Goal: Information Seeking & Learning: Learn about a topic

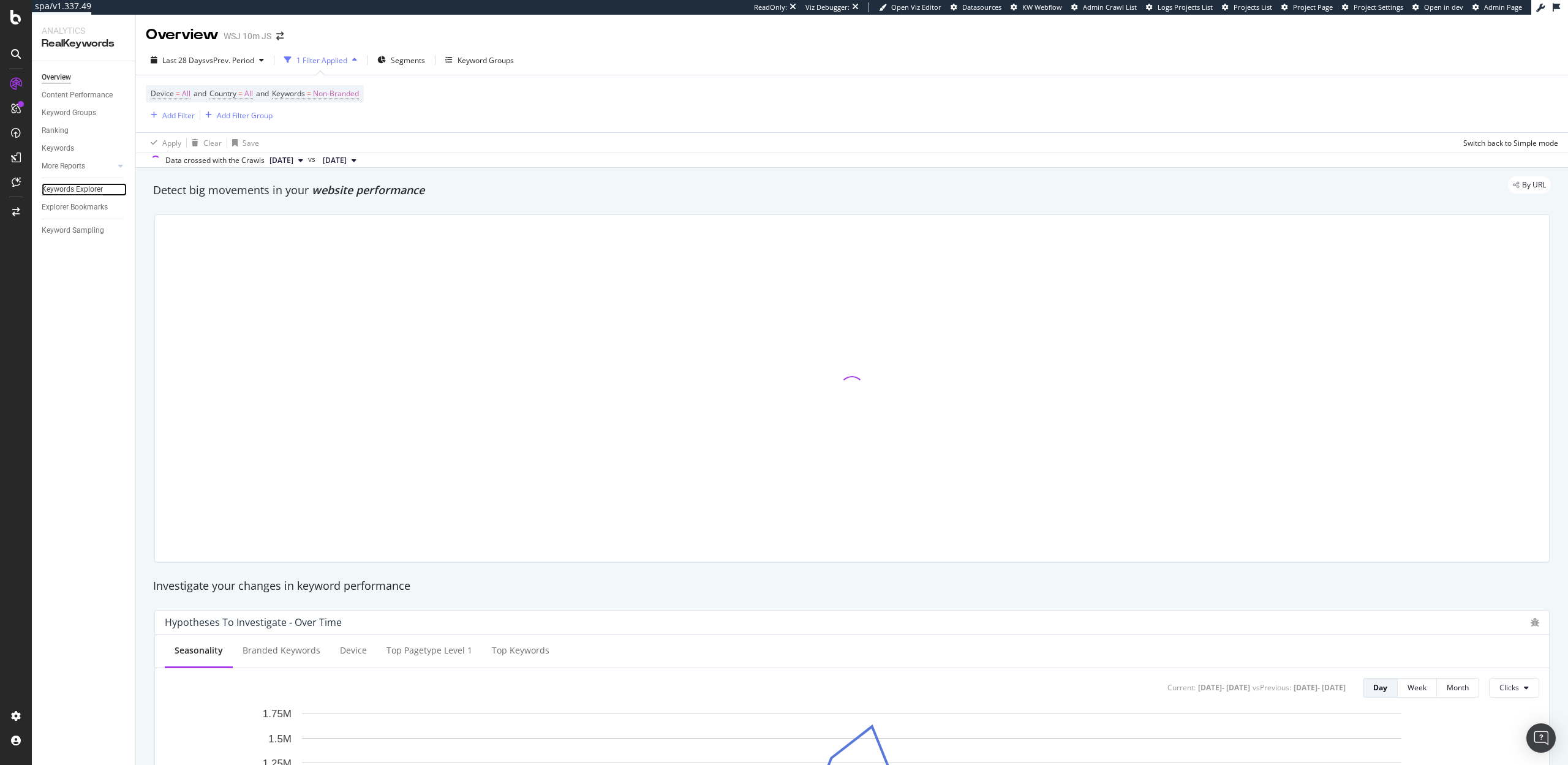
click at [89, 190] on div "Keywords Explorer" at bounding box center [73, 189] width 61 height 13
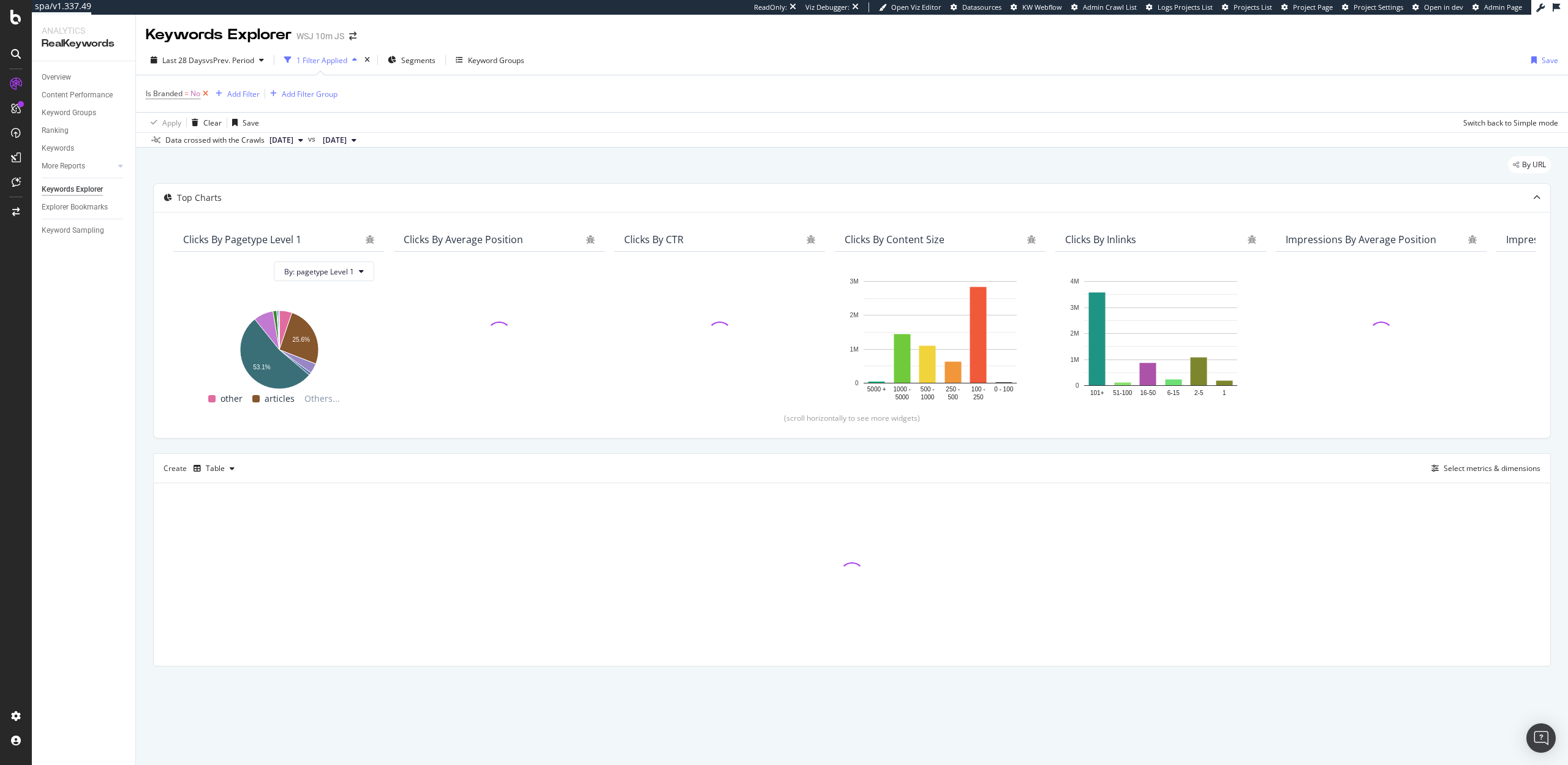
click at [206, 93] on icon at bounding box center [206, 94] width 10 height 12
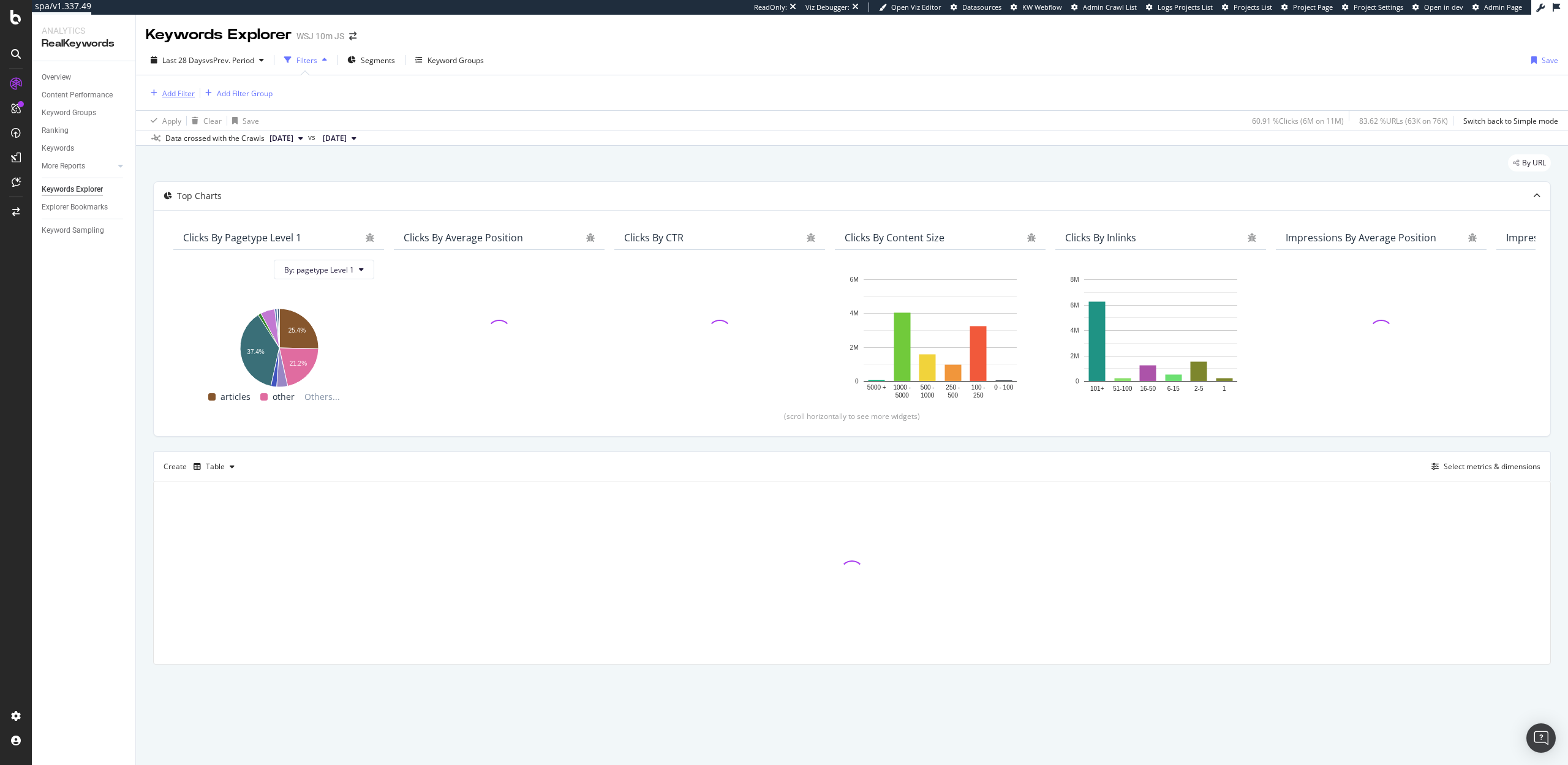
click at [181, 95] on div "Add Filter" at bounding box center [178, 93] width 32 height 10
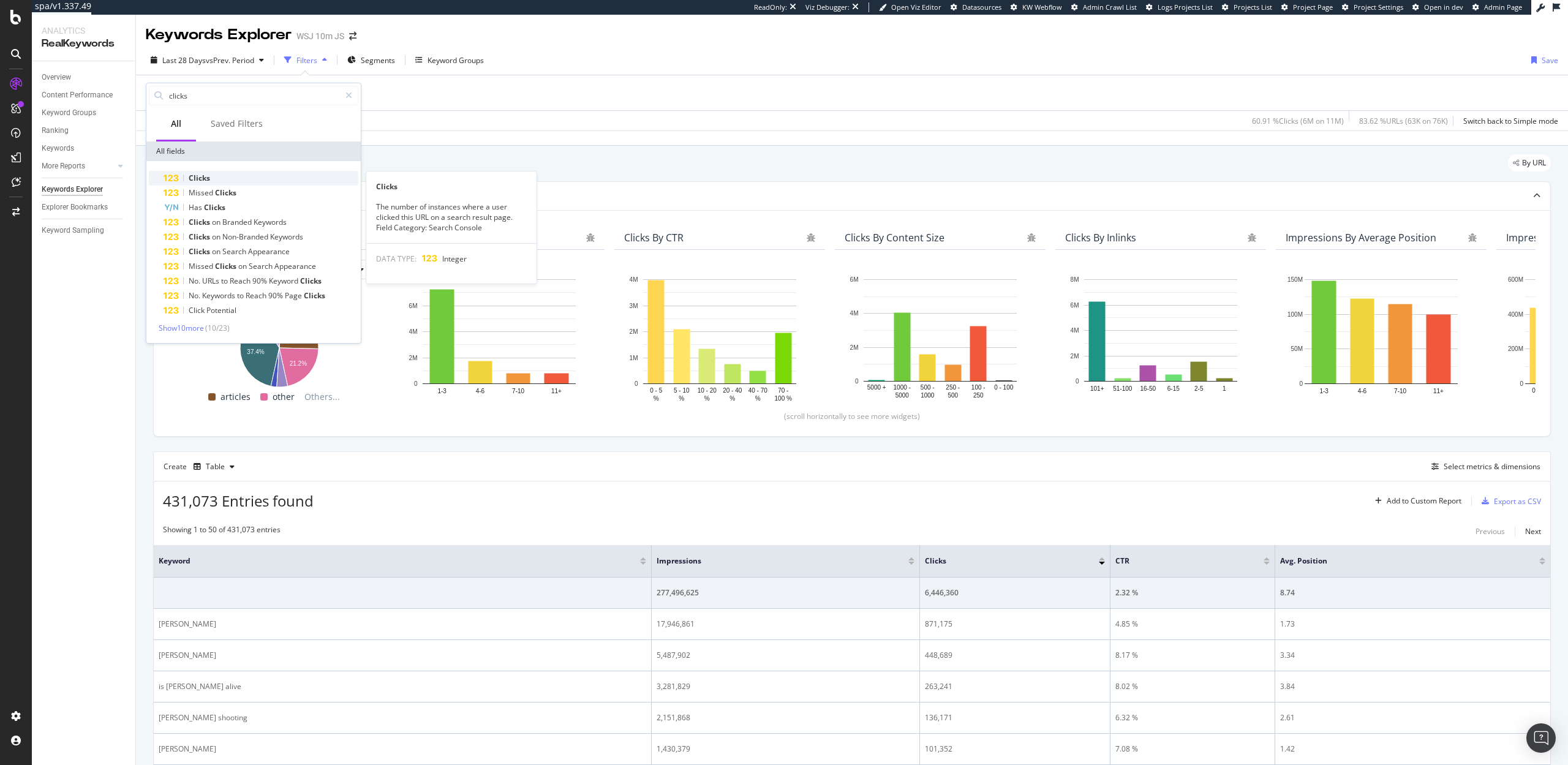
type input "clicks"
click at [211, 176] on div "Clicks" at bounding box center [261, 177] width 195 height 14
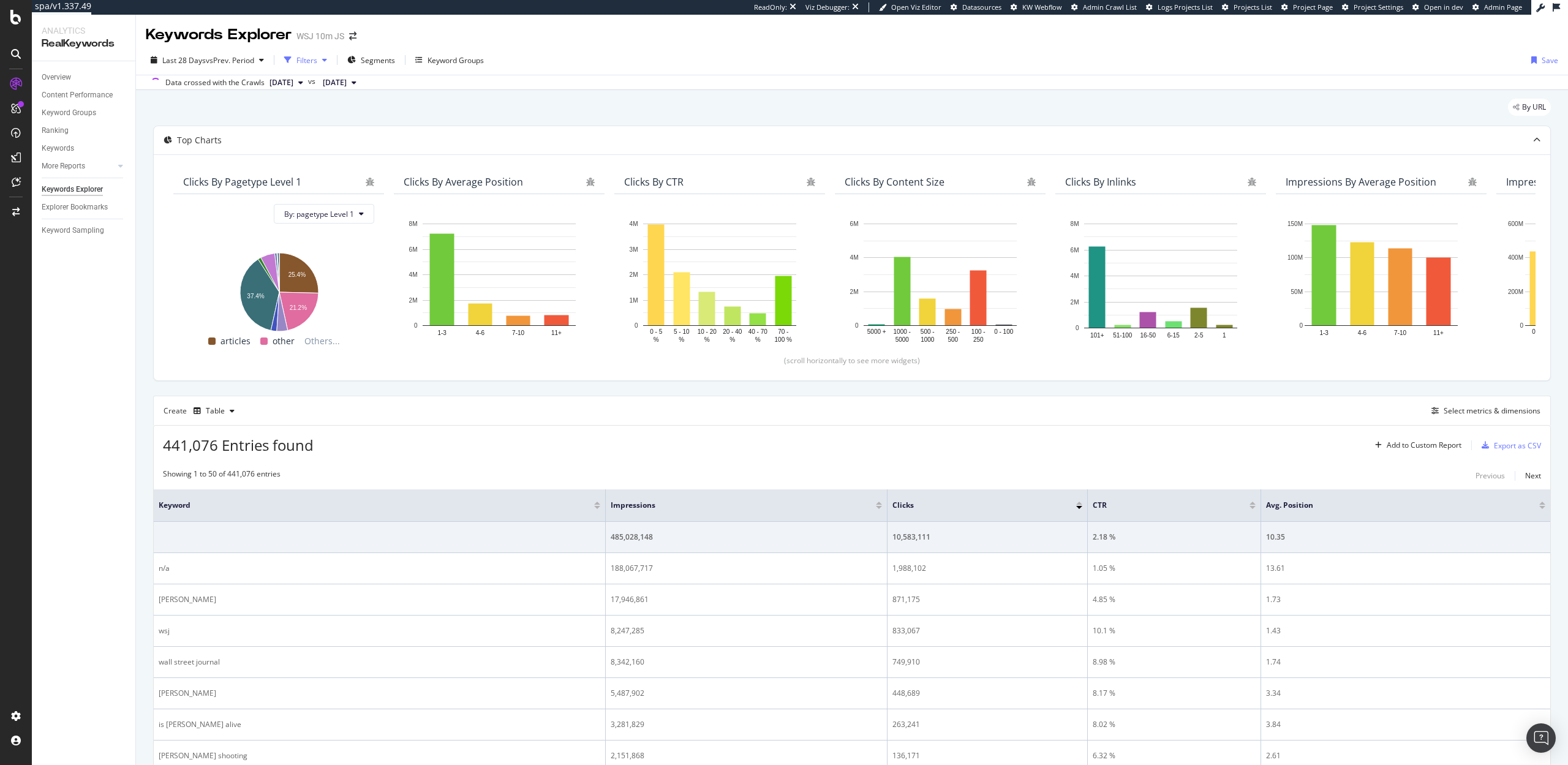
click at [308, 62] on div "Filters" at bounding box center [306, 61] width 20 height 10
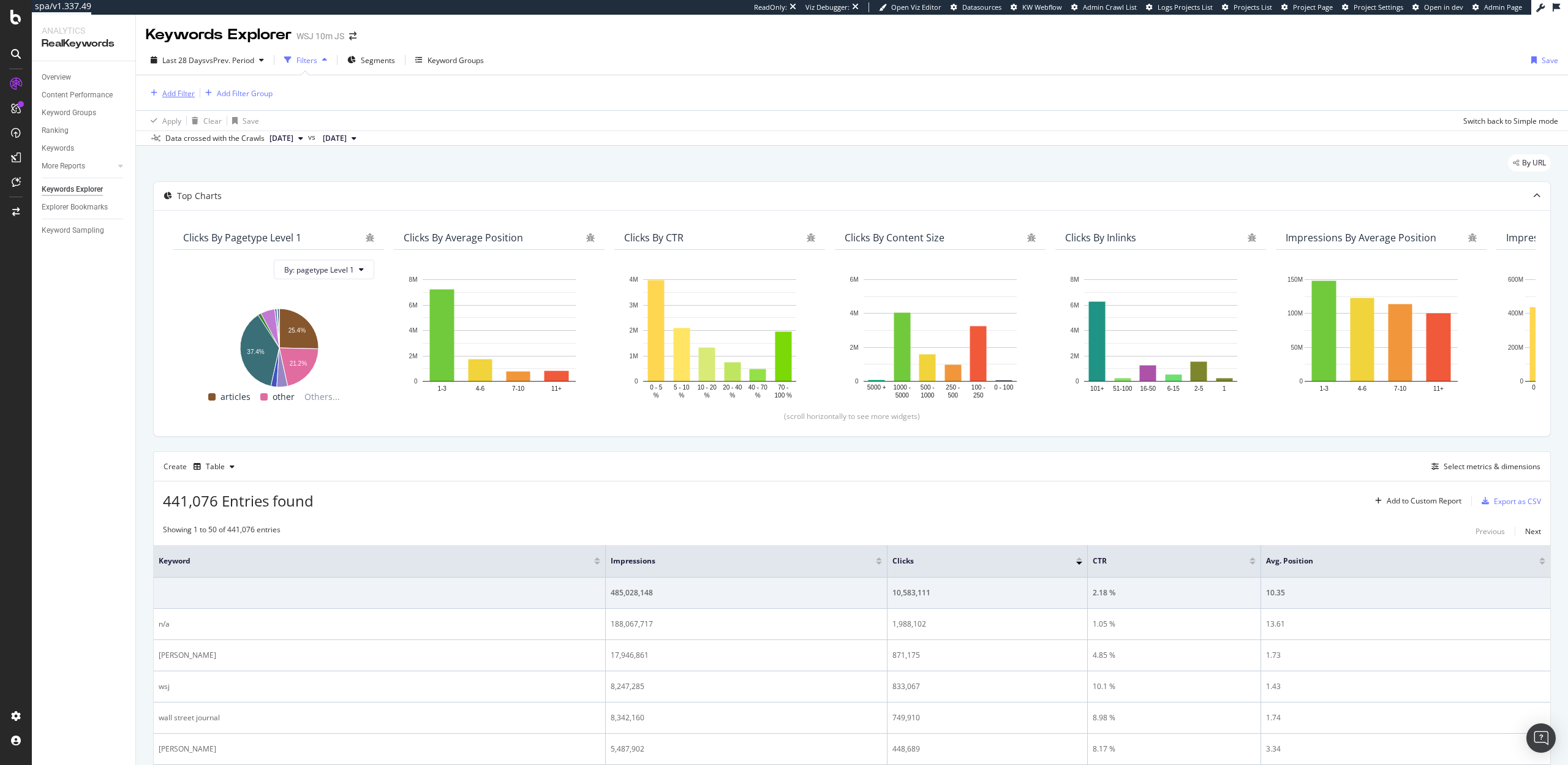
click at [169, 86] on div "Add Filter" at bounding box center [170, 93] width 49 height 14
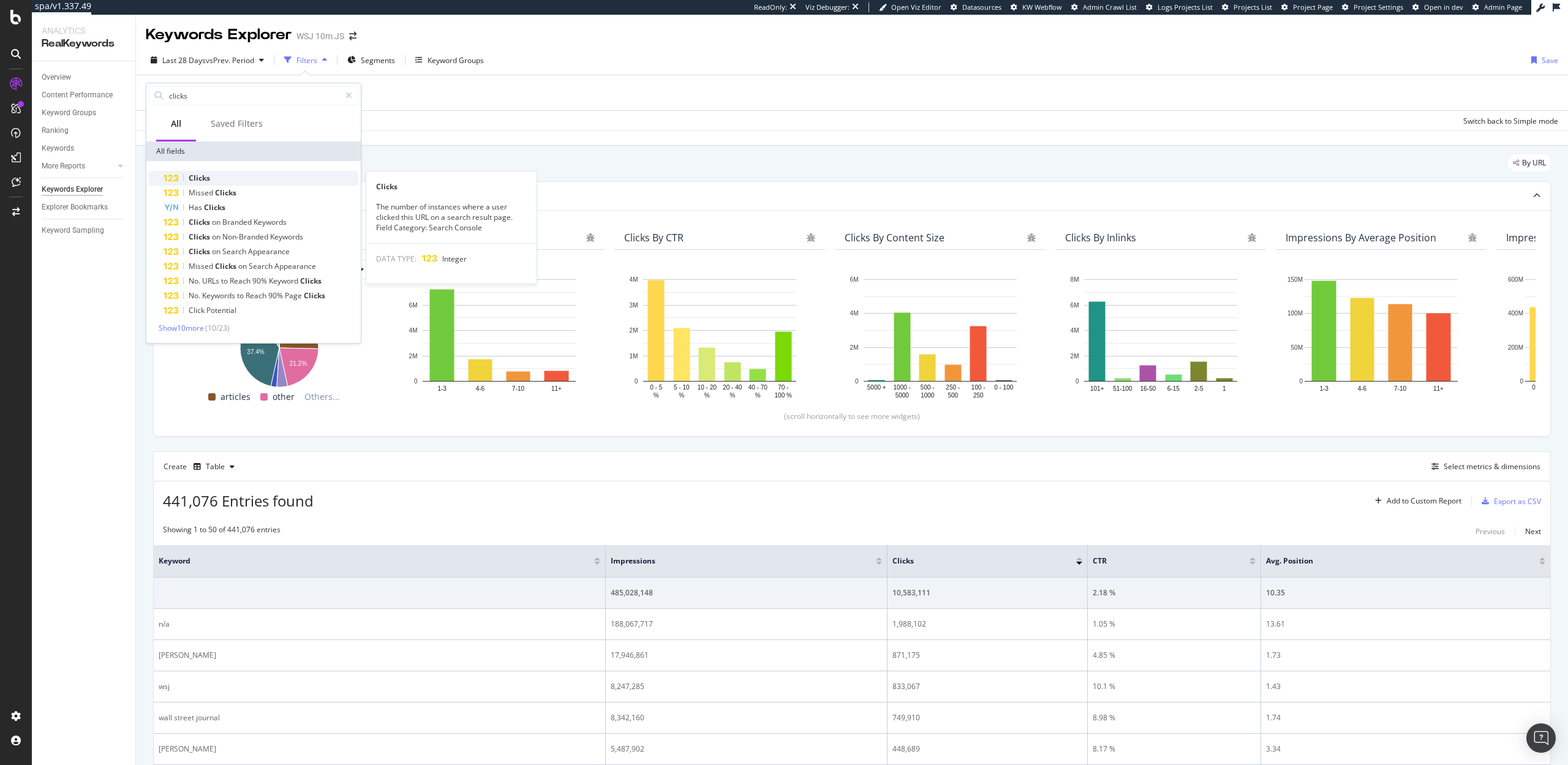
type input "clicks"
click at [193, 175] on span "Clicks" at bounding box center [199, 177] width 21 height 10
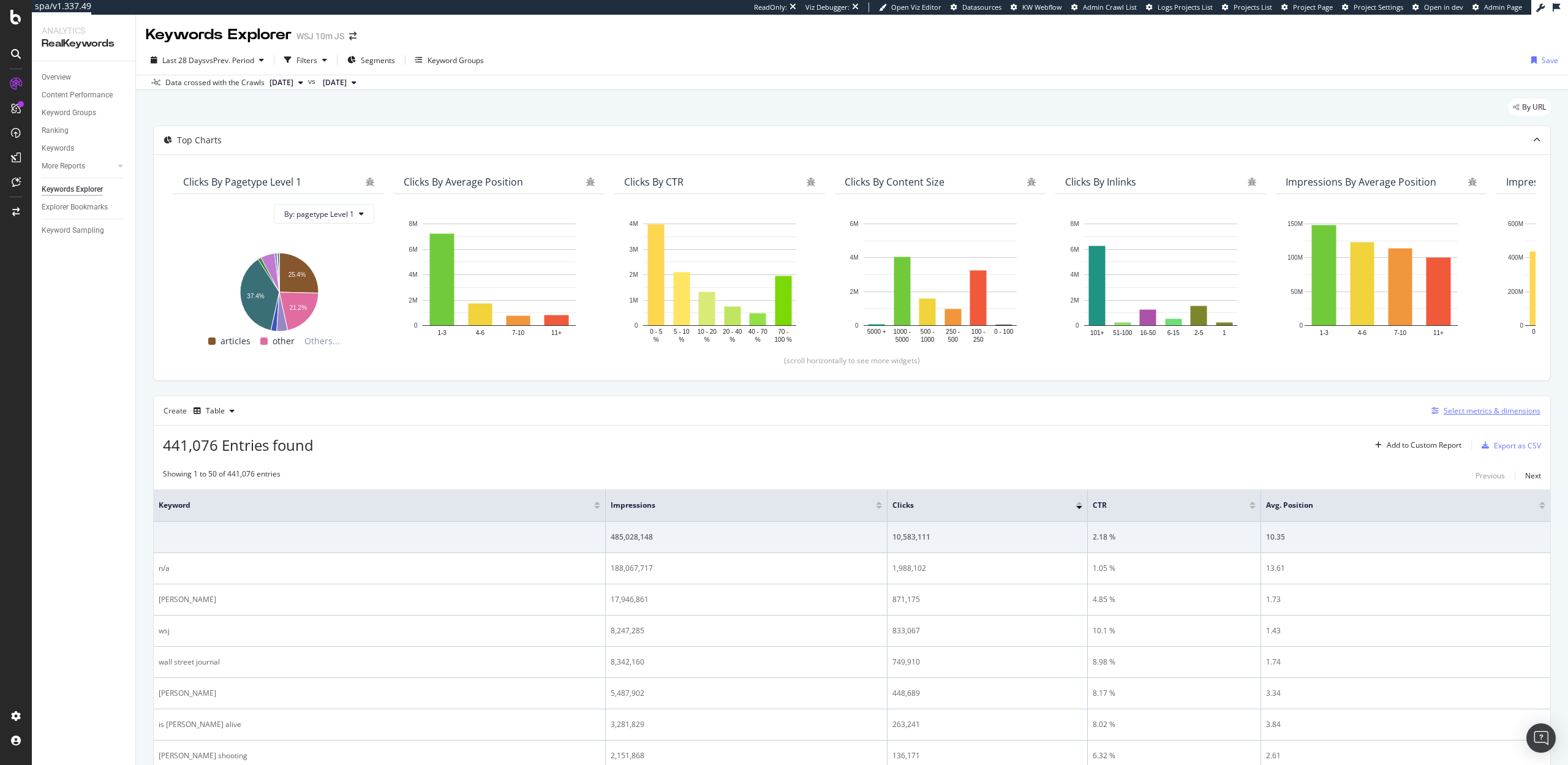
click at [1462, 411] on div "Select metrics & dimensions" at bounding box center [1491, 410] width 96 height 10
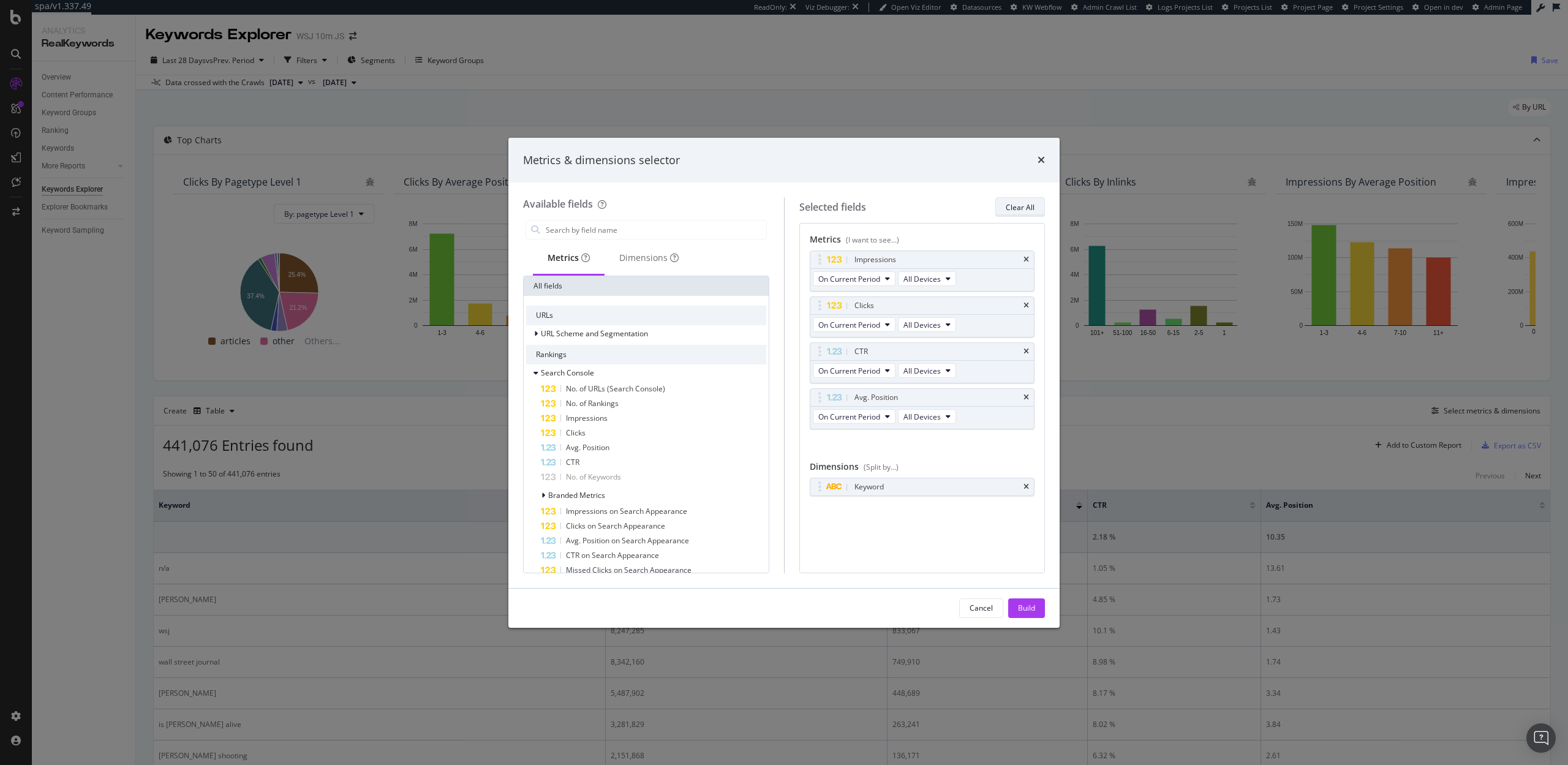
click at [1033, 202] on div "Clear All" at bounding box center [1020, 207] width 29 height 10
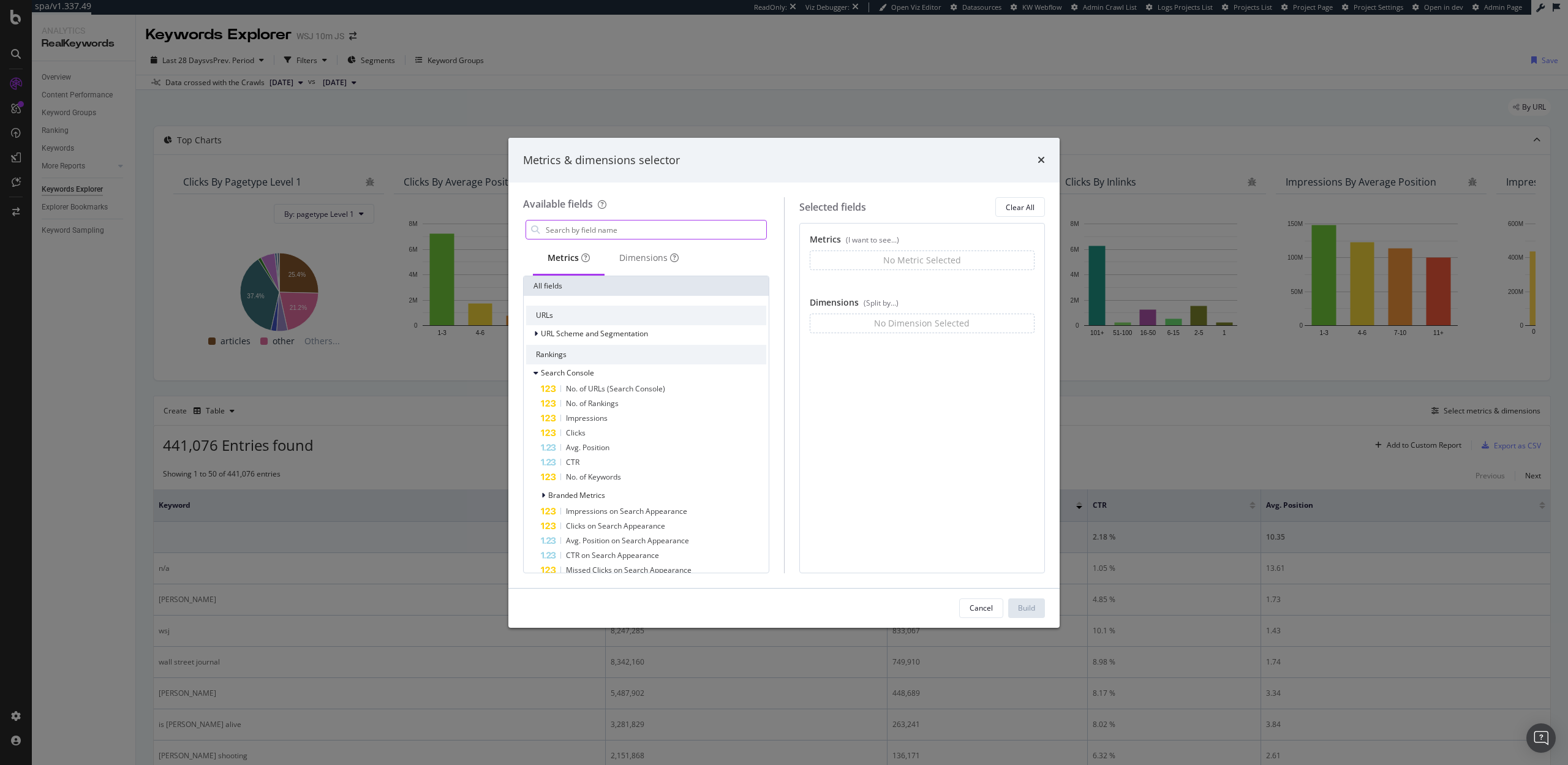
click at [579, 232] on input "modal" at bounding box center [655, 229] width 222 height 19
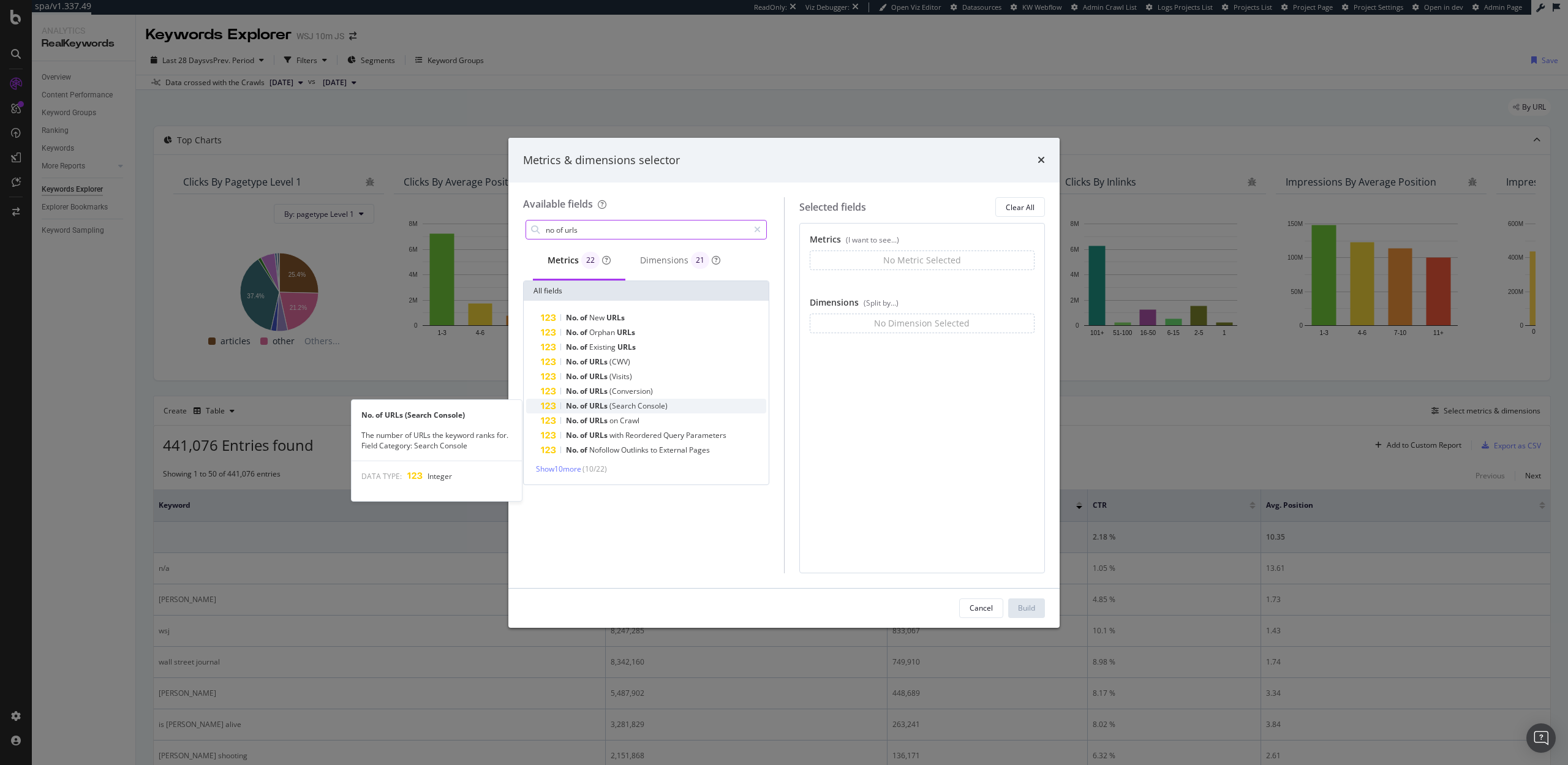
type input "no of urls"
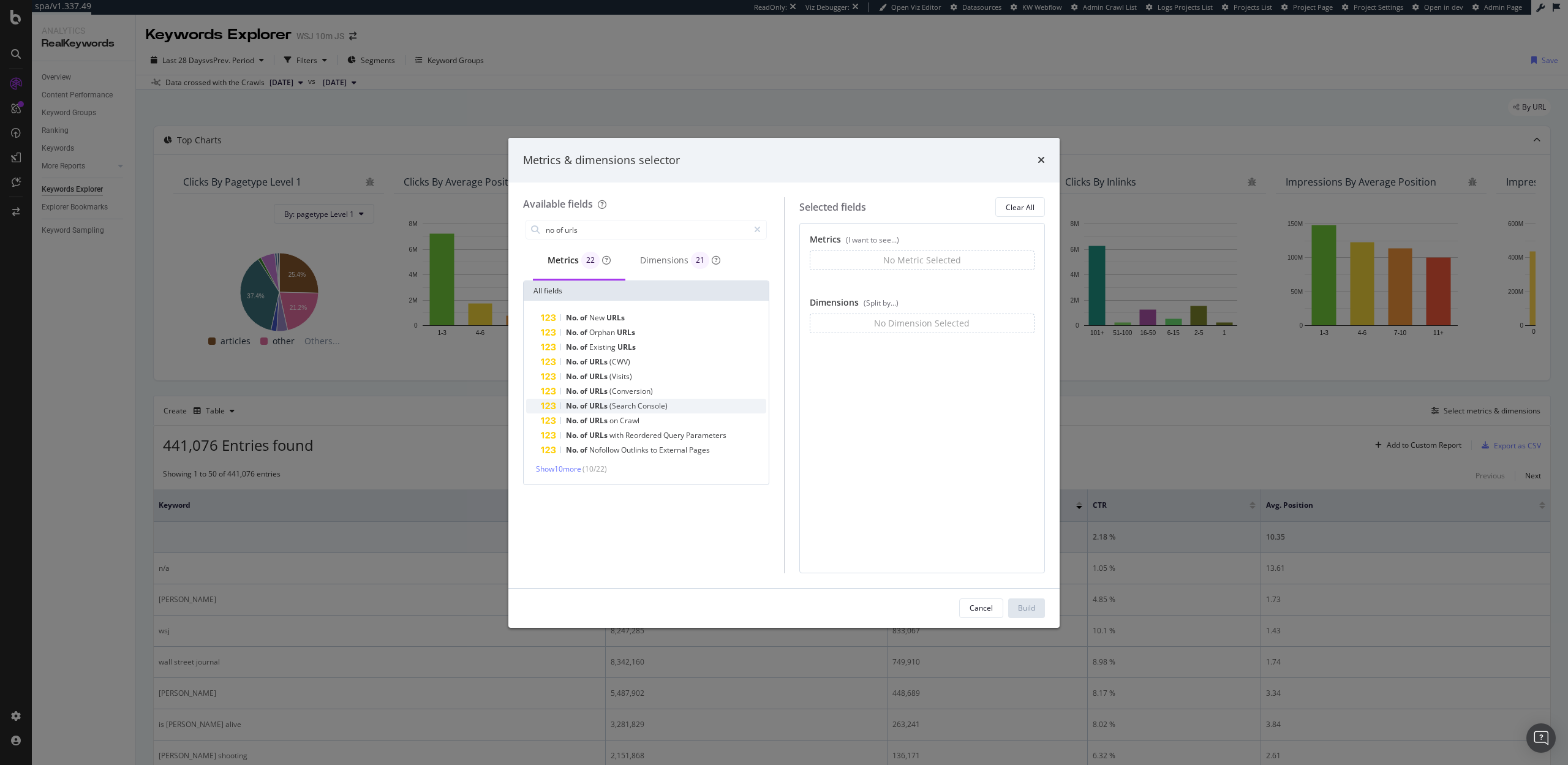
click at [618, 405] on span "(Search" at bounding box center [623, 405] width 28 height 10
click at [1023, 608] on div "Build" at bounding box center [1026, 607] width 17 height 10
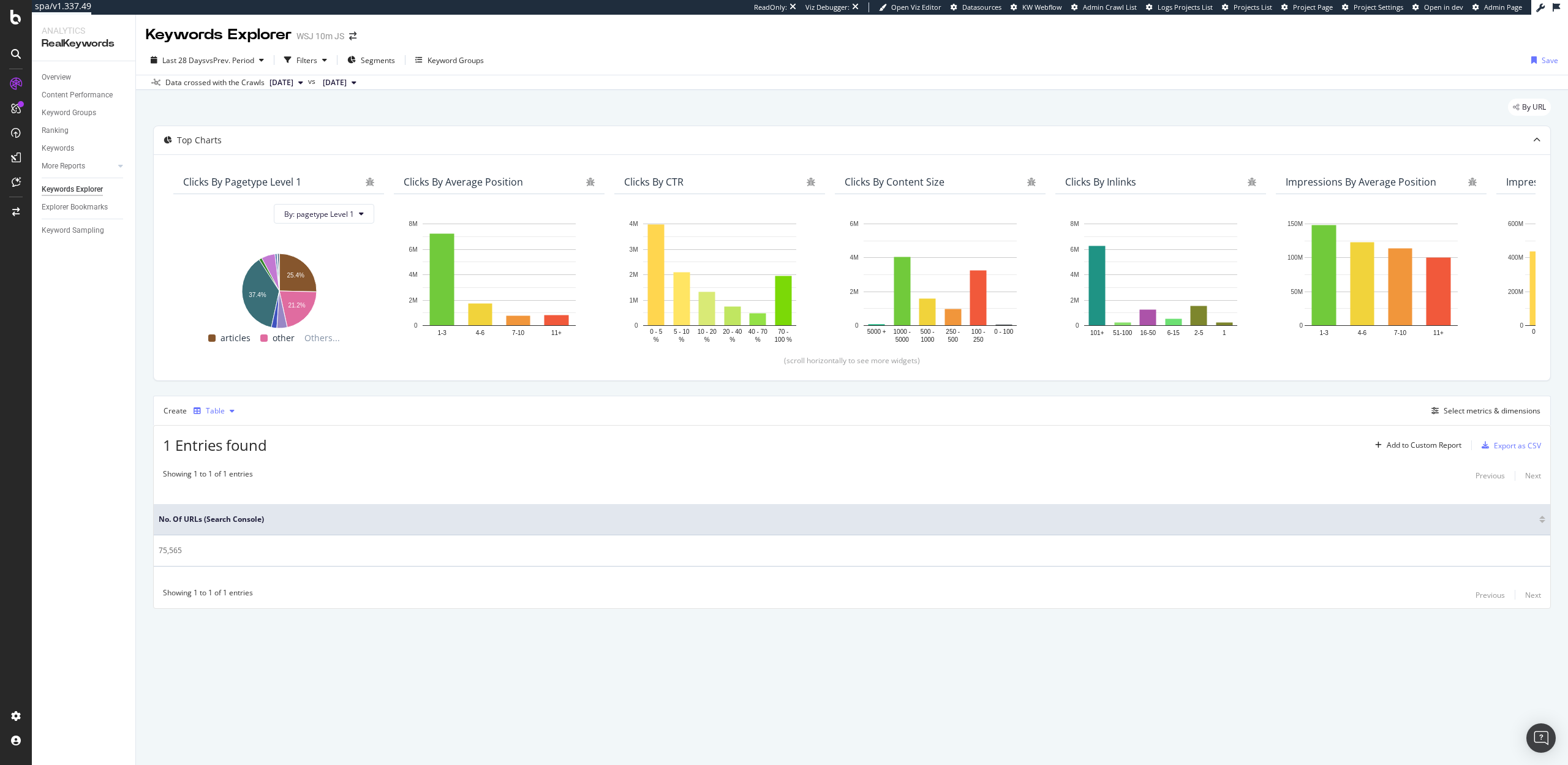
click at [233, 412] on icon "button" at bounding box center [232, 410] width 5 height 8
click at [224, 446] on div "Trend" at bounding box center [229, 451] width 20 height 10
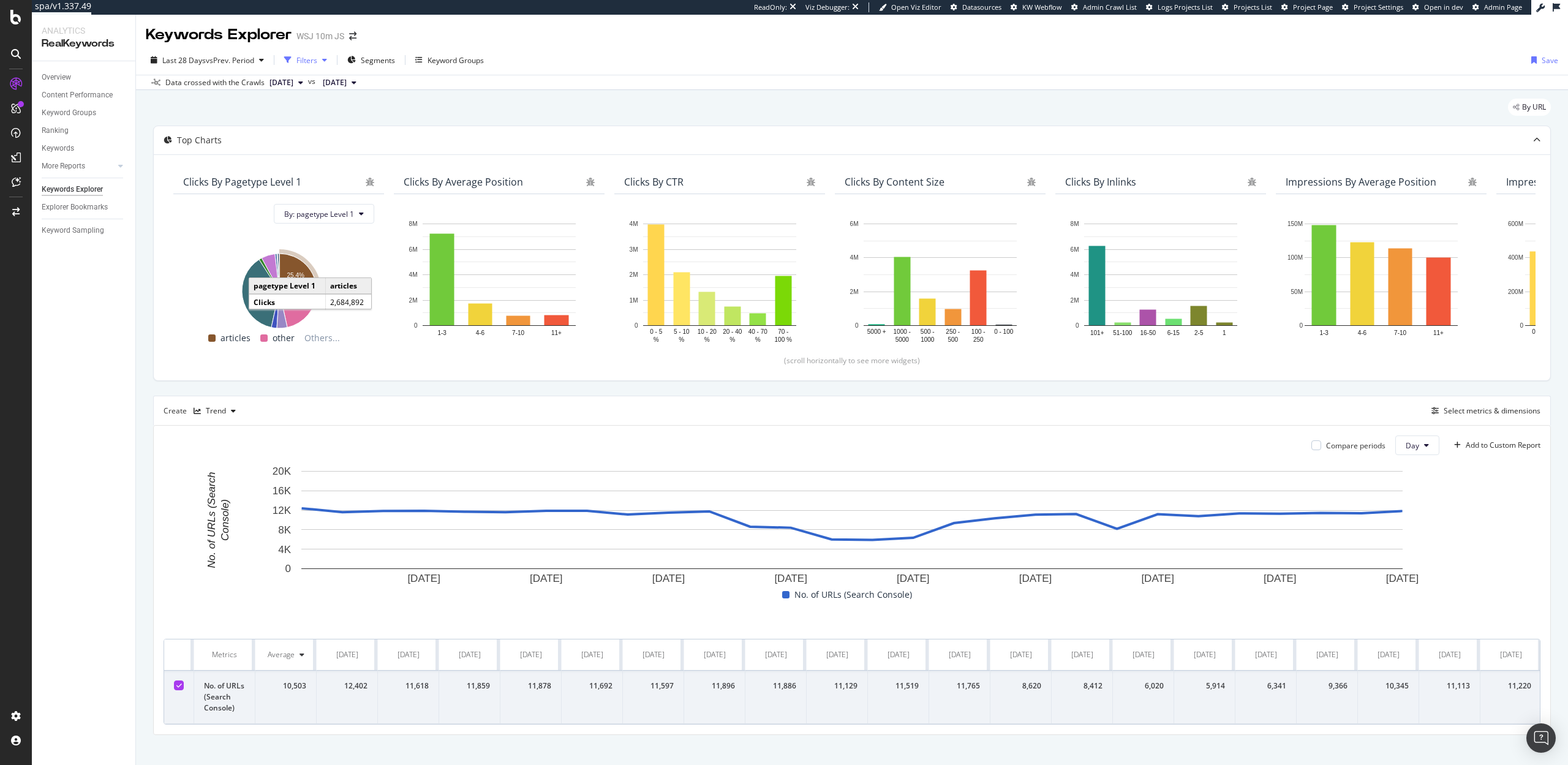
click at [306, 56] on div "Filters" at bounding box center [306, 61] width 20 height 10
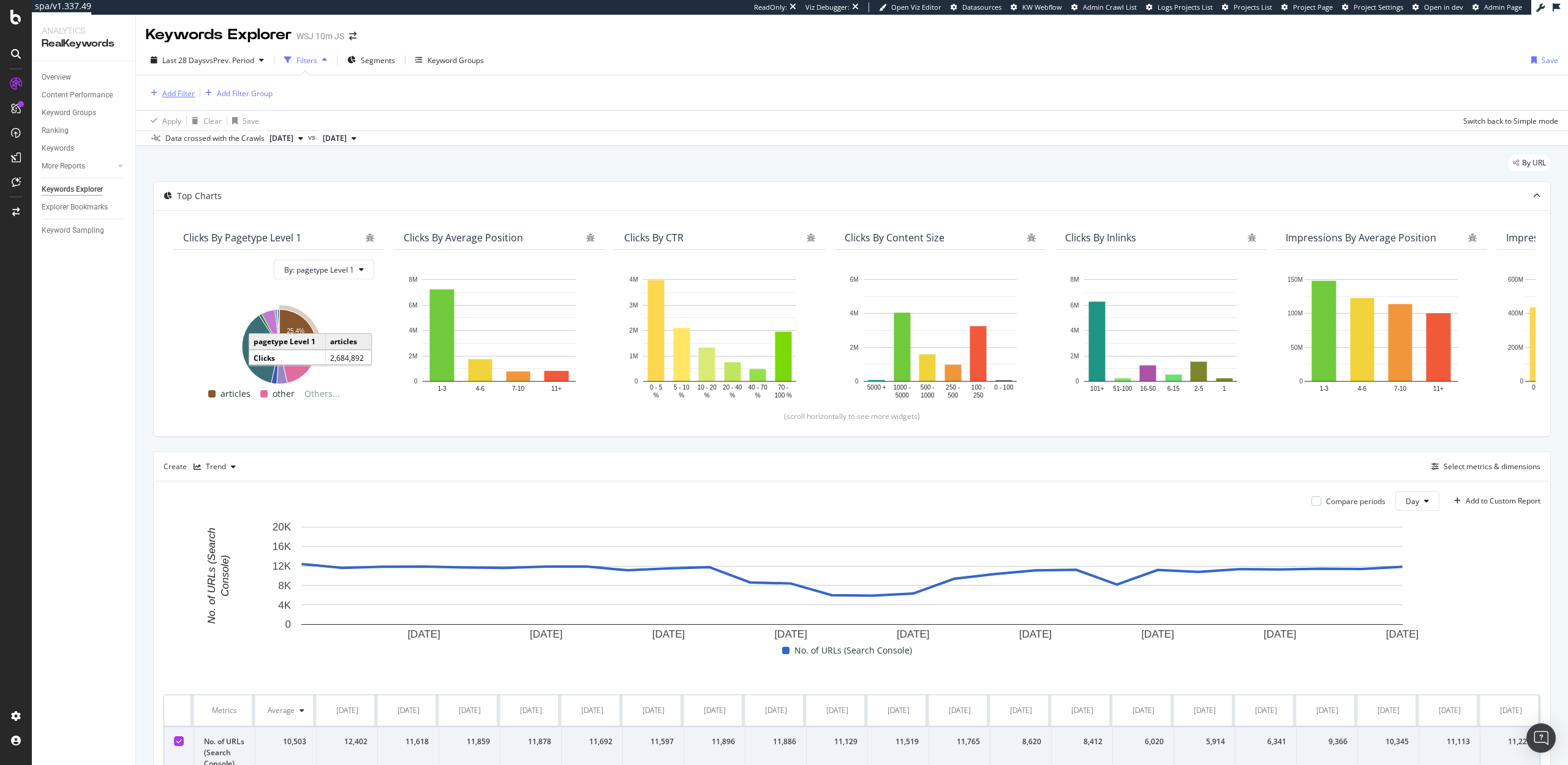
click at [179, 95] on div "Add Filter" at bounding box center [178, 93] width 32 height 10
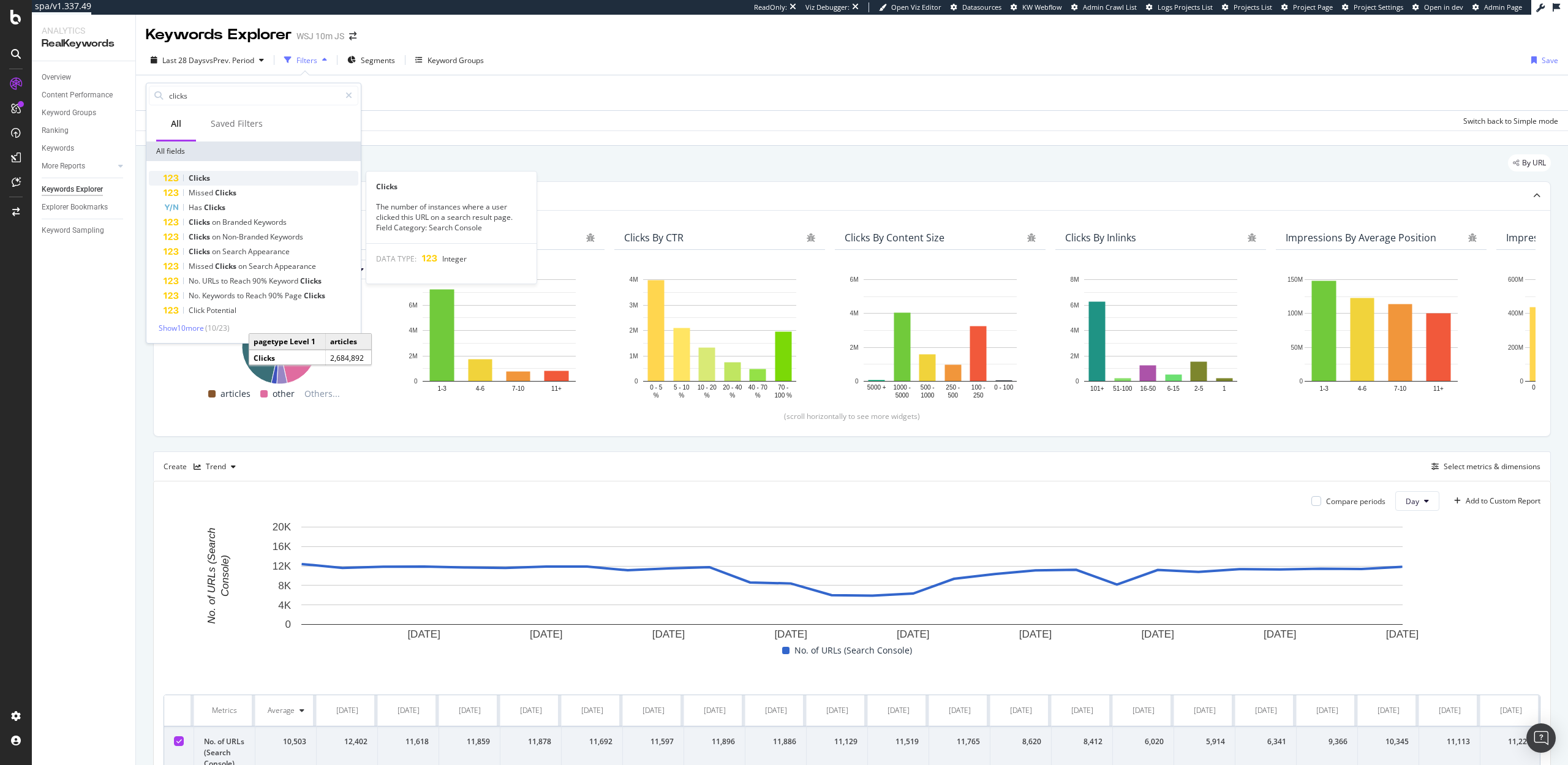
type input "clicks"
click at [223, 177] on div "Clicks" at bounding box center [261, 177] width 195 height 14
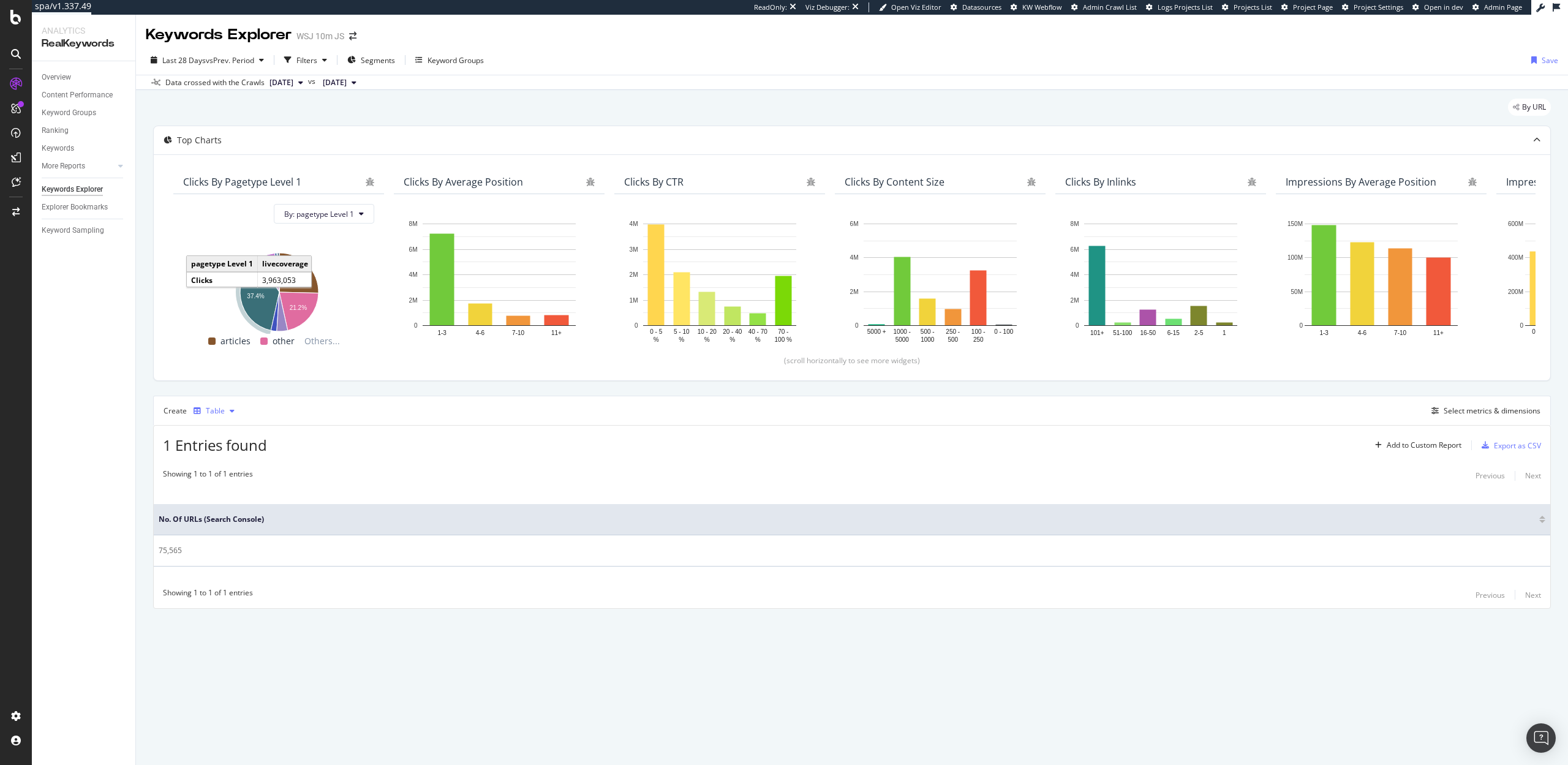
click at [207, 407] on div "Table" at bounding box center [215, 410] width 19 height 8
click at [224, 455] on div "Trend" at bounding box center [229, 451] width 20 height 10
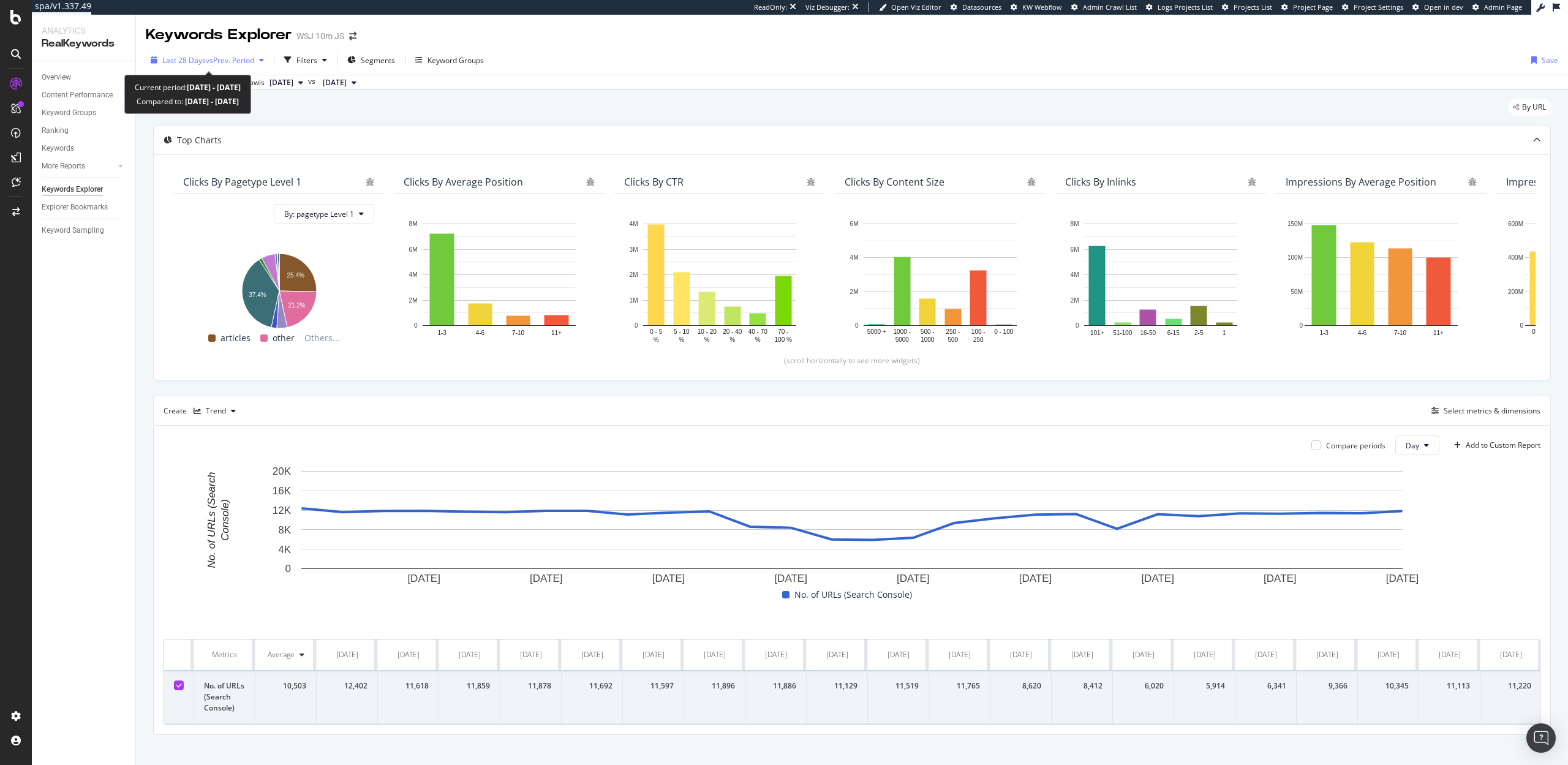
click at [229, 62] on span "vs Prev. Period" at bounding box center [229, 61] width 49 height 10
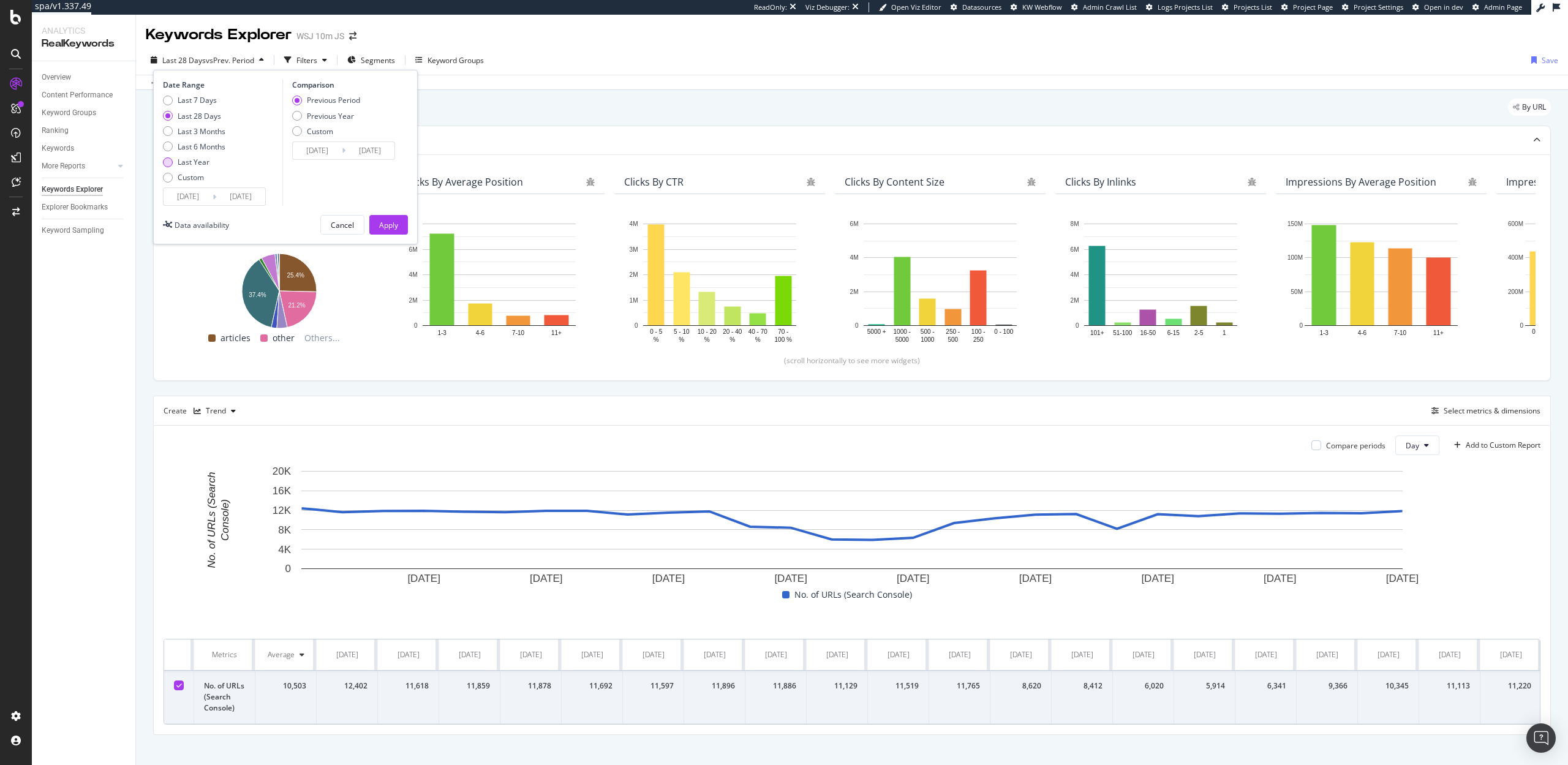
click at [202, 162] on div "Last Year" at bounding box center [193, 162] width 32 height 10
type input "2024/09/25"
type input "2023/09/26"
type input "2024/09/24"
click at [390, 230] on div "Apply" at bounding box center [388, 225] width 19 height 19
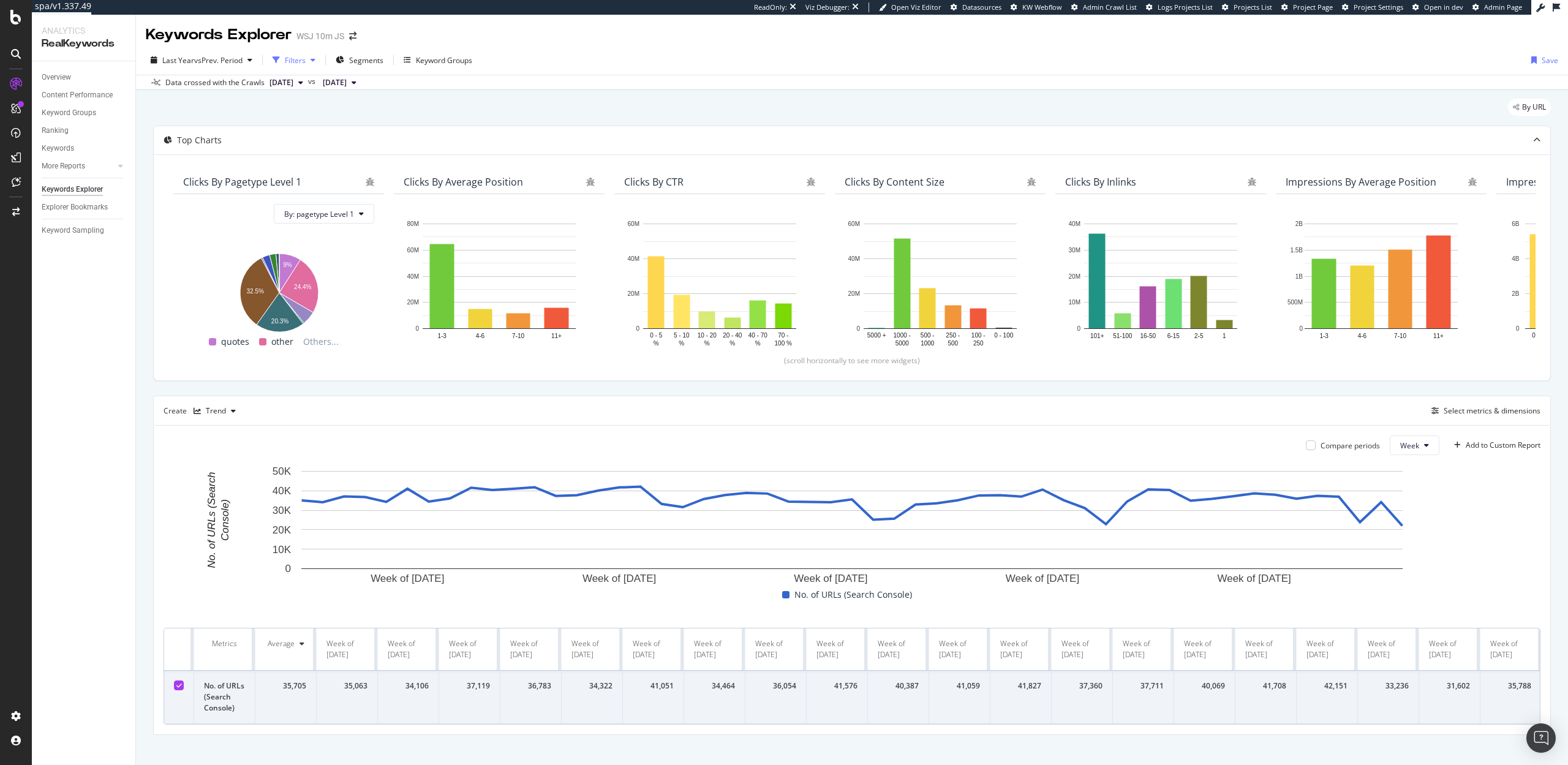
click at [299, 63] on div "Filters" at bounding box center [295, 61] width 20 height 10
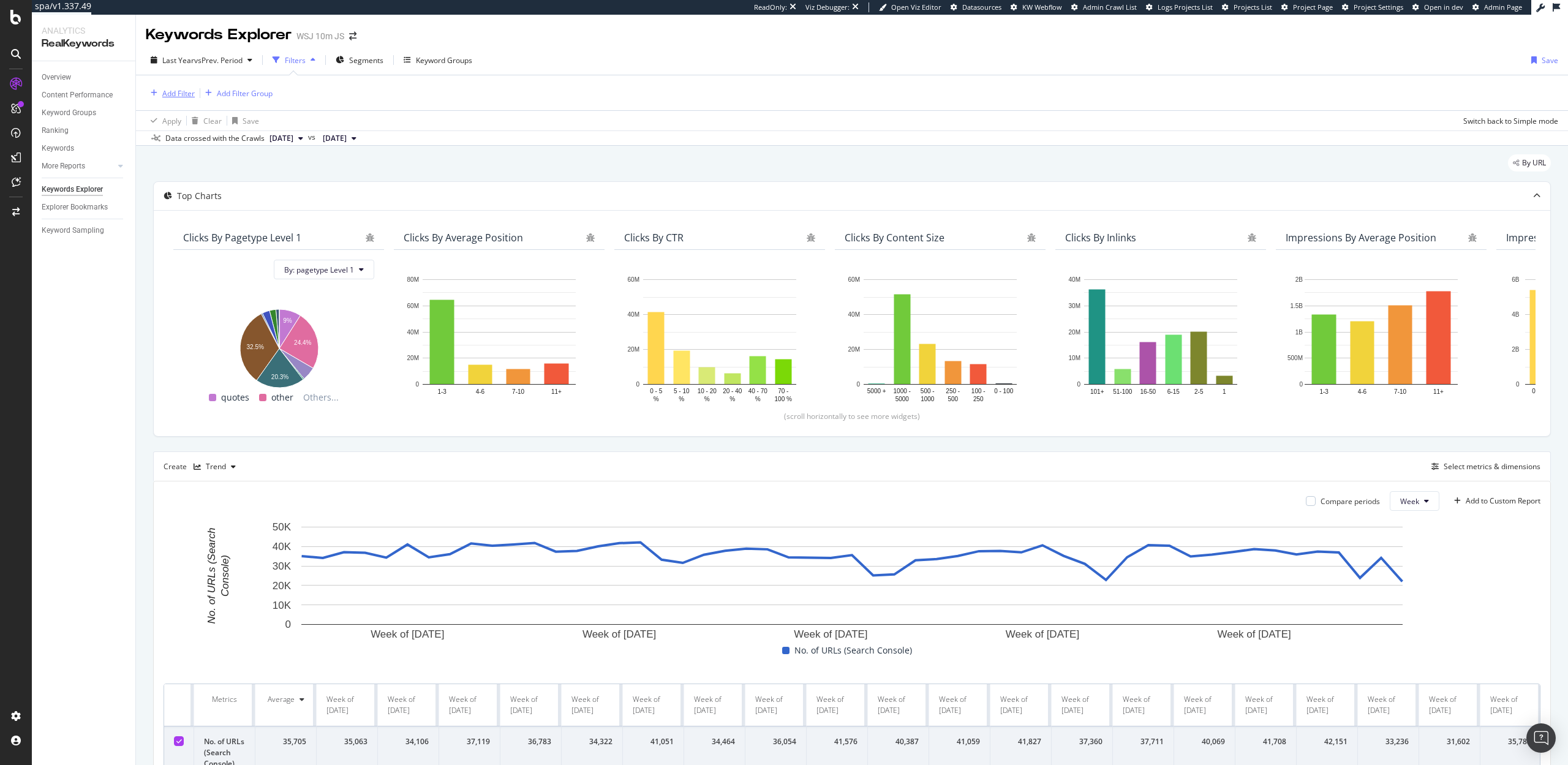
click at [171, 93] on div "Add Filter" at bounding box center [178, 93] width 32 height 10
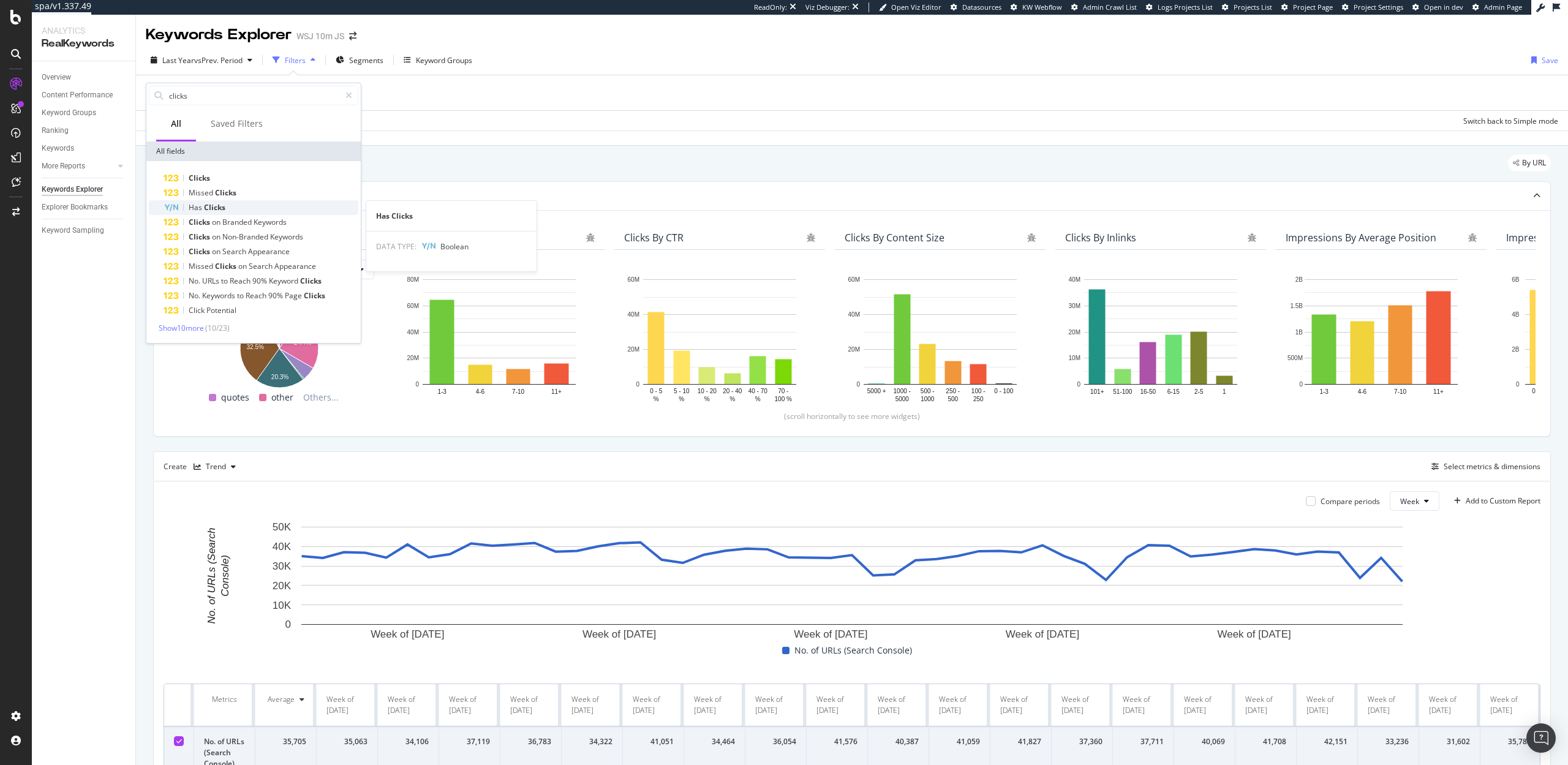
type input "clicks"
click at [224, 206] on div "Has Clicks" at bounding box center [261, 207] width 195 height 14
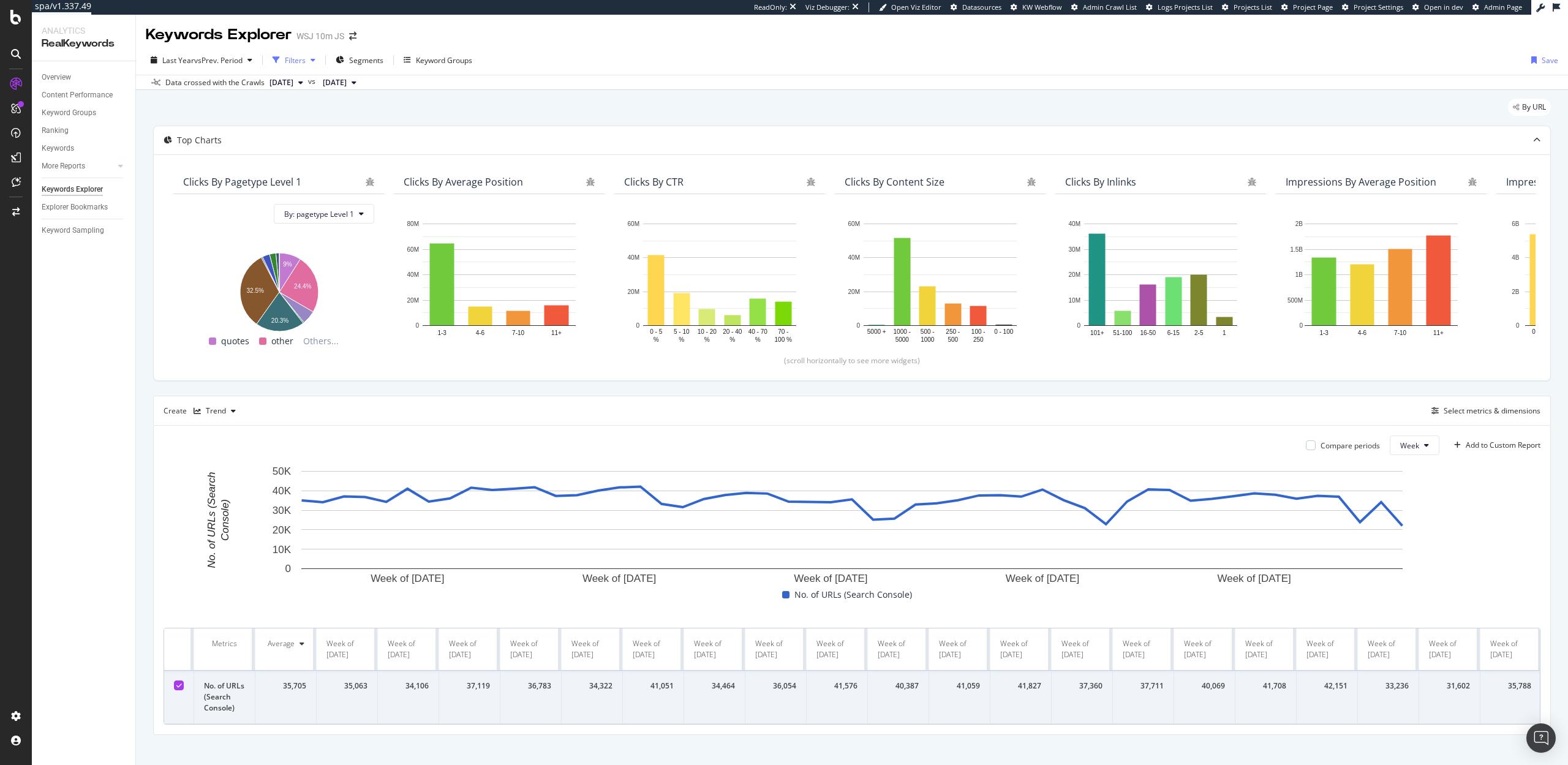
click at [294, 61] on div "Filters" at bounding box center [295, 61] width 20 height 10
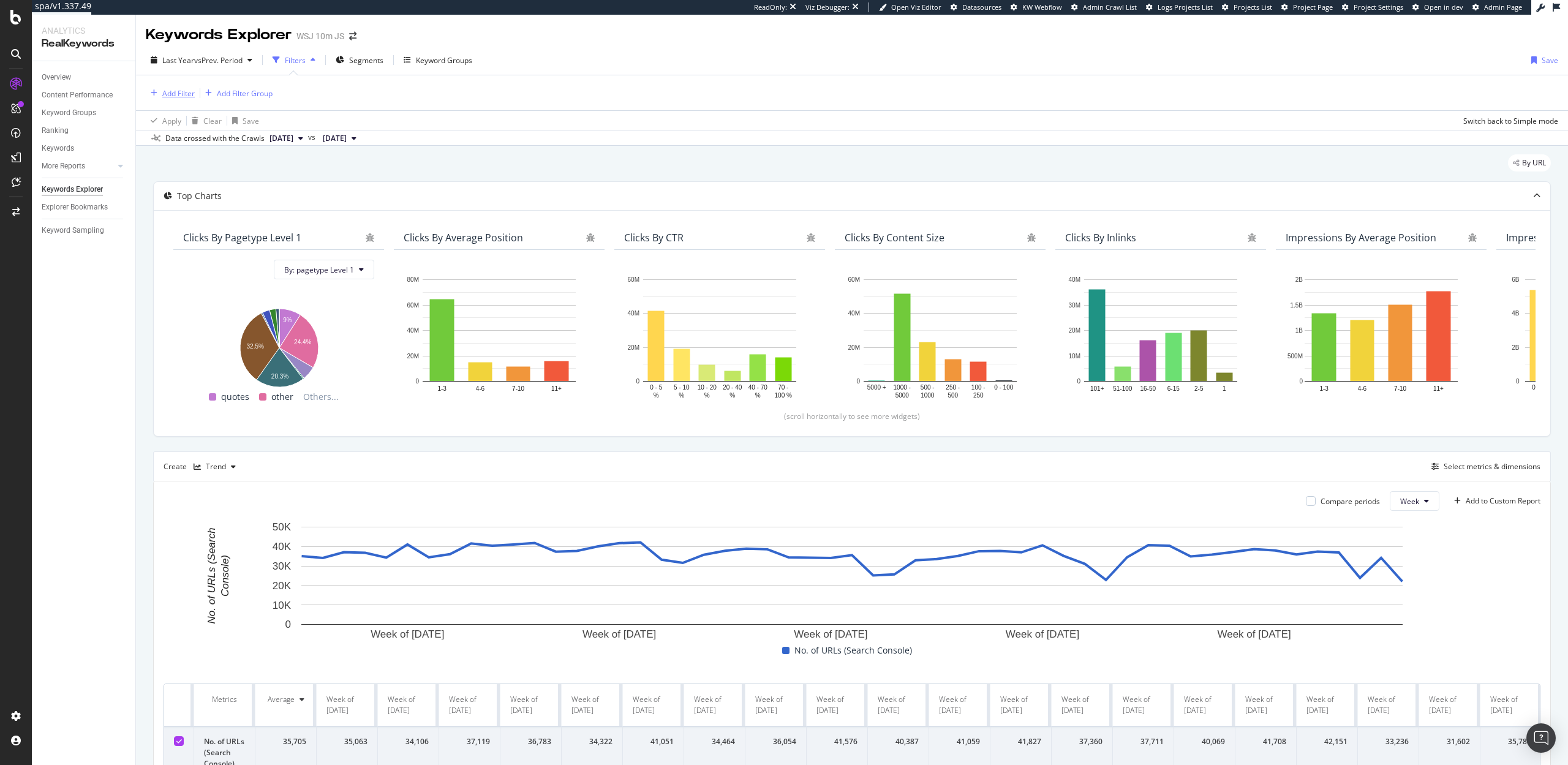
click at [168, 90] on div "Add Filter" at bounding box center [178, 93] width 32 height 10
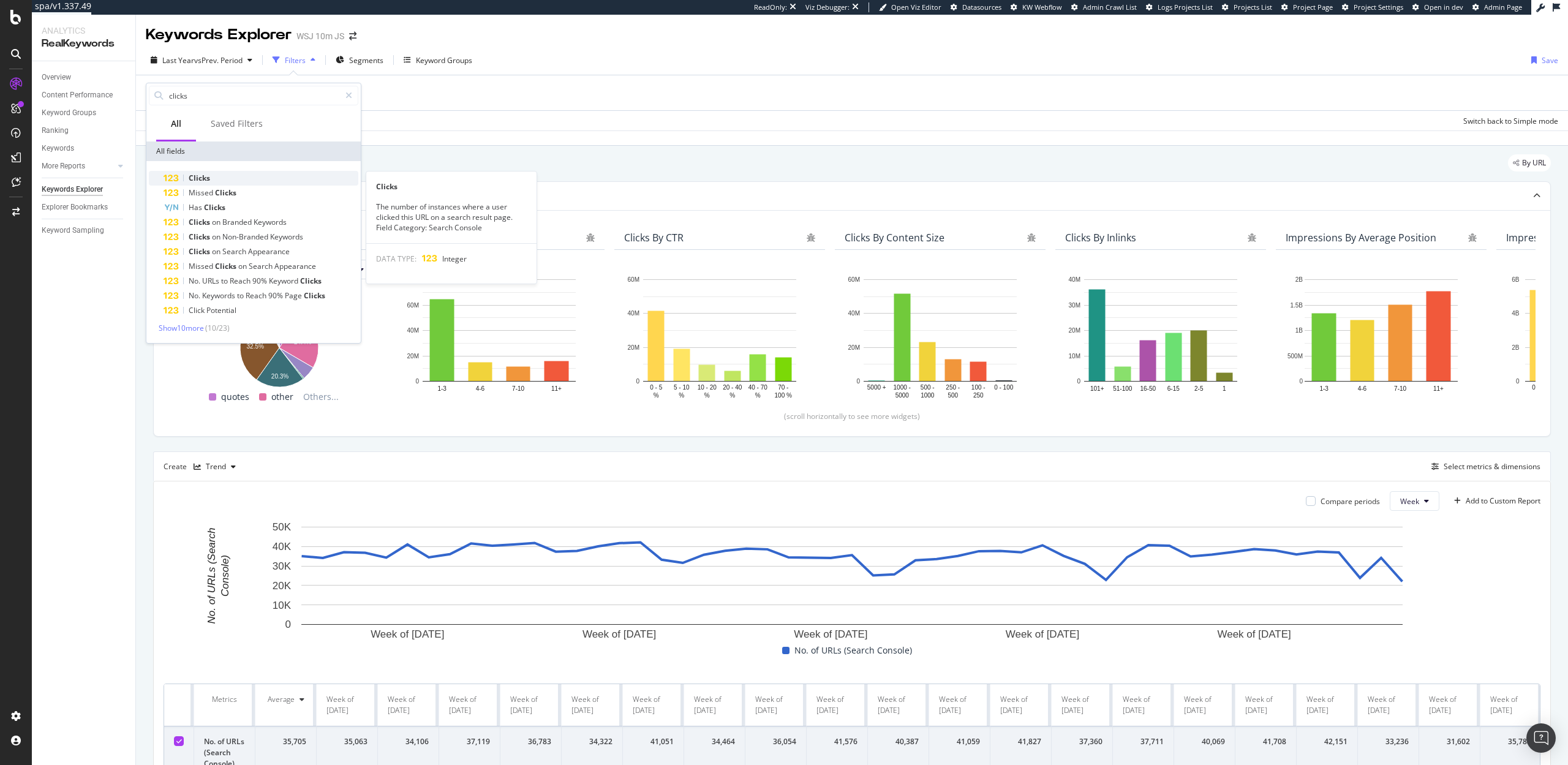
type input "clicks"
click at [235, 172] on div "Clicks" at bounding box center [261, 177] width 195 height 14
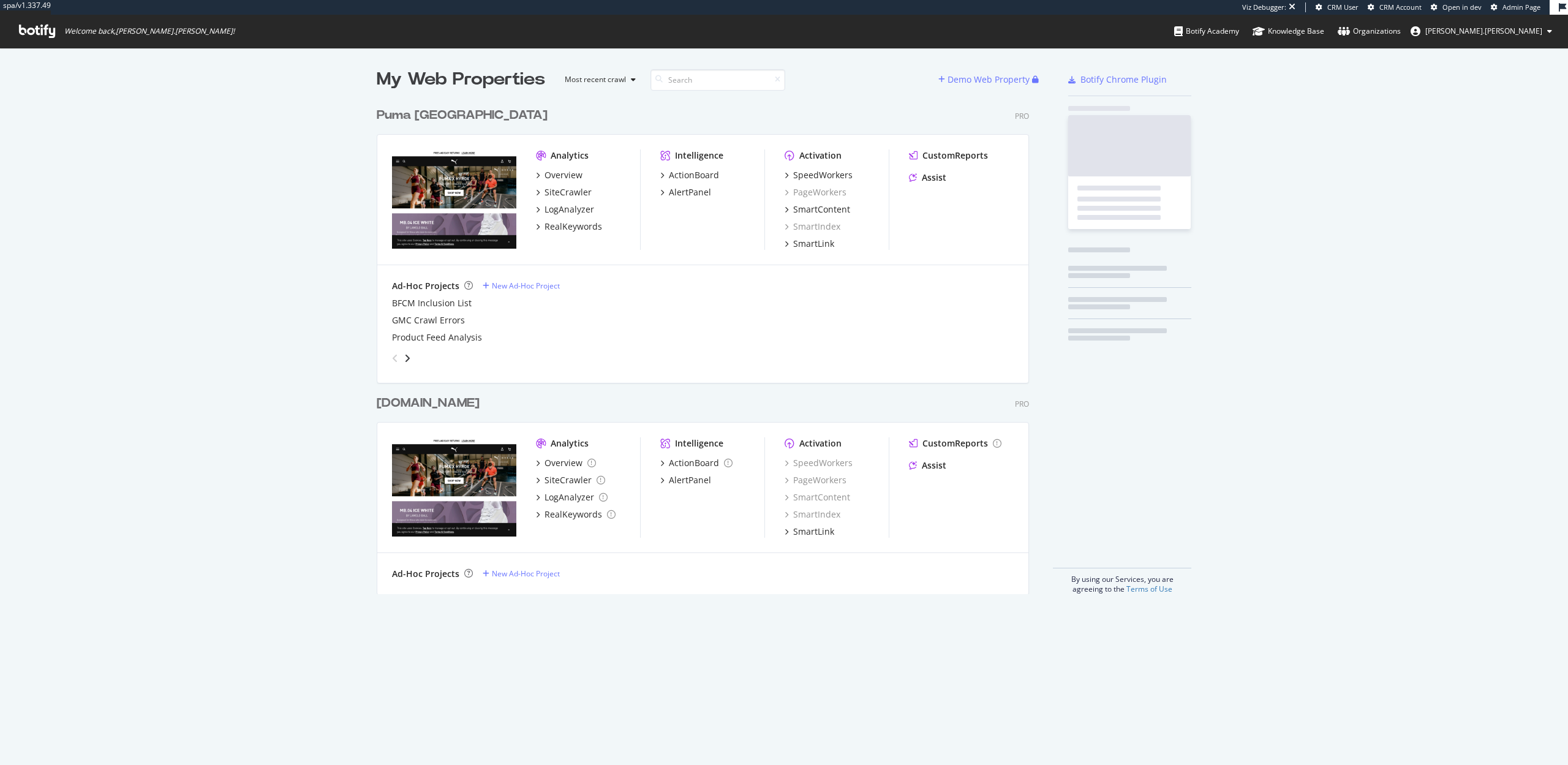
scroll to position [502, 662]
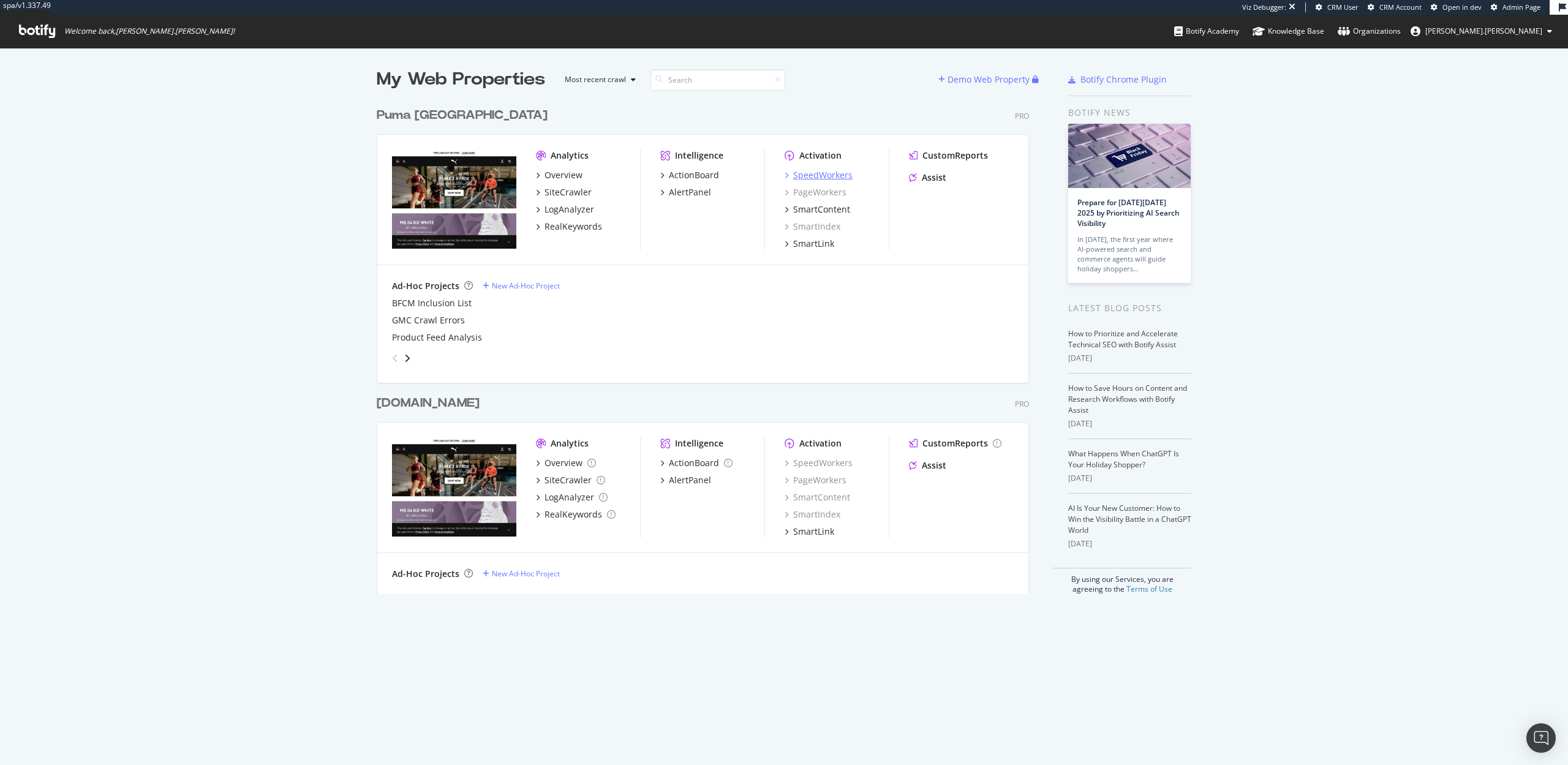
click at [808, 172] on div "SpeedWorkers" at bounding box center [823, 175] width 60 height 12
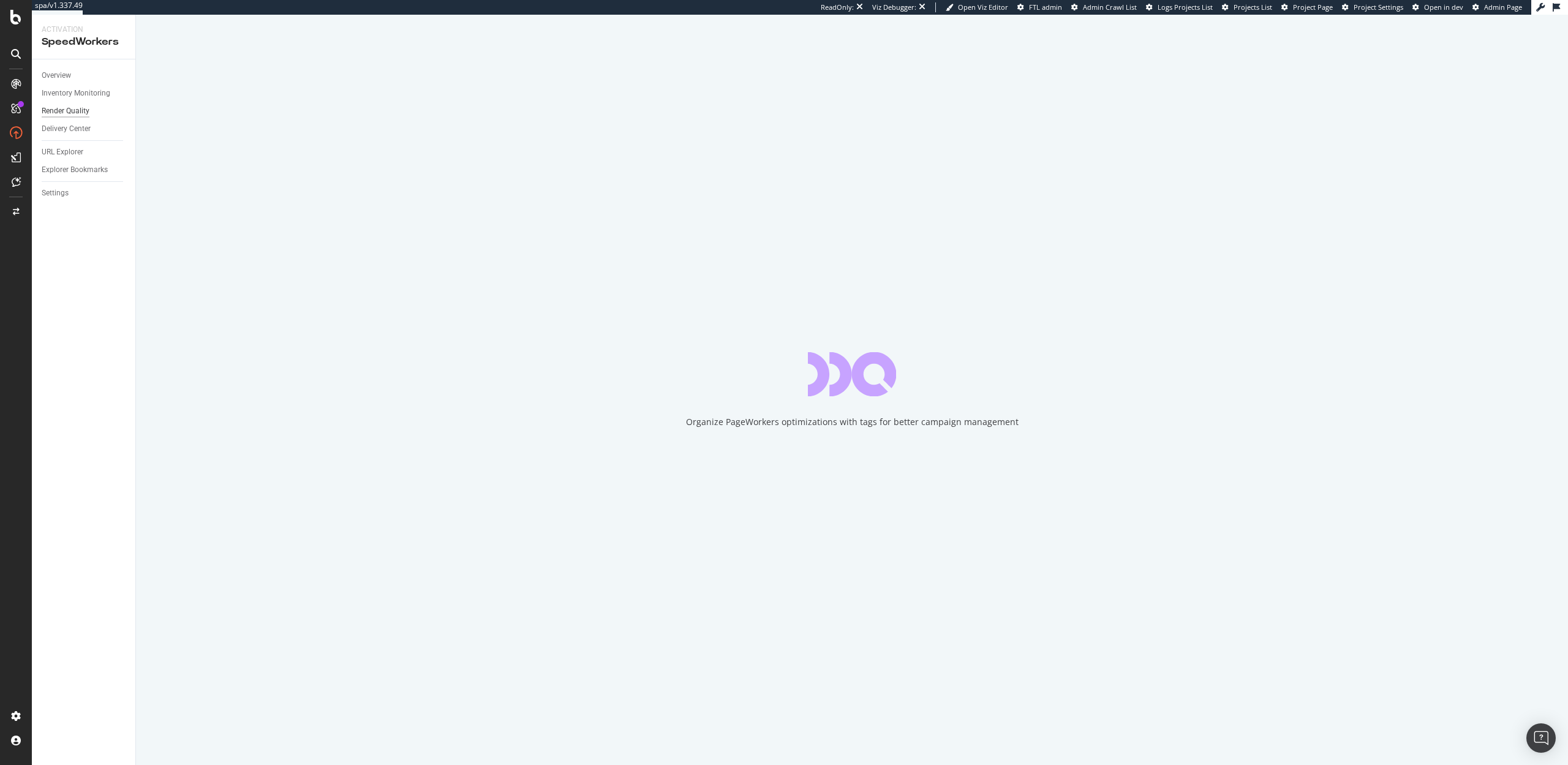
click at [67, 113] on div "Render Quality" at bounding box center [66, 111] width 48 height 13
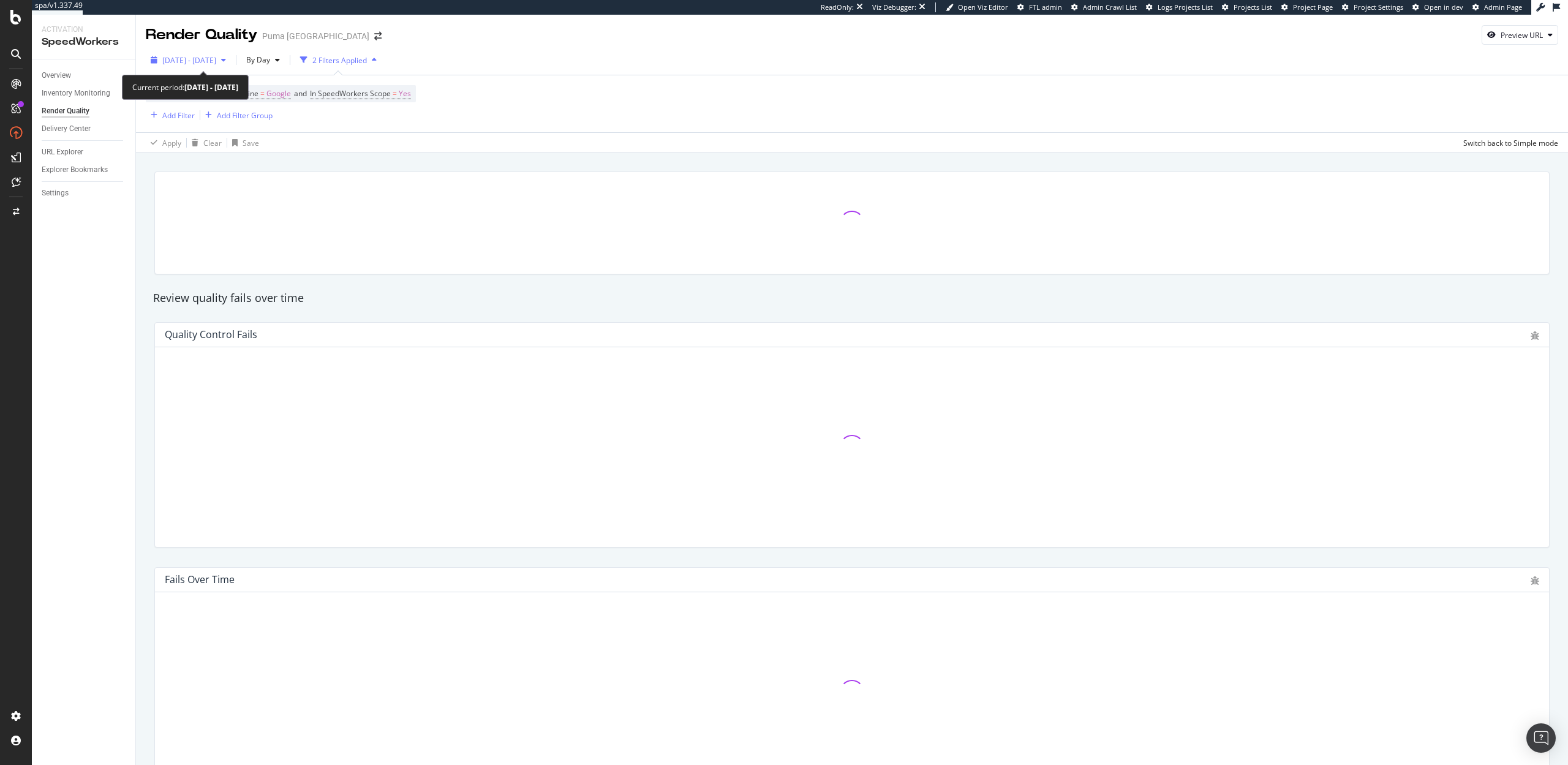
click at [199, 61] on span "[DATE] - [DATE]" at bounding box center [189, 61] width 54 height 10
click at [205, 99] on div "Last 7 Days" at bounding box center [197, 100] width 39 height 10
type input "2025/09/24"
click at [259, 243] on div "Apply" at bounding box center [263, 245] width 19 height 10
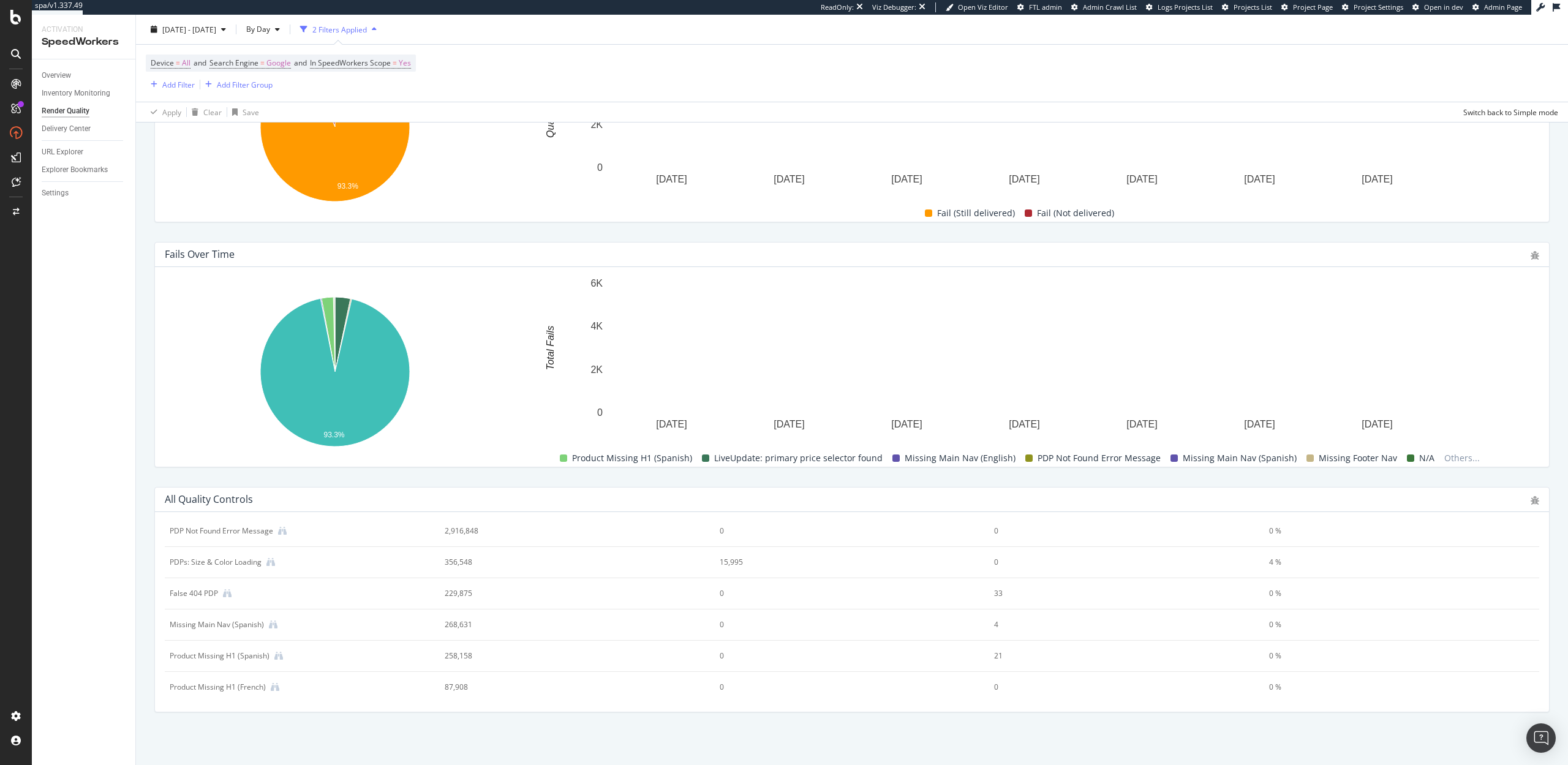
scroll to position [211, 0]
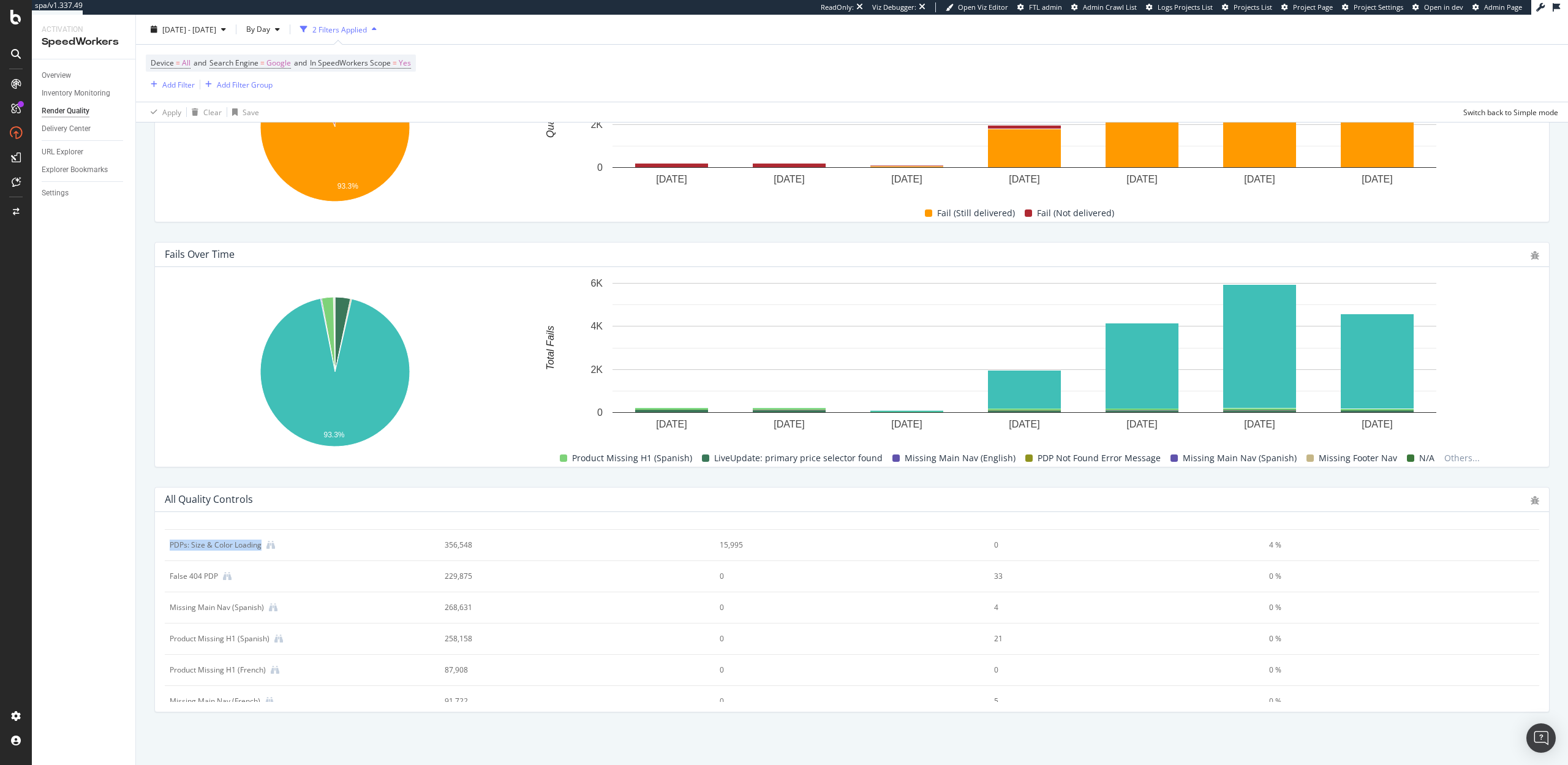
drag, startPoint x: 262, startPoint y: 545, endPoint x: 170, endPoint y: 545, distance: 92.0
click at [170, 545] on div "PDPs: Size & Color Loading" at bounding box center [302, 544] width 265 height 11
copy div "PDPs: Size & Color Loading"
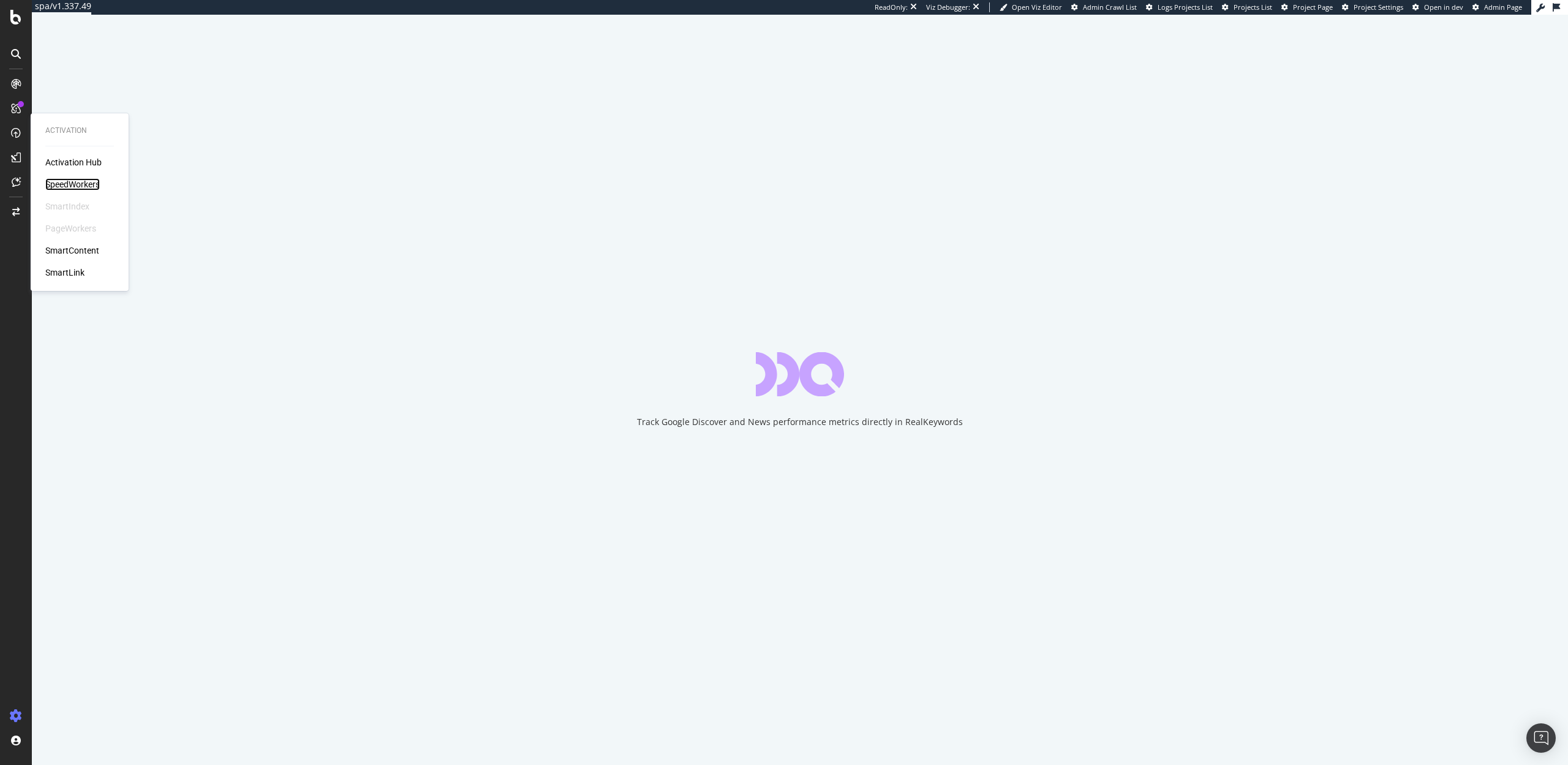
click at [87, 188] on div "SpeedWorkers" at bounding box center [73, 184] width 55 height 12
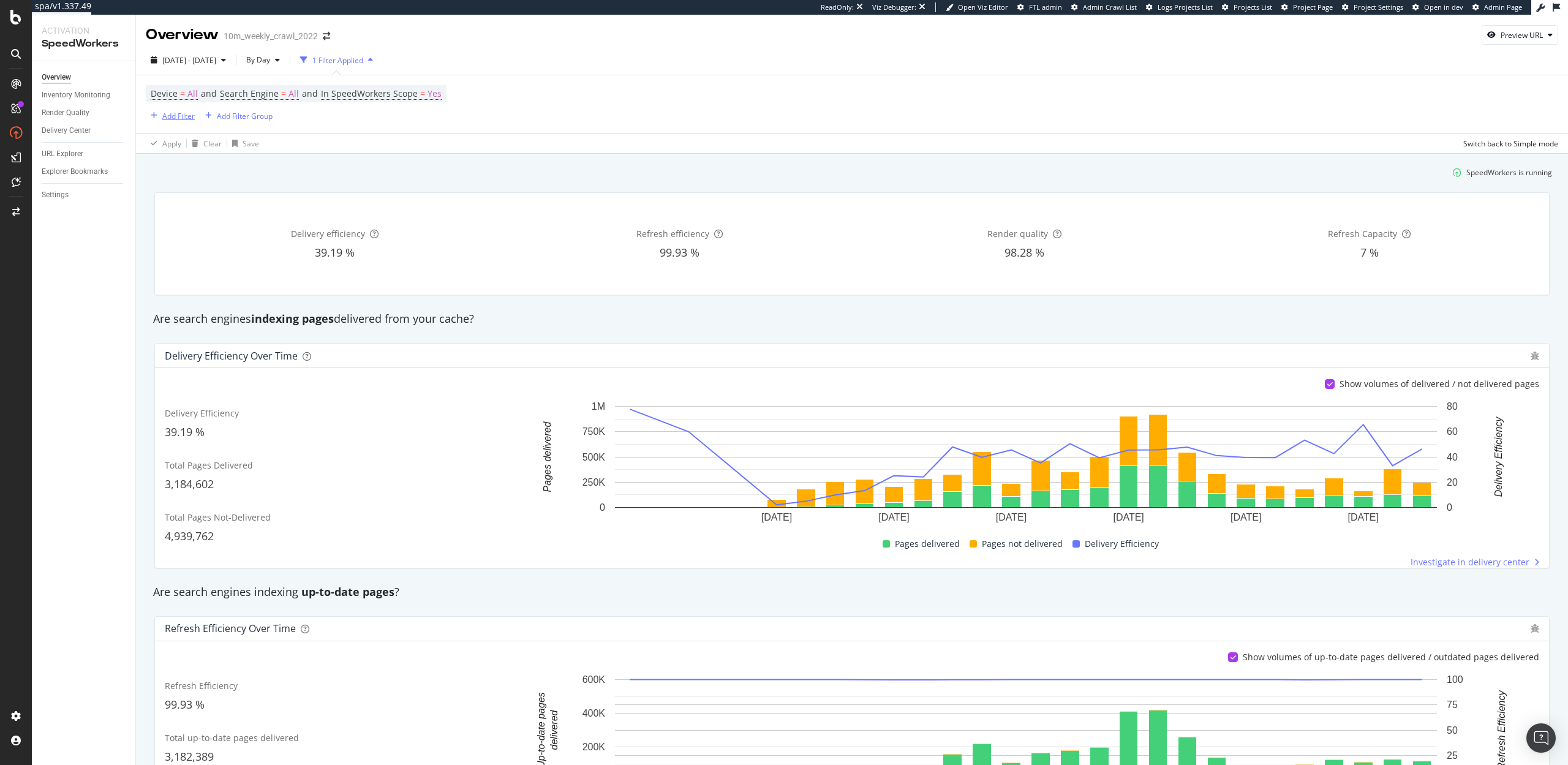
click at [173, 119] on div "Add Filter" at bounding box center [178, 116] width 32 height 10
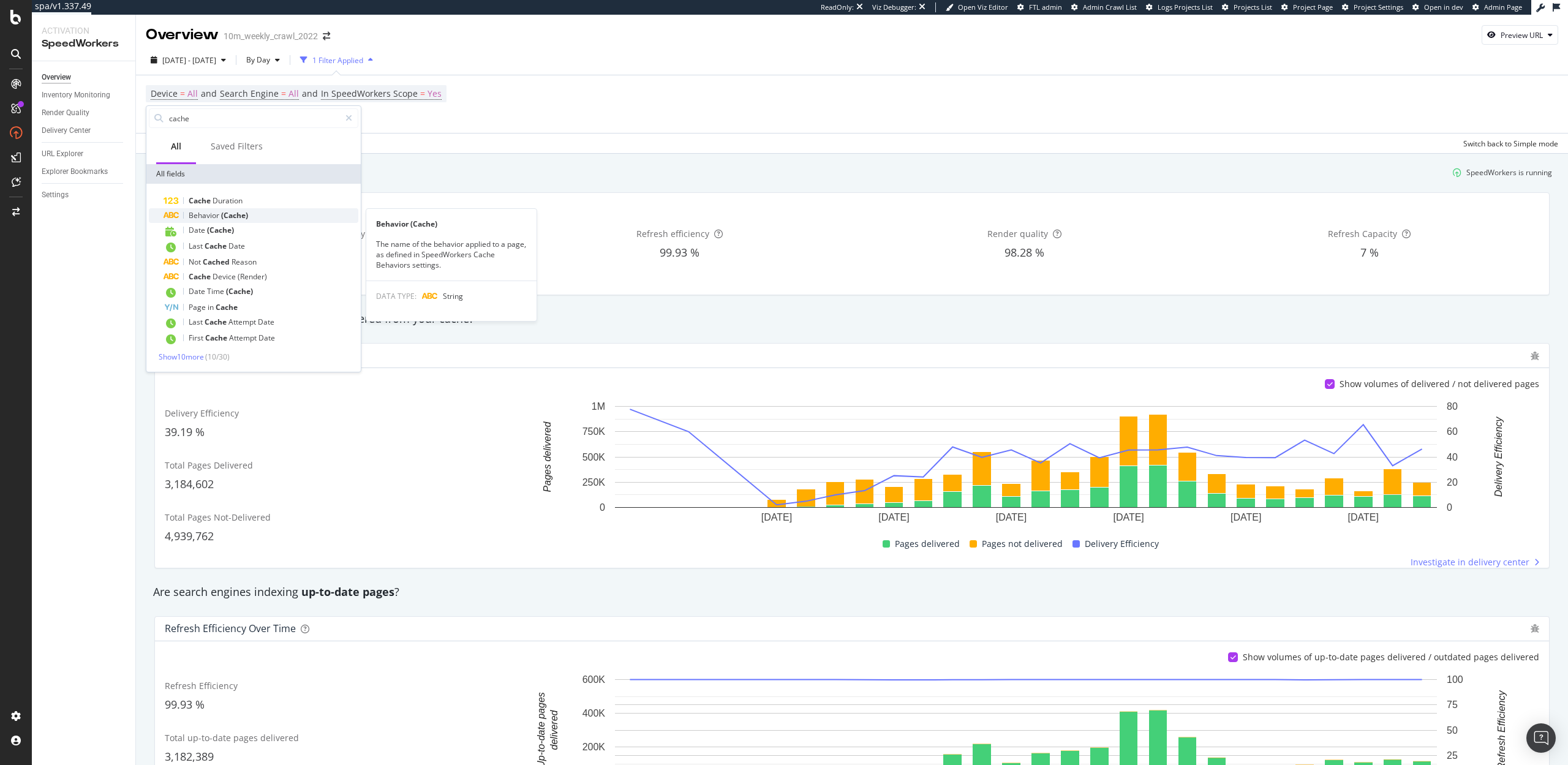
type input "cache"
click at [231, 212] on span "(Cache)" at bounding box center [235, 215] width 27 height 10
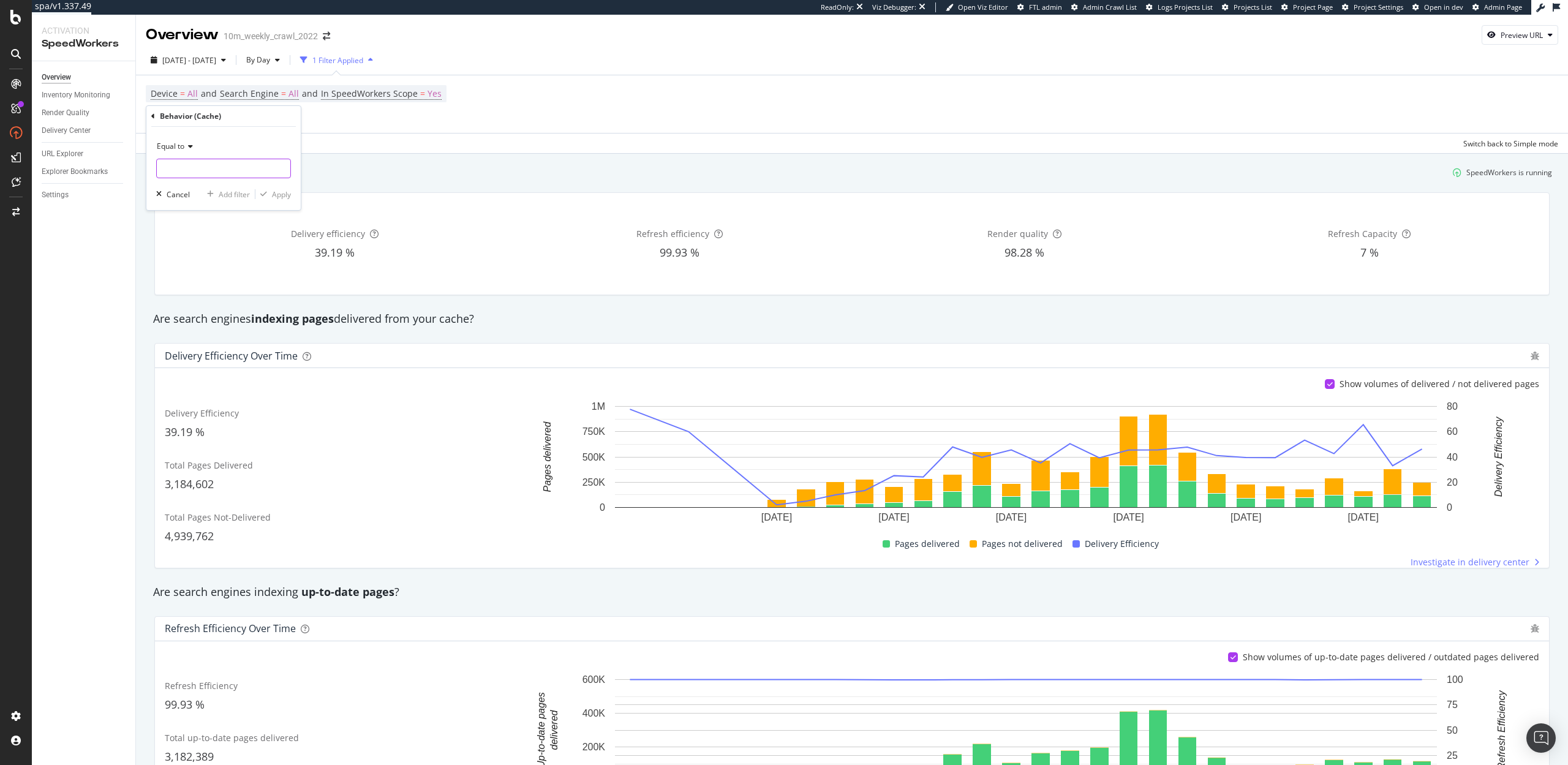
click at [197, 170] on input "text" at bounding box center [224, 168] width 133 height 20
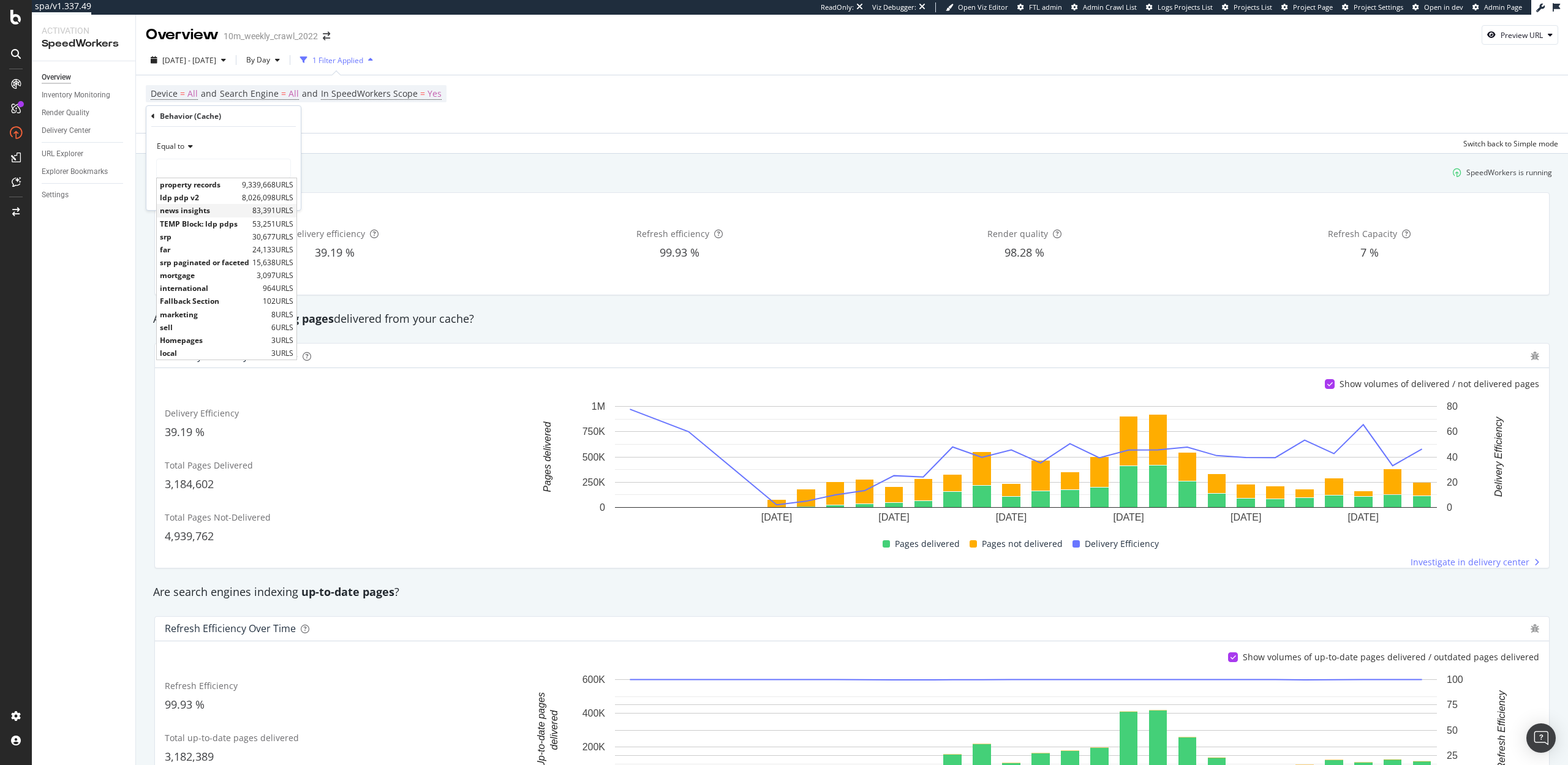
click at [196, 207] on span "news insights" at bounding box center [204, 210] width 90 height 10
type input "news insights"
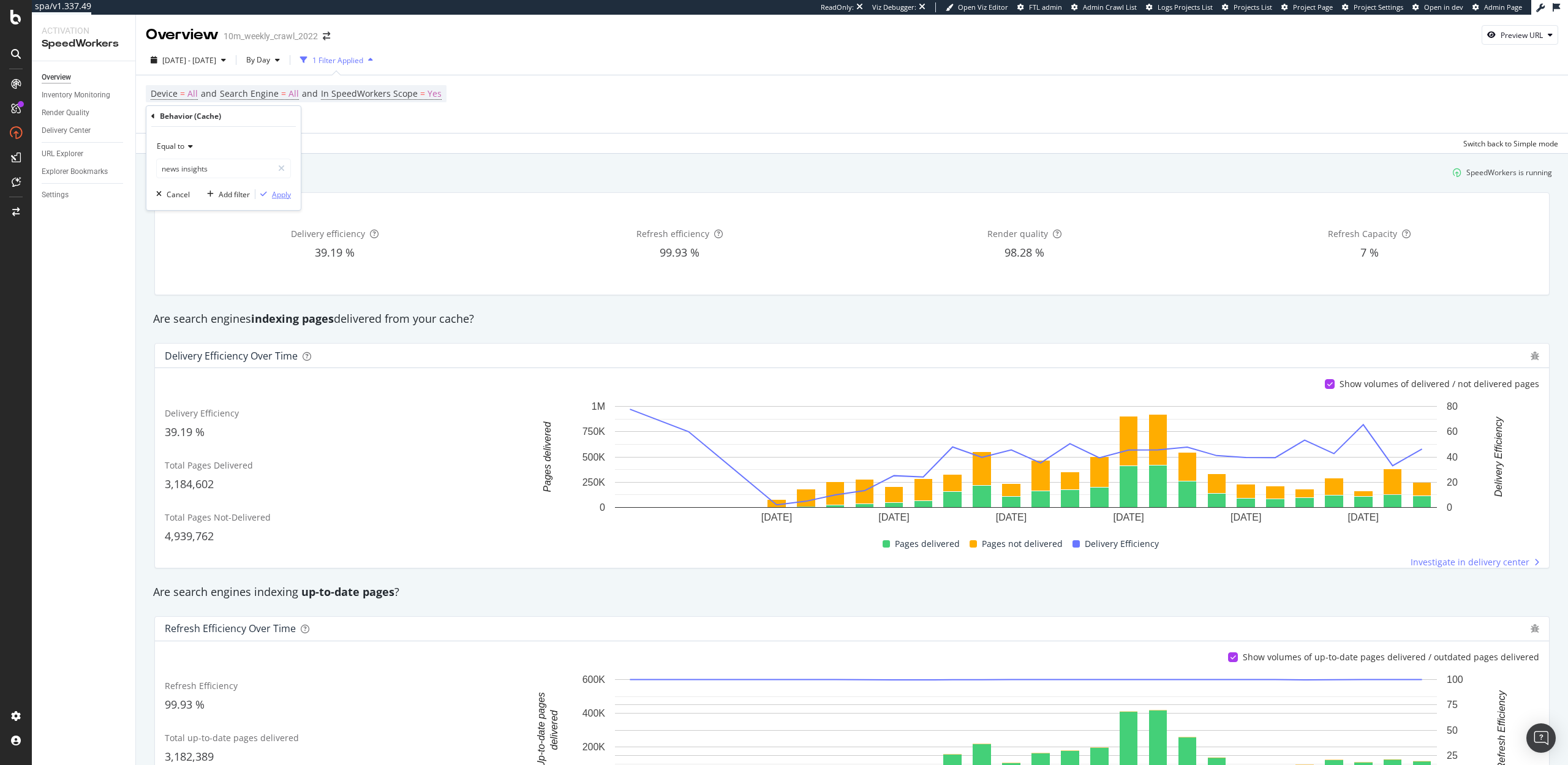
click at [282, 196] on div "Apply" at bounding box center [282, 194] width 19 height 10
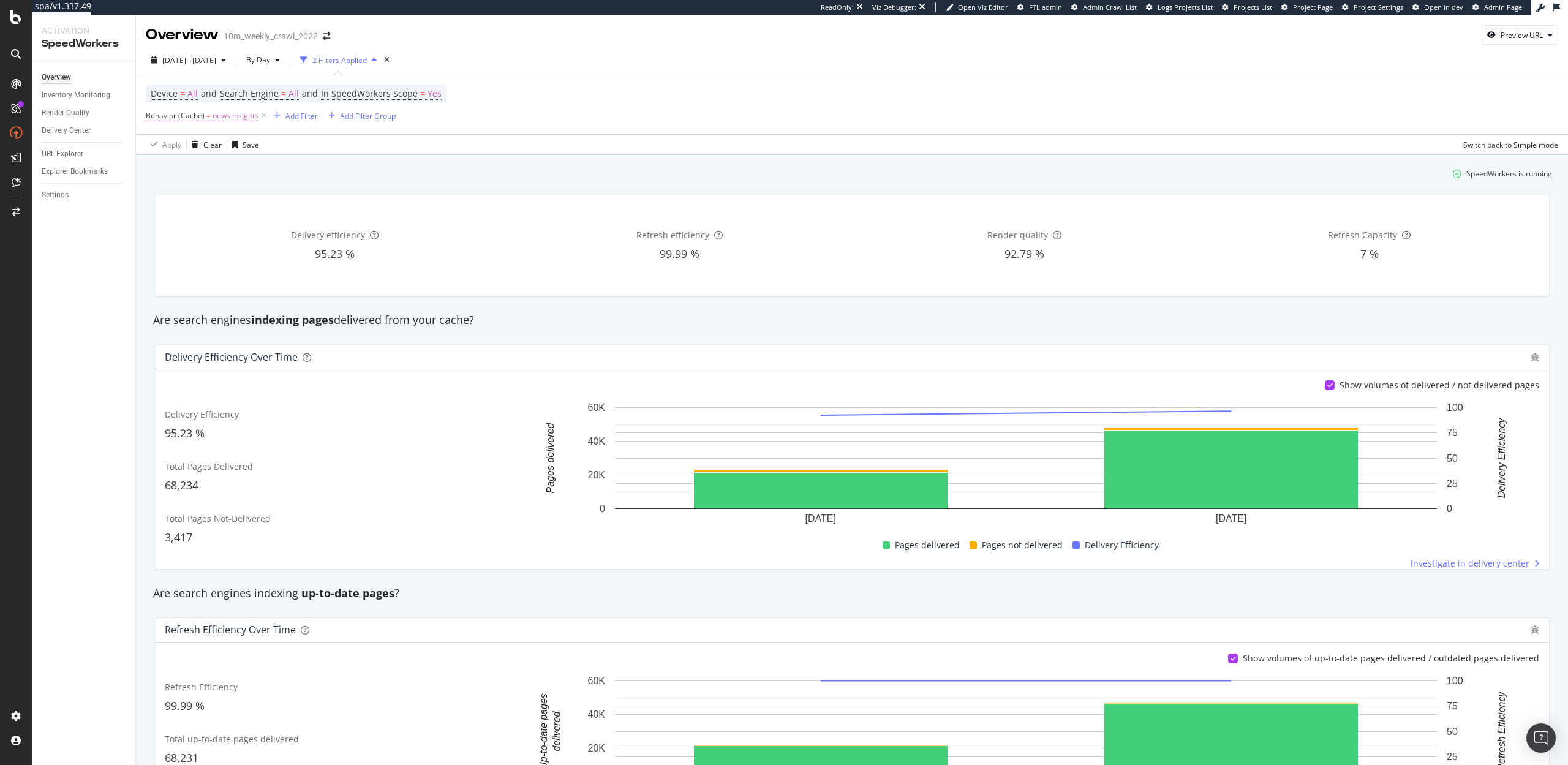
click at [222, 118] on span "news insights" at bounding box center [235, 116] width 46 height 17
click at [186, 170] on input "news insights" at bounding box center [215, 166] width 116 height 20
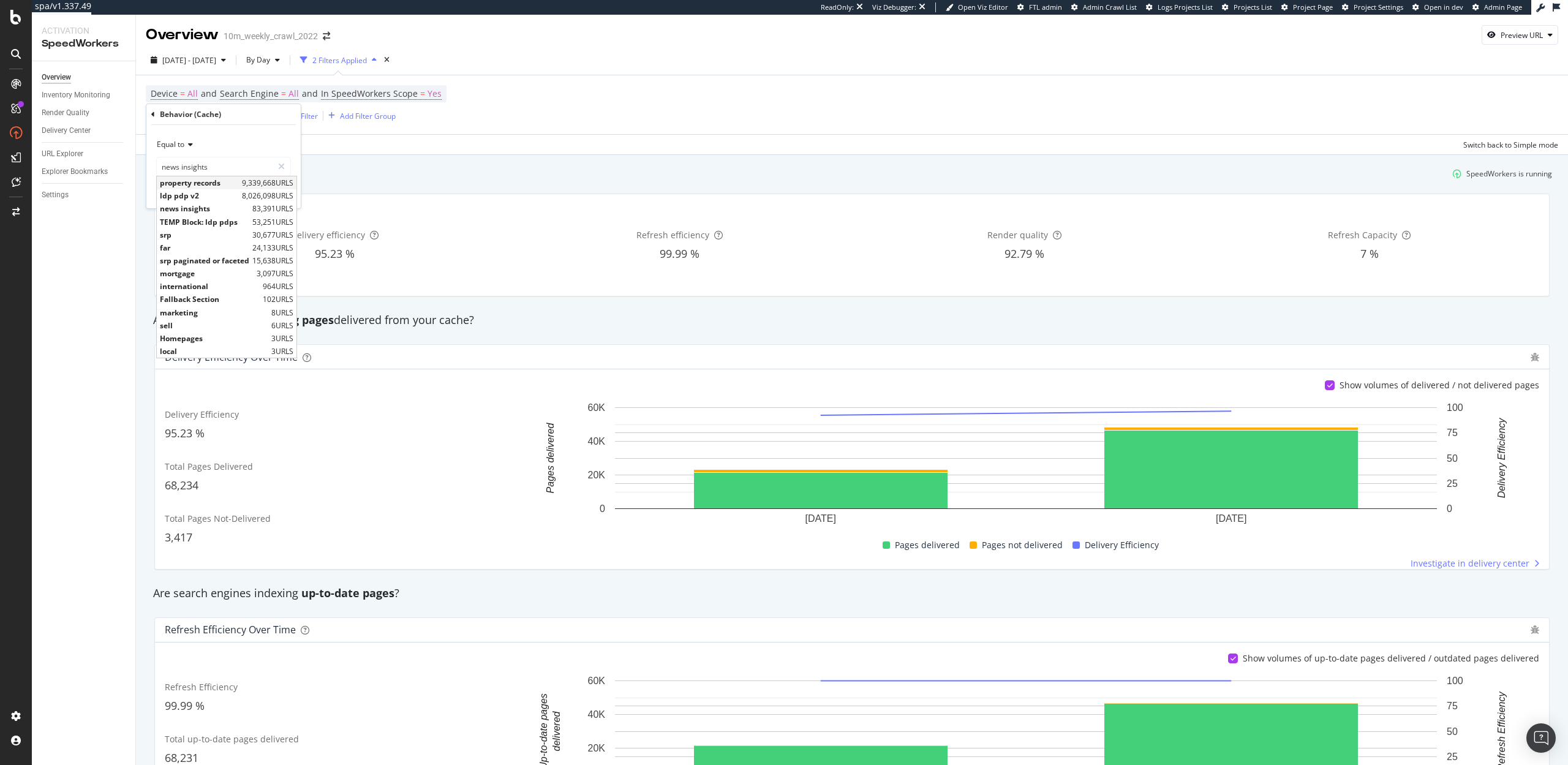
click at [216, 185] on span "property records" at bounding box center [199, 183] width 79 height 10
type input "property records"
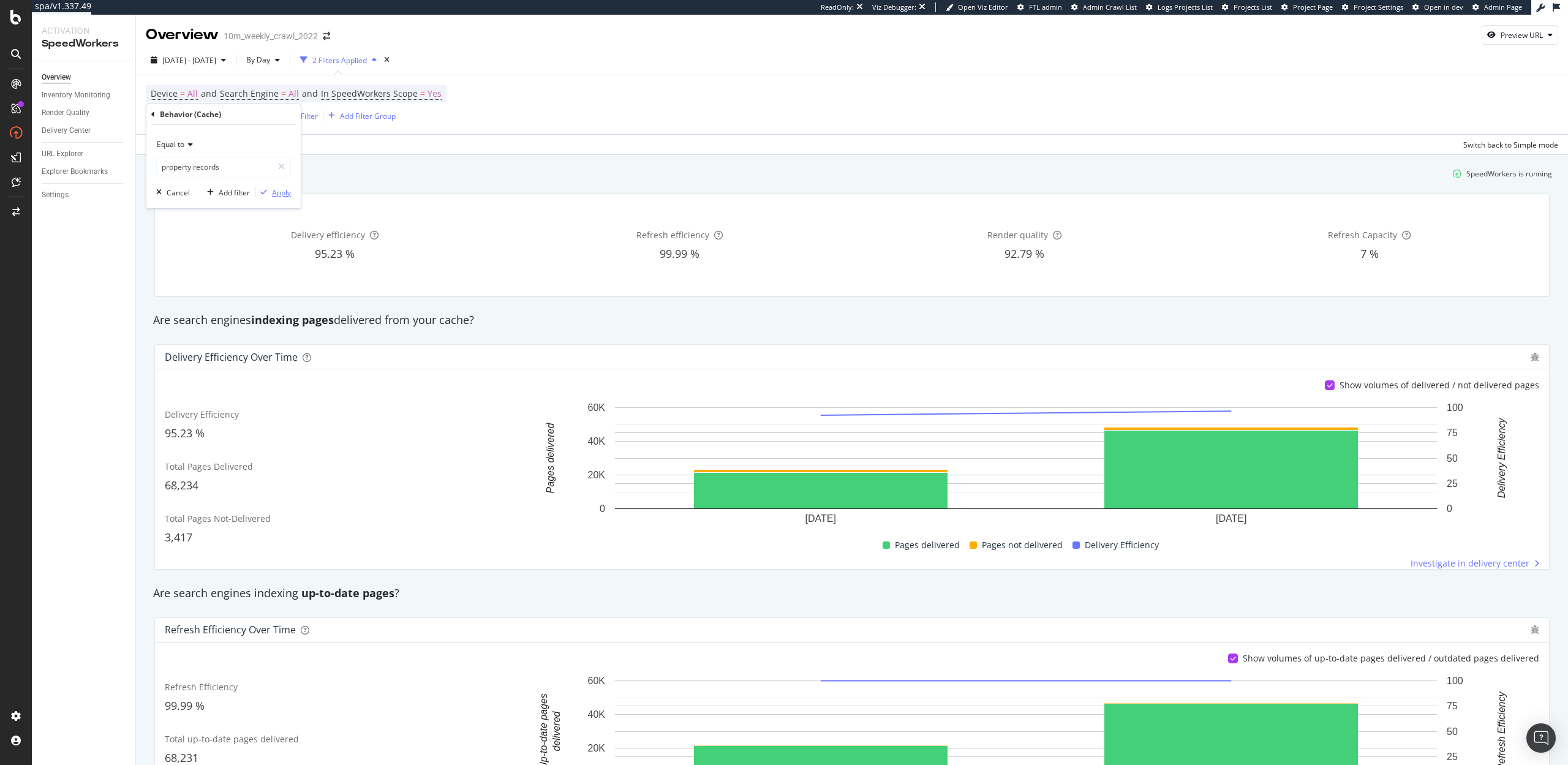
click at [280, 192] on div "Apply" at bounding box center [282, 193] width 19 height 10
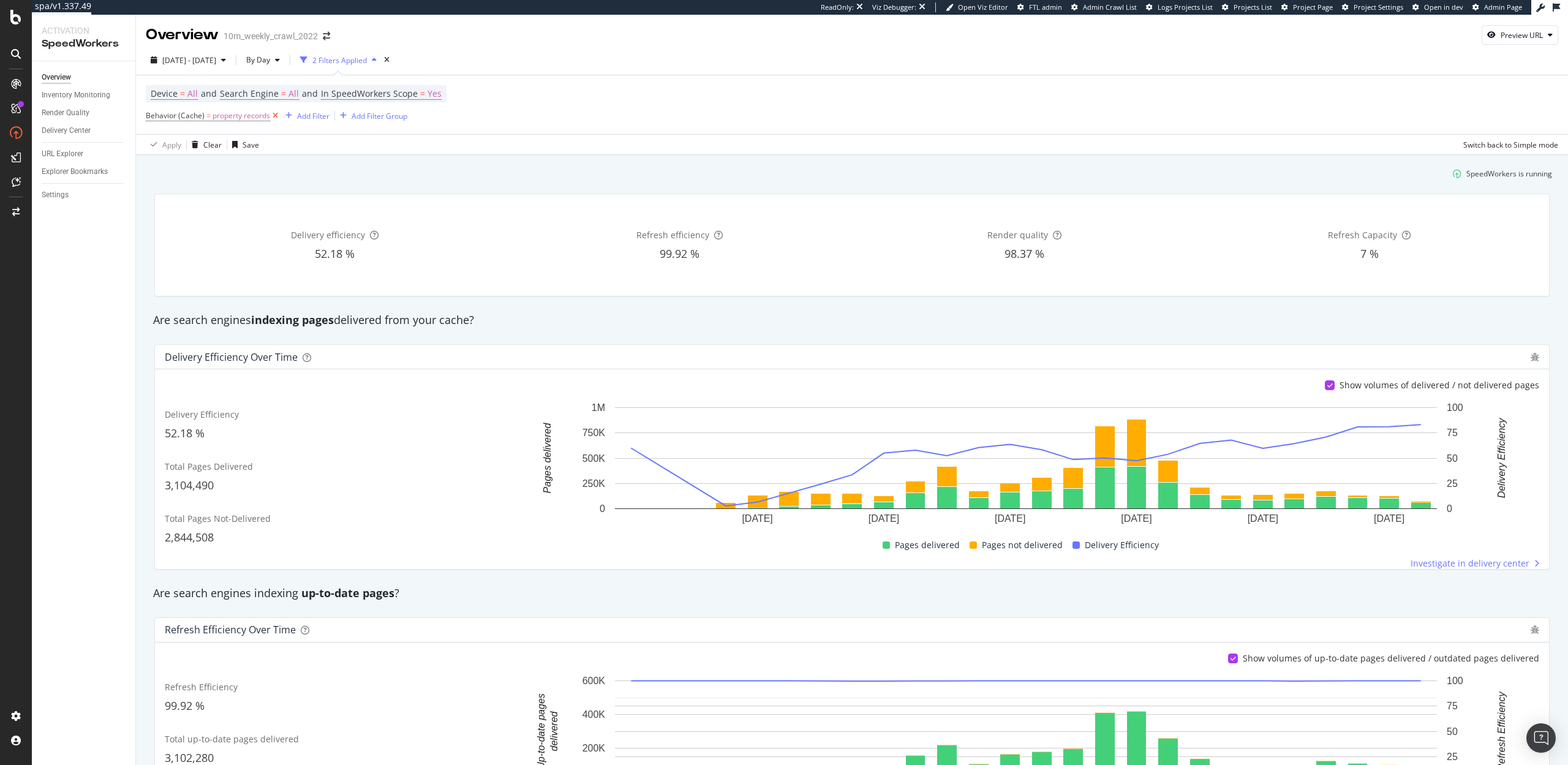
click at [274, 114] on icon at bounding box center [276, 115] width 10 height 12
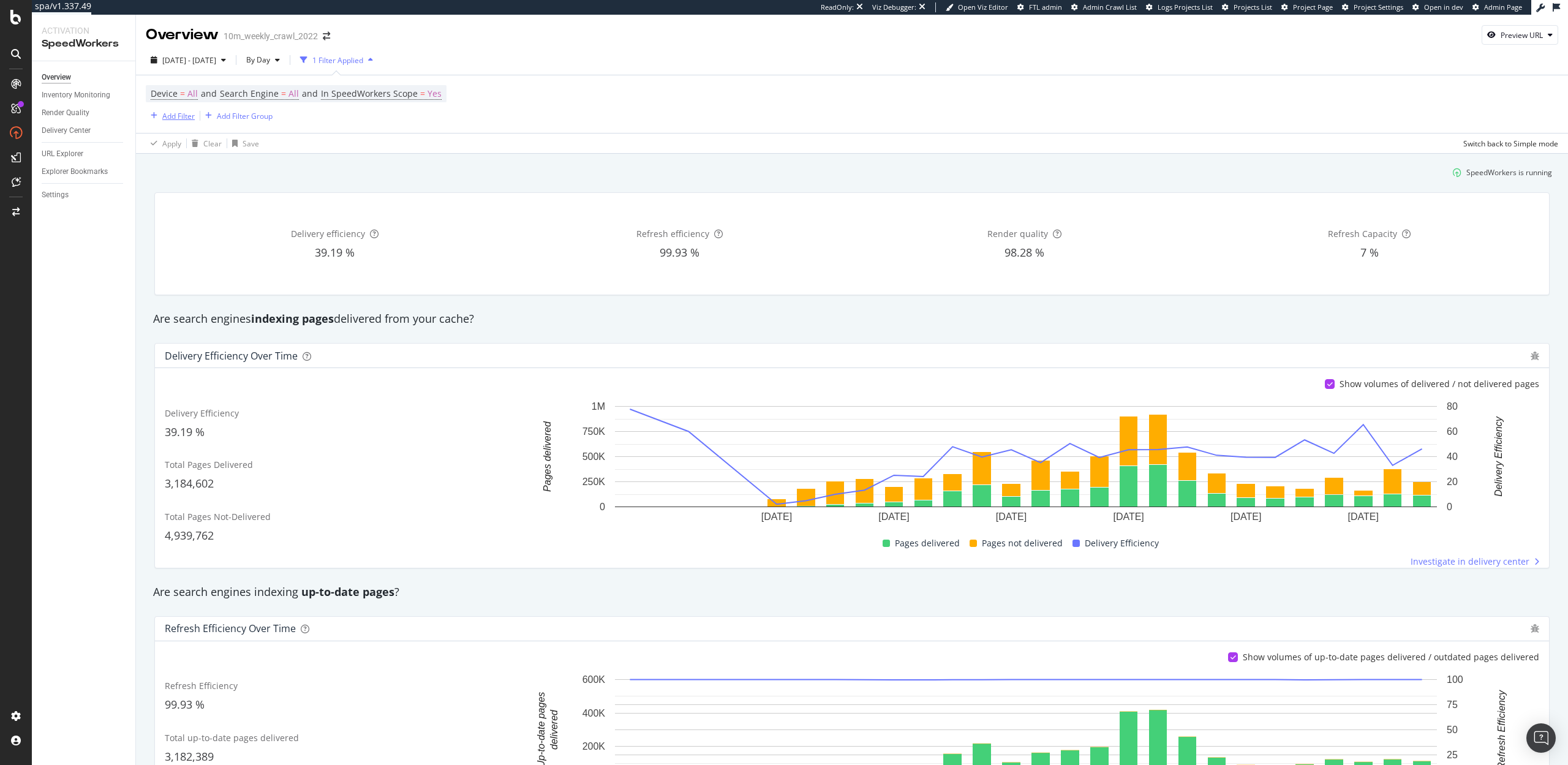
click at [177, 117] on div "Add Filter" at bounding box center [178, 116] width 32 height 10
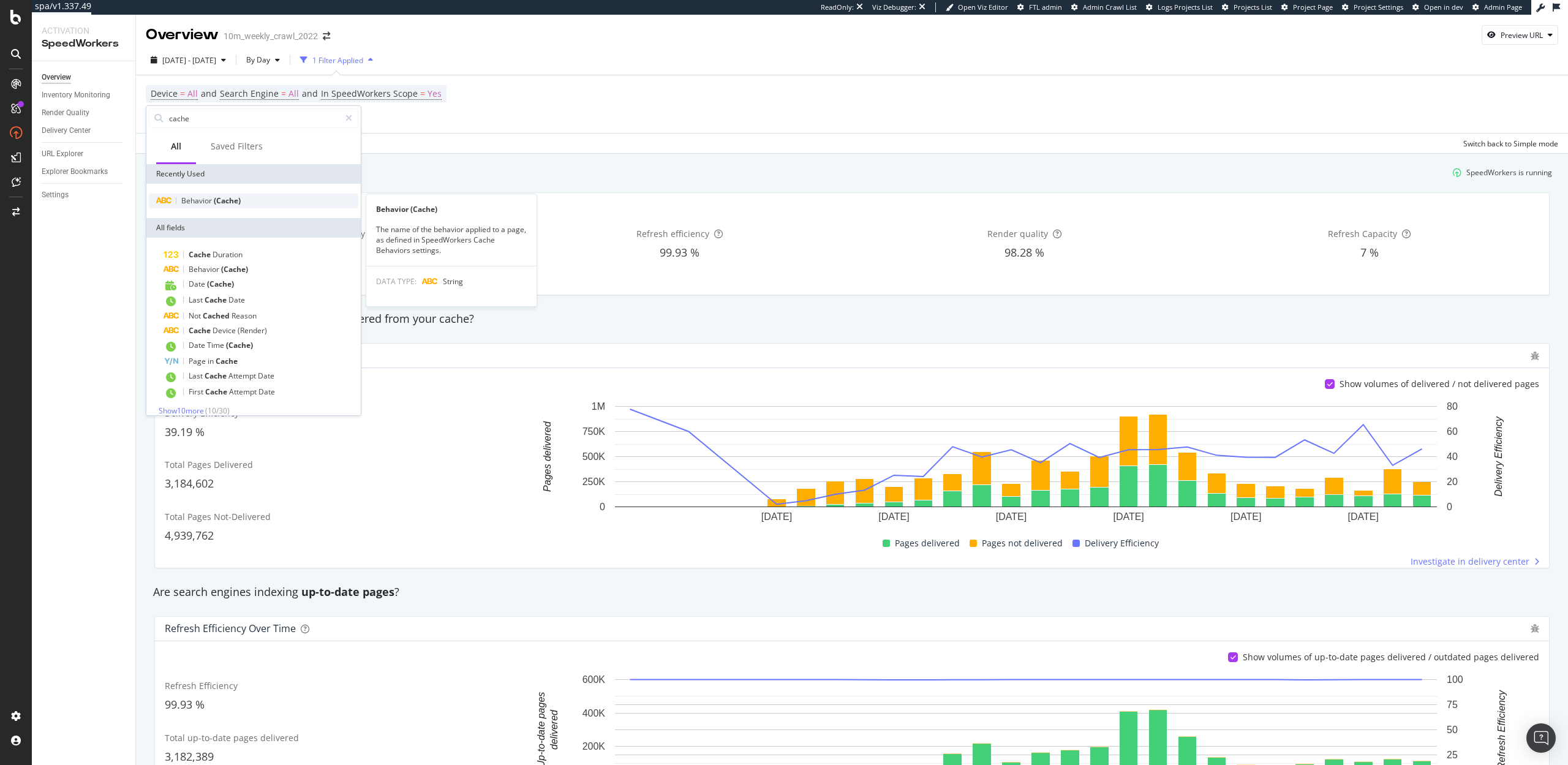
click at [222, 206] on div "Behavior (Cache)" at bounding box center [253, 200] width 210 height 14
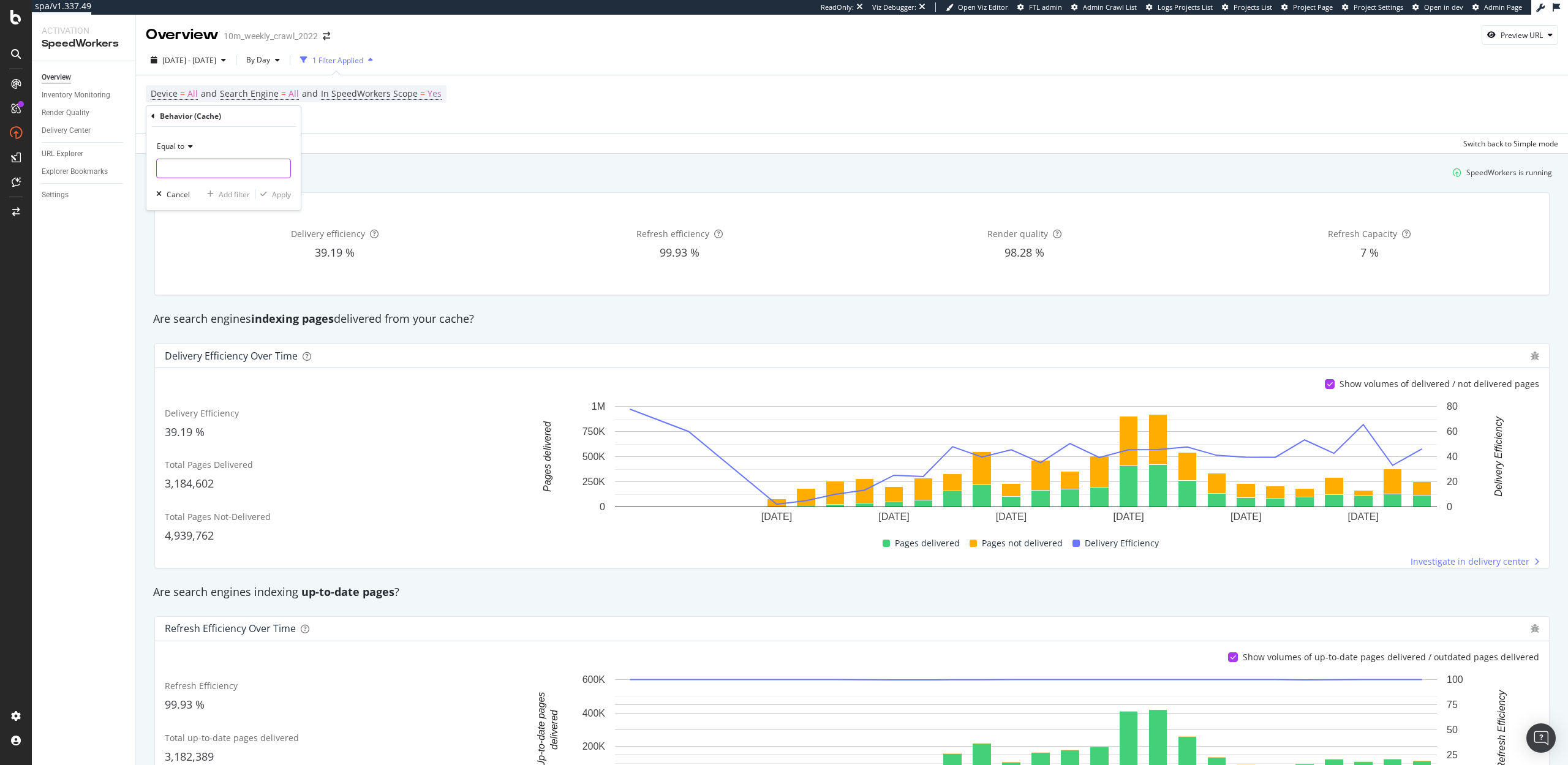
click at [189, 169] on input "text" at bounding box center [224, 168] width 133 height 20
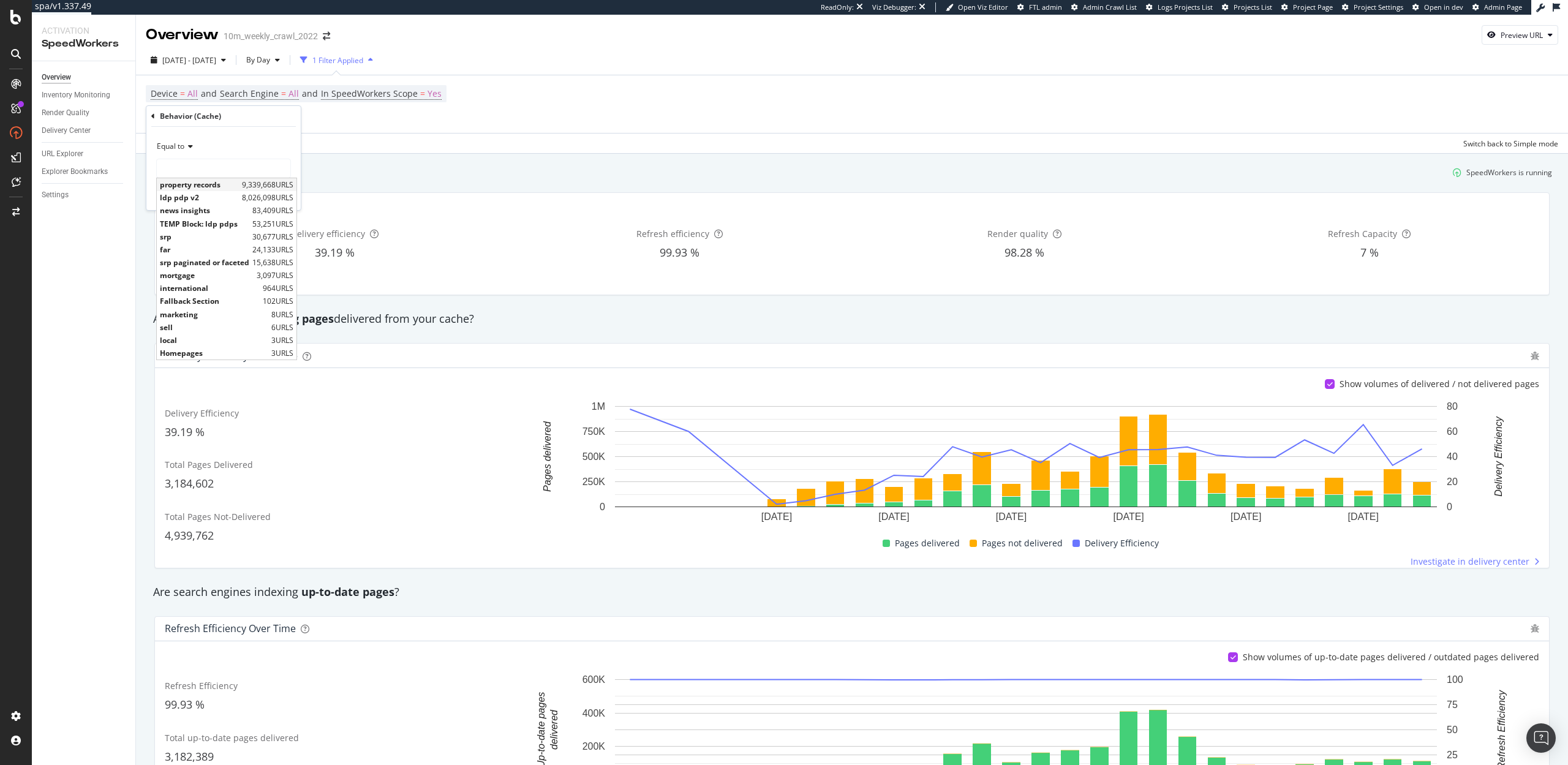
click at [192, 183] on span "property records" at bounding box center [199, 184] width 79 height 10
type input "property records"
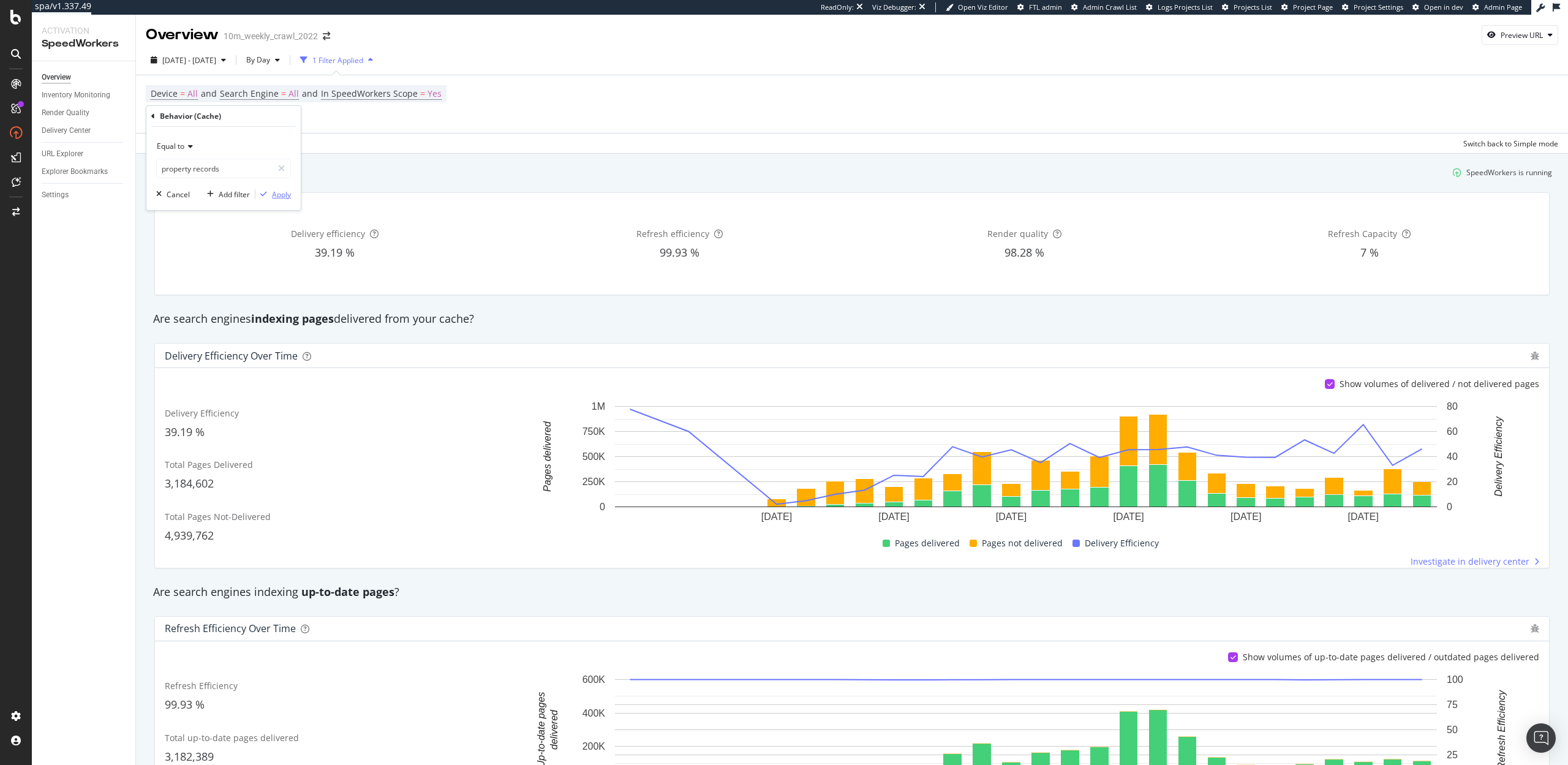
click at [284, 196] on div "Apply" at bounding box center [282, 194] width 19 height 10
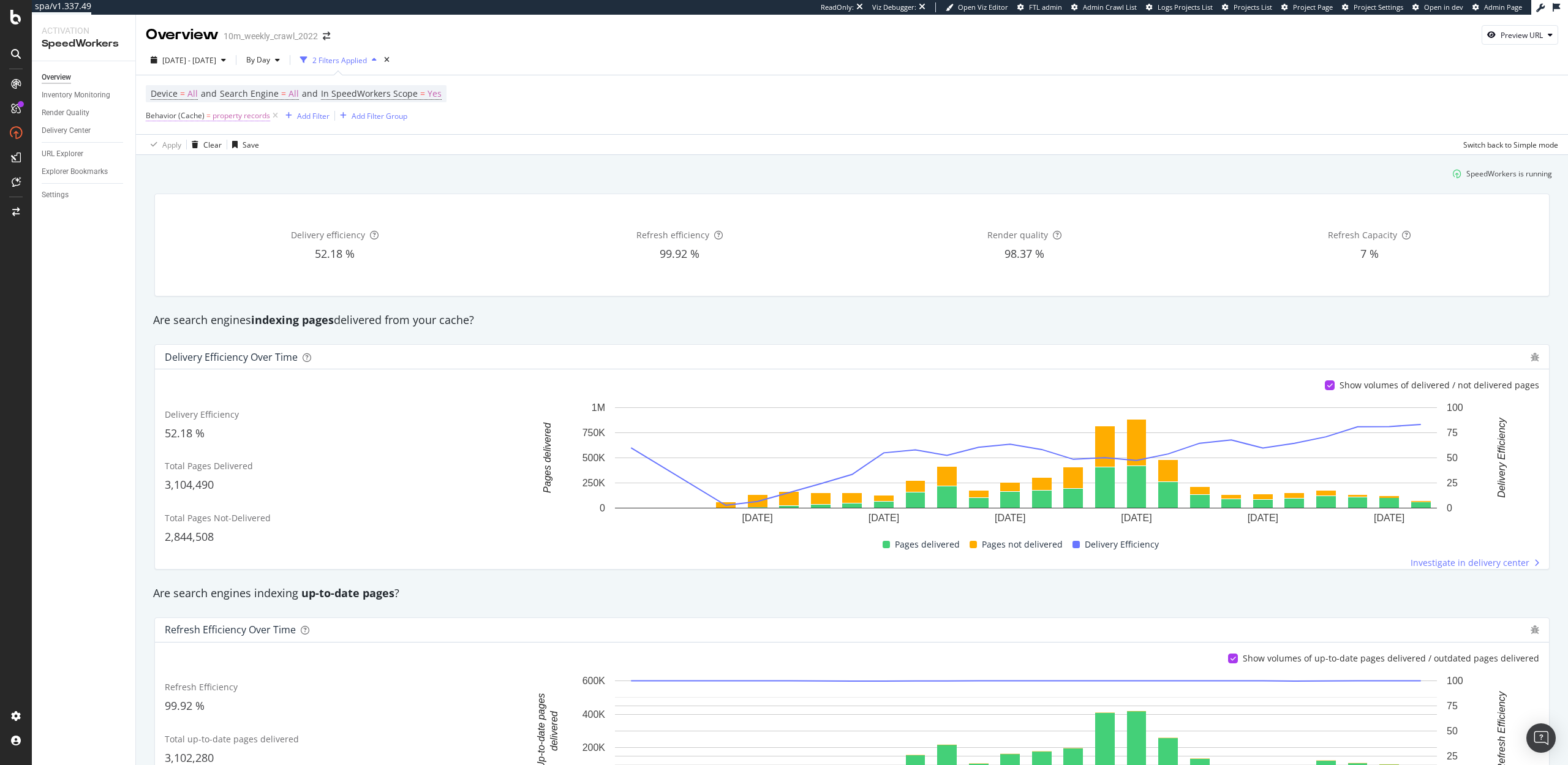
click at [200, 115] on span "Behavior (Cache)" at bounding box center [175, 115] width 59 height 10
click at [191, 166] on input "property records" at bounding box center [215, 166] width 116 height 20
click at [169, 146] on span "Equal to" at bounding box center [171, 144] width 27 height 10
click at [178, 188] on span "Not equal to" at bounding box center [183, 186] width 42 height 10
click at [281, 189] on div "Apply" at bounding box center [282, 193] width 19 height 10
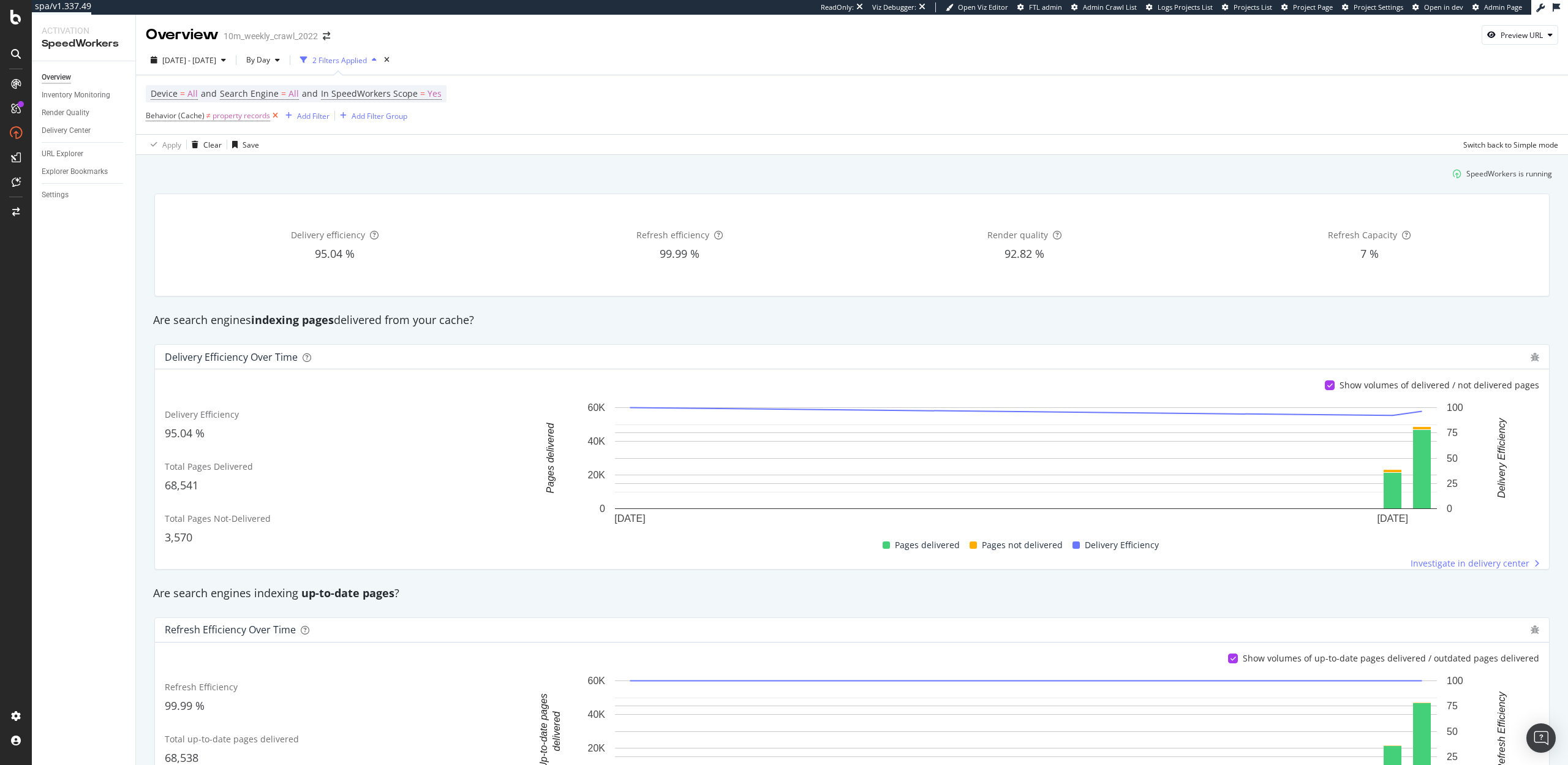
click at [273, 119] on icon at bounding box center [276, 115] width 10 height 12
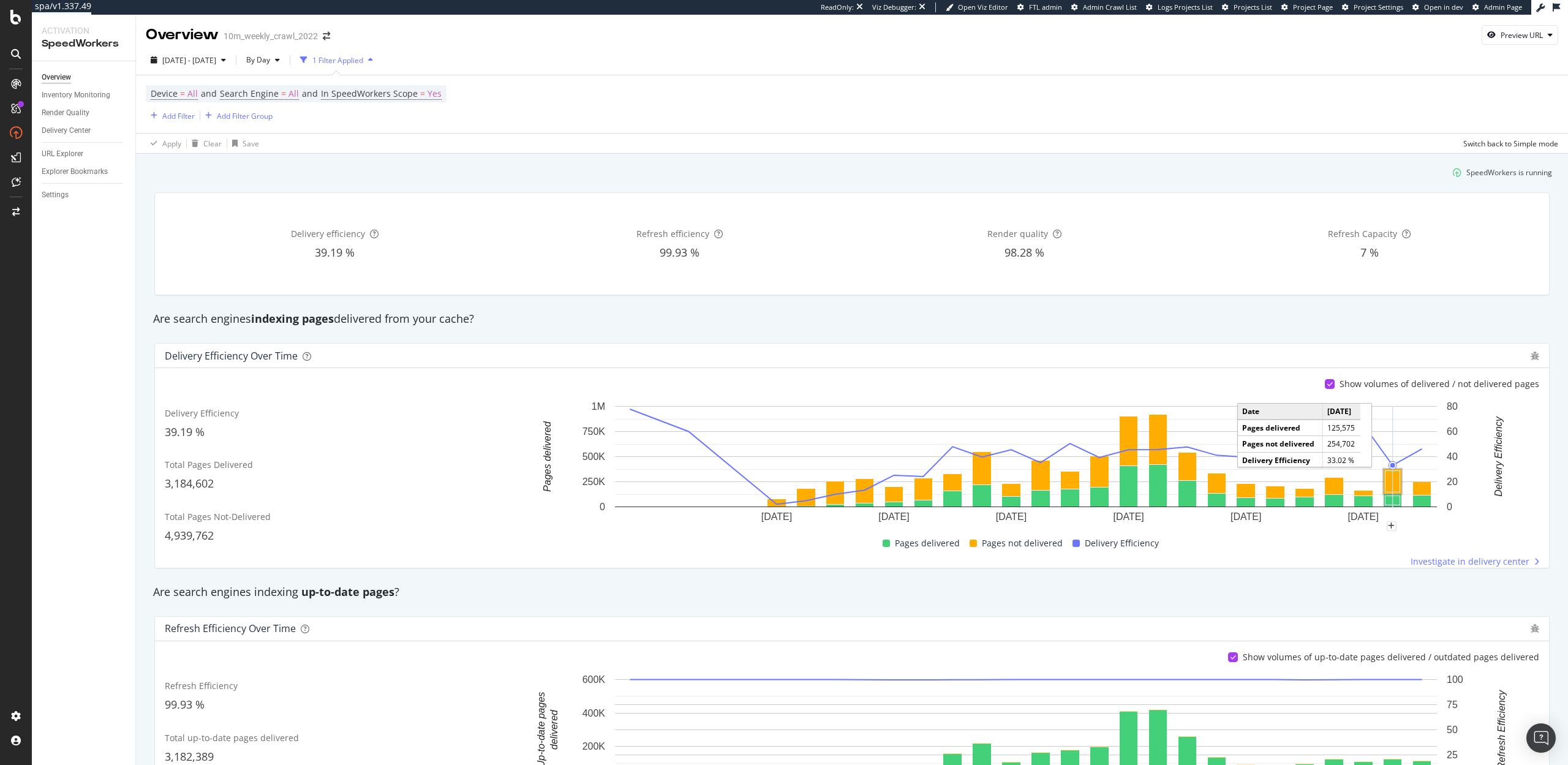
click at [1392, 481] on rect "A chart." at bounding box center [1392, 481] width 15 height 21
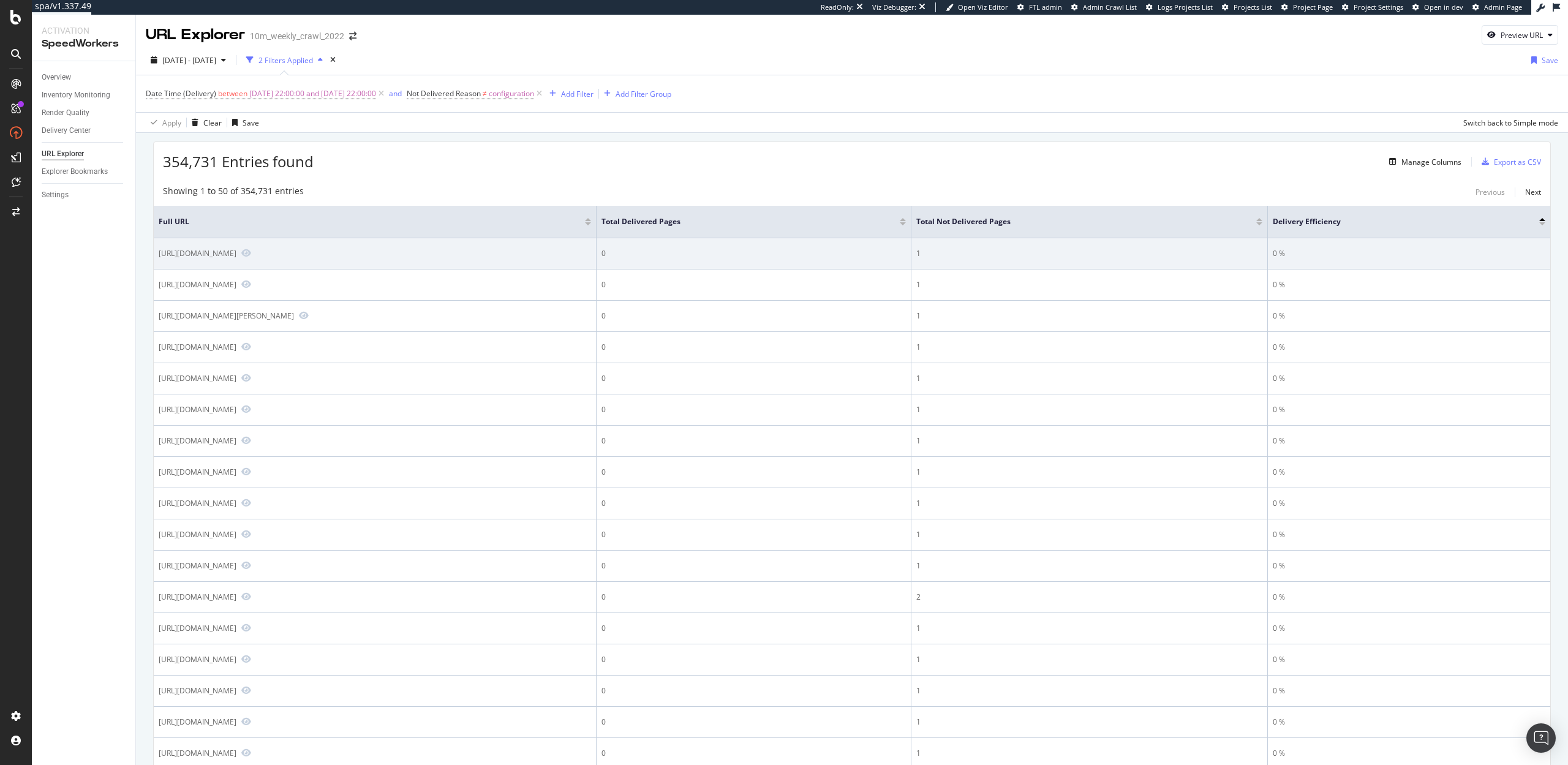
drag, startPoint x: 299, startPoint y: 253, endPoint x: 244, endPoint y: 253, distance: 55.0
click at [236, 253] on div "https://www.realtor.com/news/search/?q=day+ryer&size=n_50_n" at bounding box center [197, 253] width 78 height 10
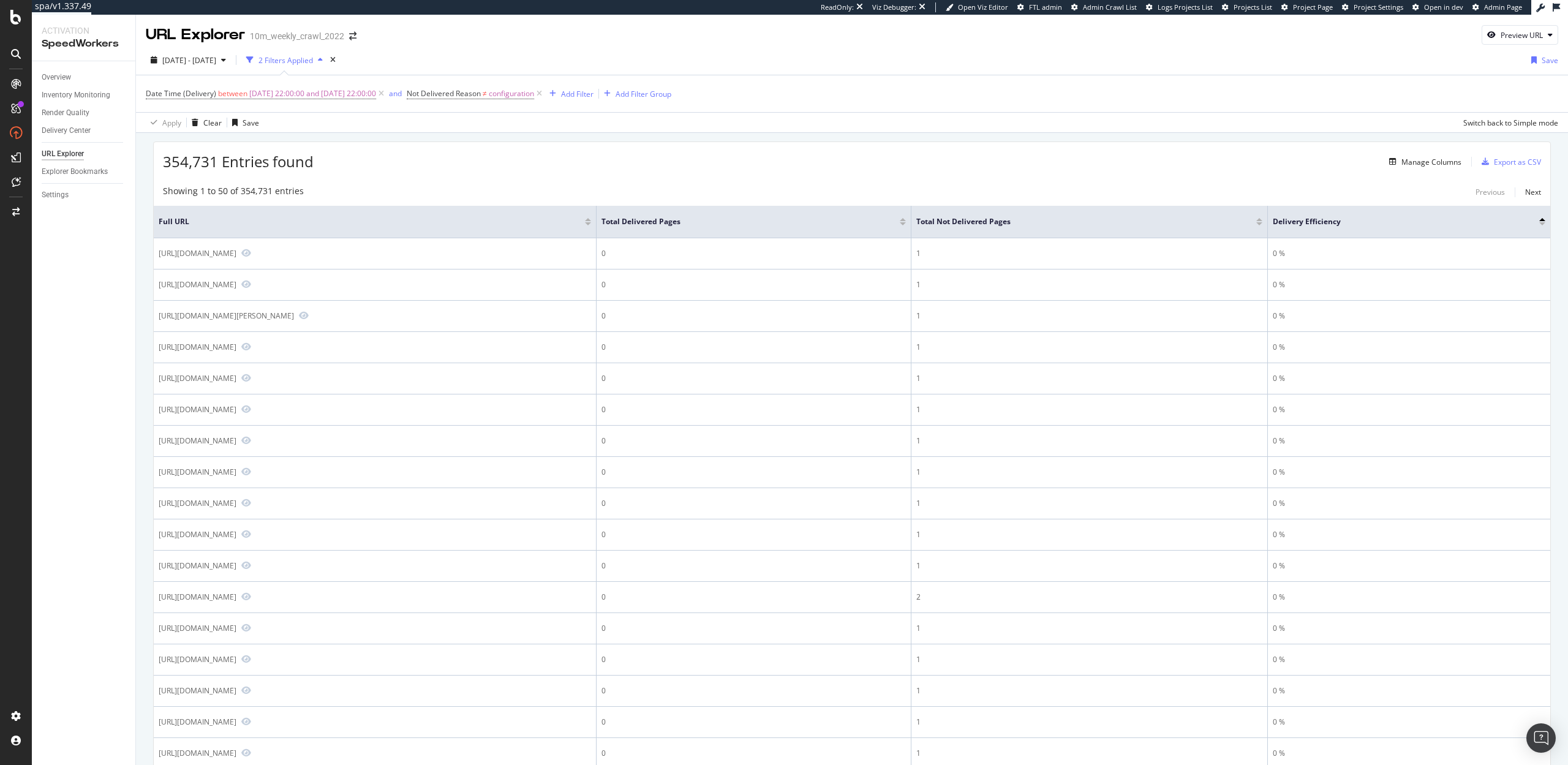
copy div "/news/search/?q"
click at [594, 86] on button "Add Filter" at bounding box center [568, 93] width 49 height 14
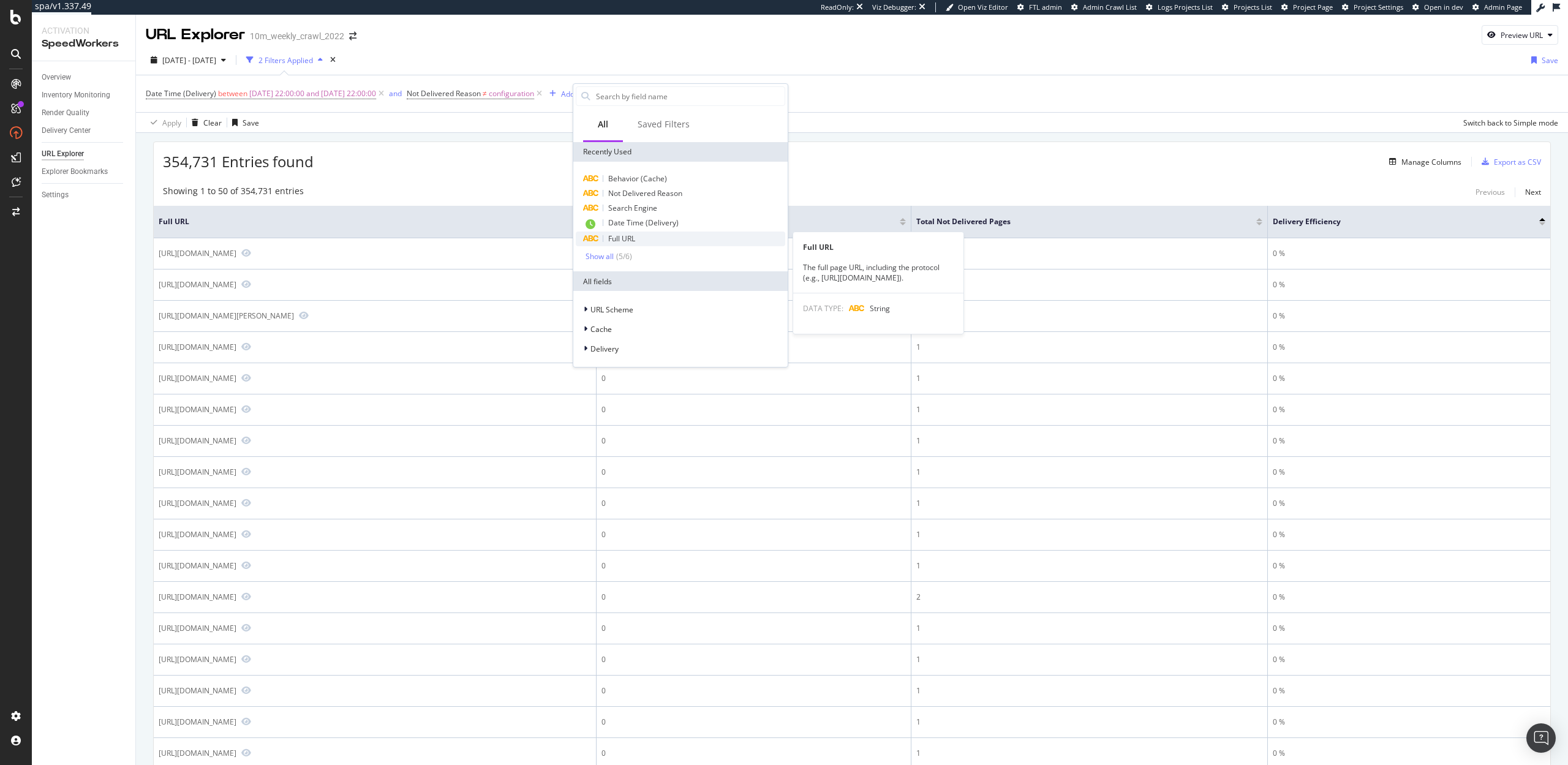
click at [626, 235] on span "Full URL" at bounding box center [622, 239] width 27 height 10
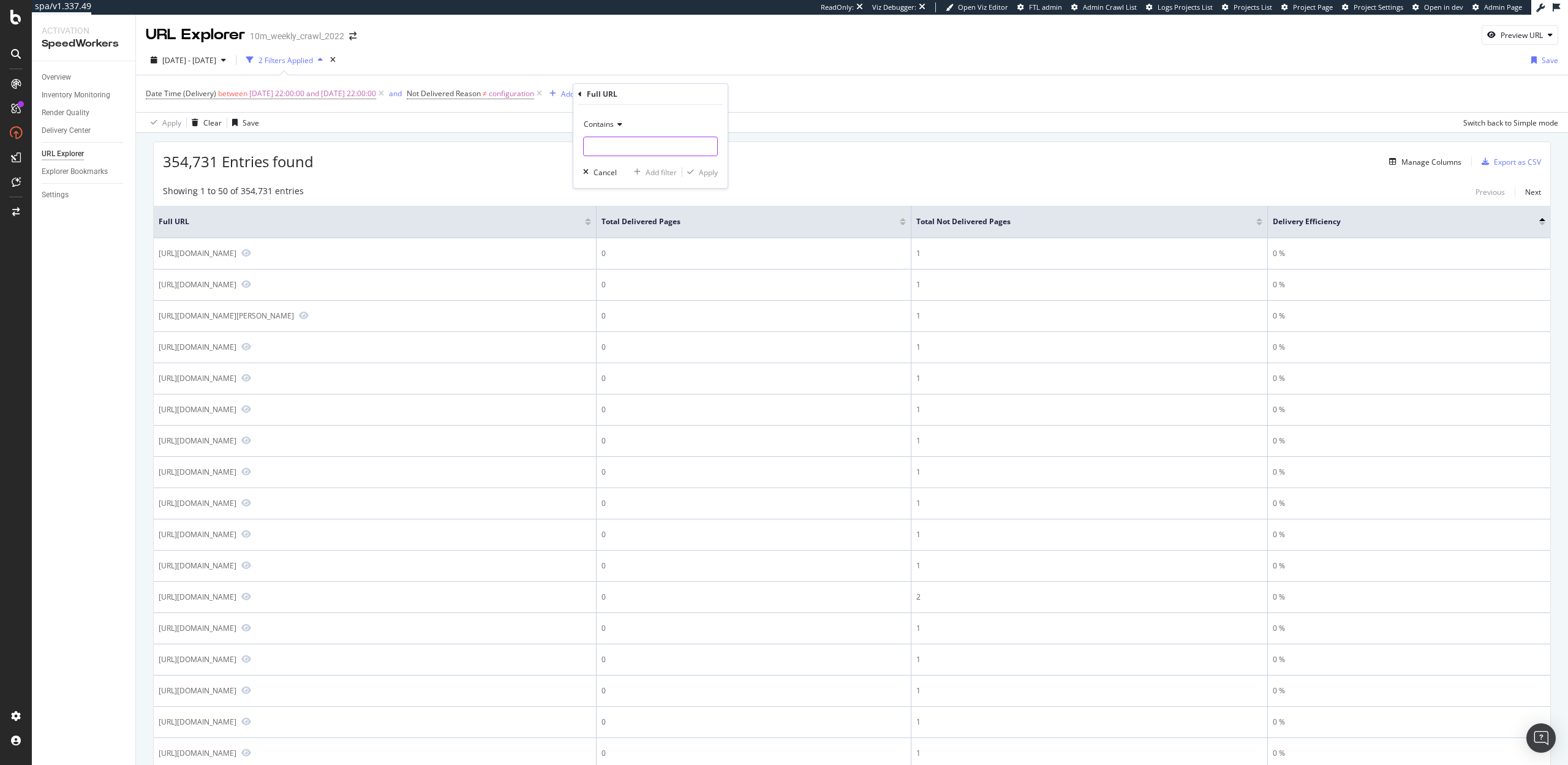
click at [615, 148] on input "text" at bounding box center [650, 146] width 133 height 20
paste input "/news/search/?q"
type input "/news/search/?q"
click at [706, 172] on div "Apply" at bounding box center [708, 172] width 19 height 10
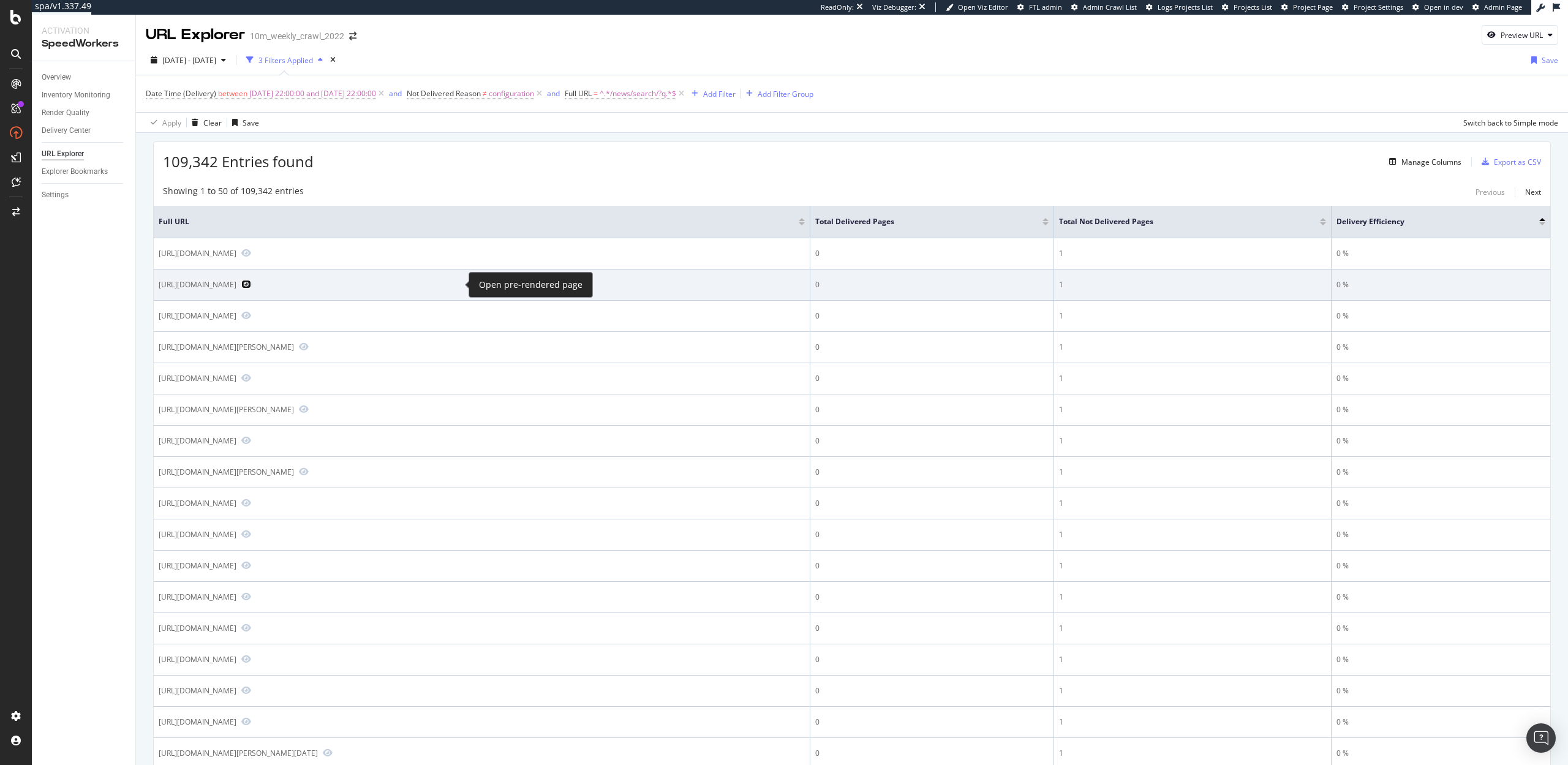
click at [251, 285] on icon "Preview https://www.realtor.com/news/search/?q=5+facts+about+hailey+bieber&size…" at bounding box center [246, 284] width 9 height 9
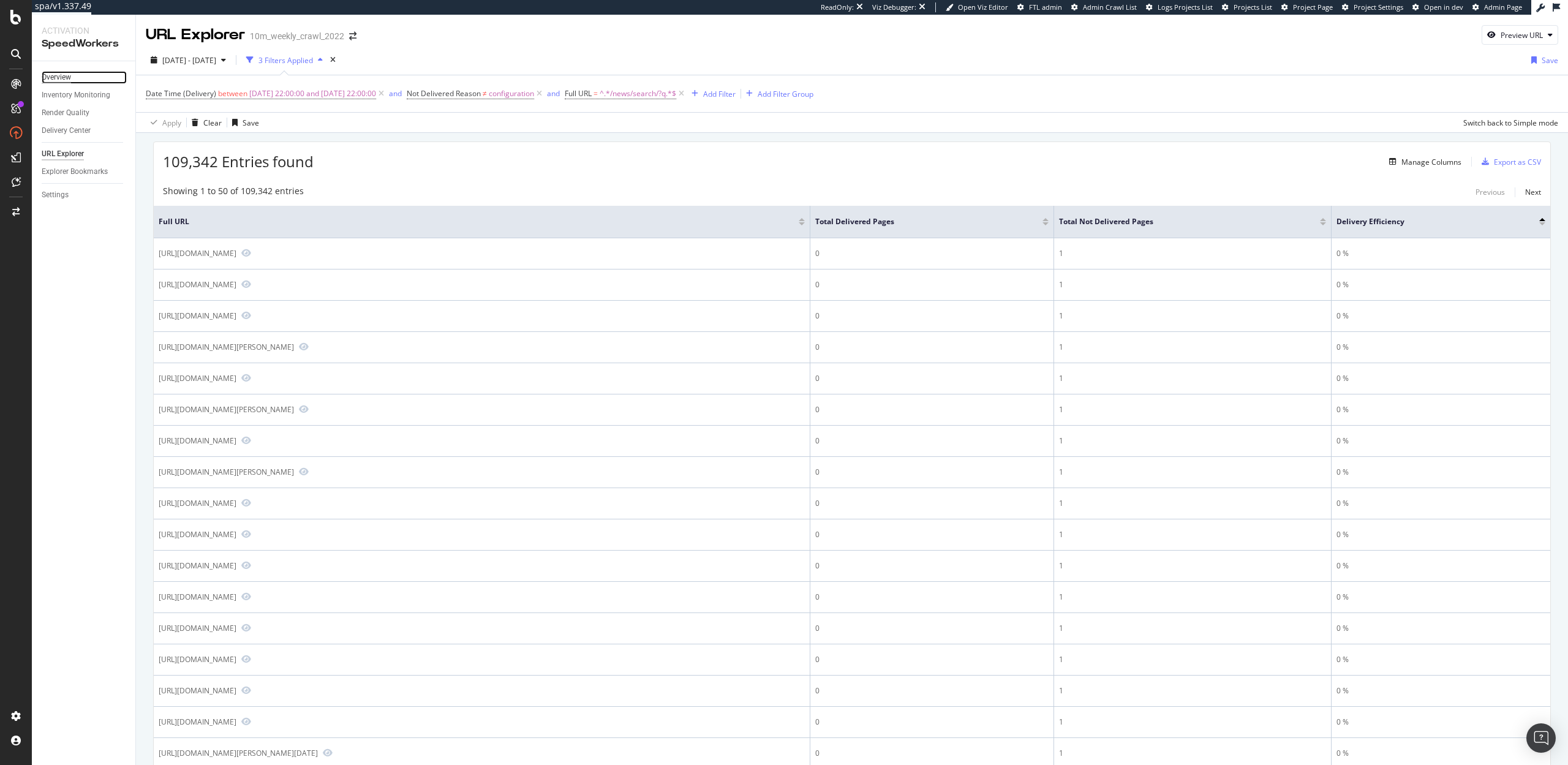
click at [52, 71] on div "Overview" at bounding box center [56, 77] width 29 height 13
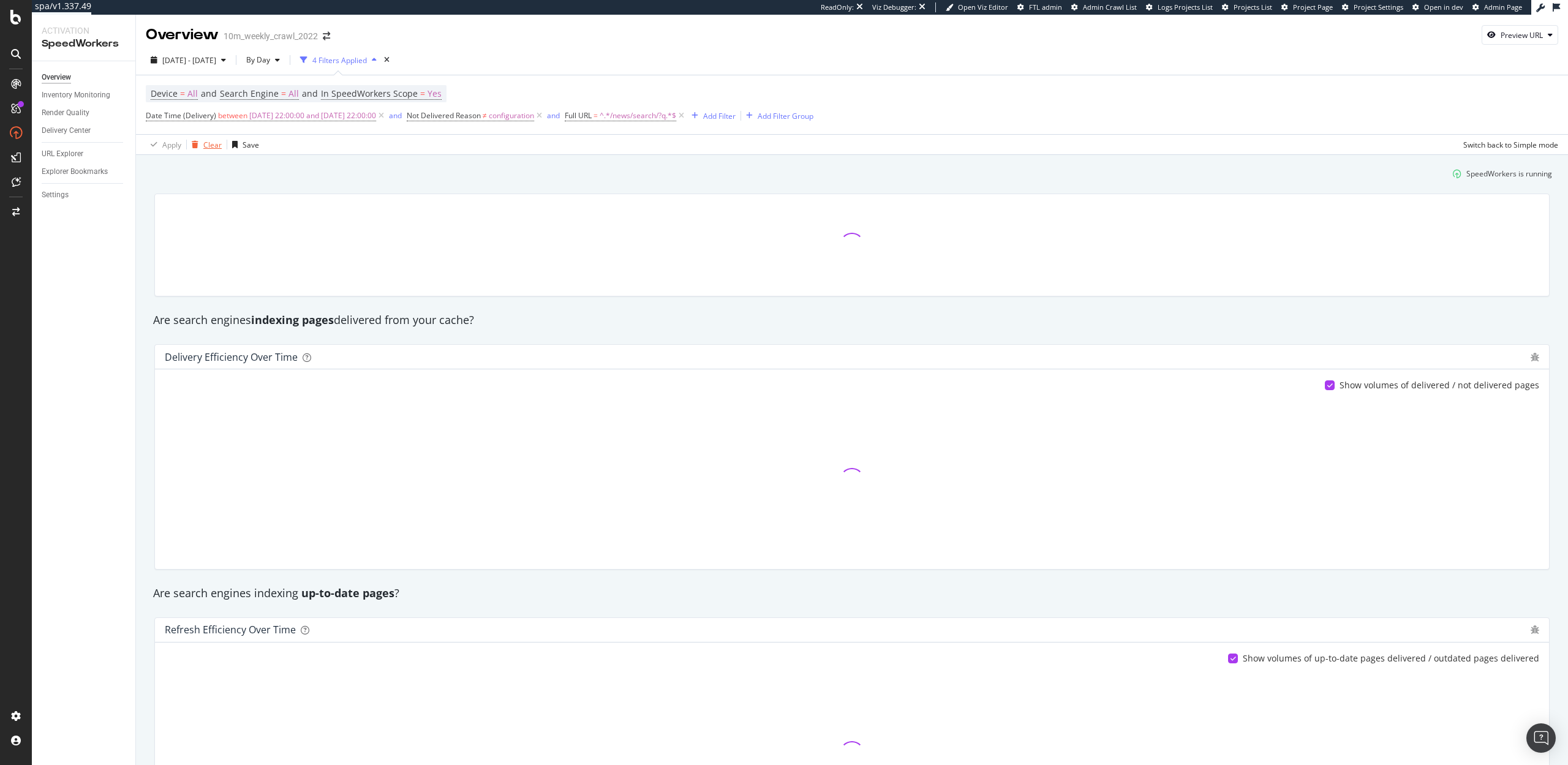
click at [207, 142] on div "Clear" at bounding box center [212, 145] width 19 height 10
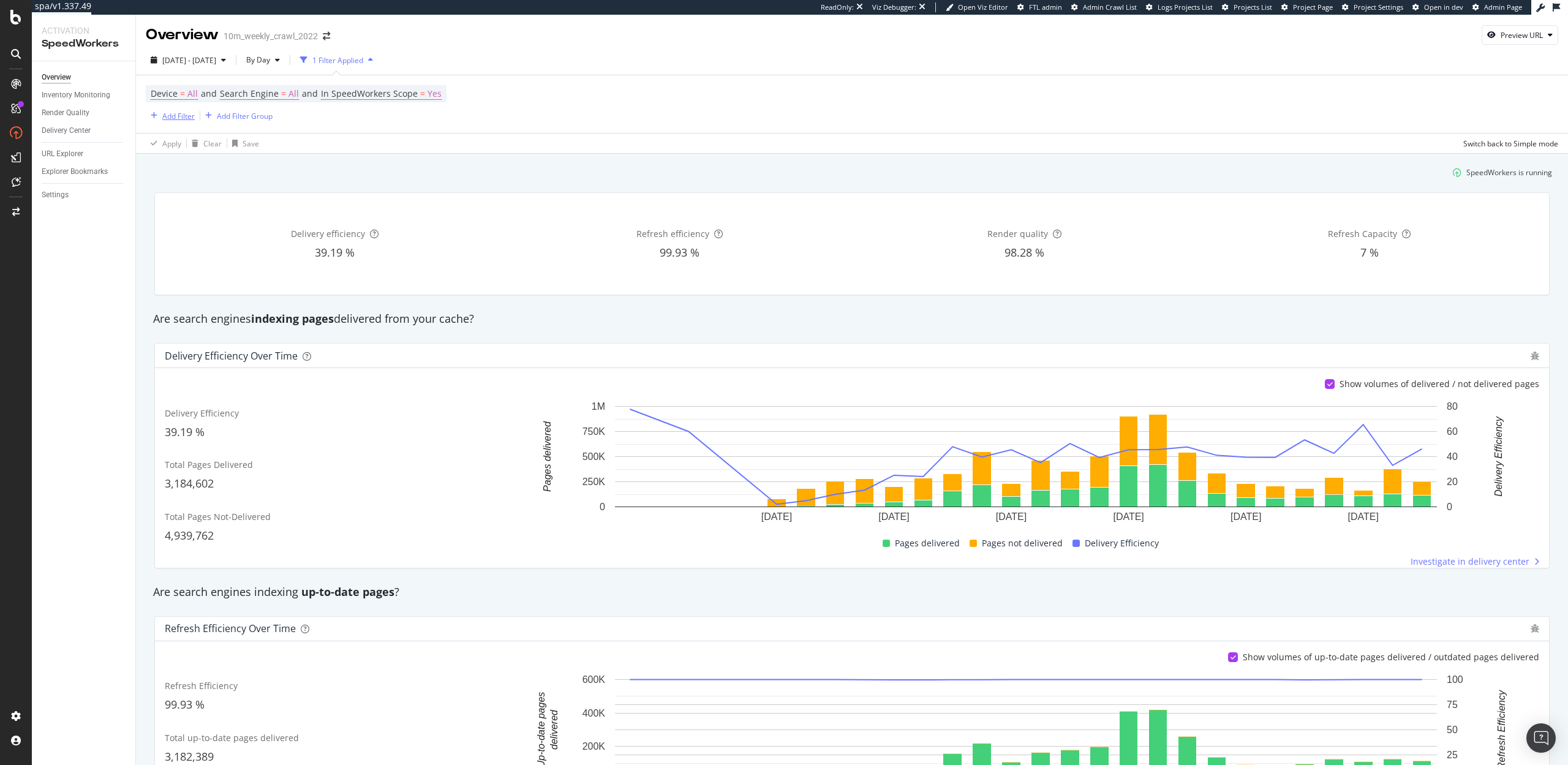
click at [164, 115] on div "Add Filter" at bounding box center [178, 116] width 32 height 10
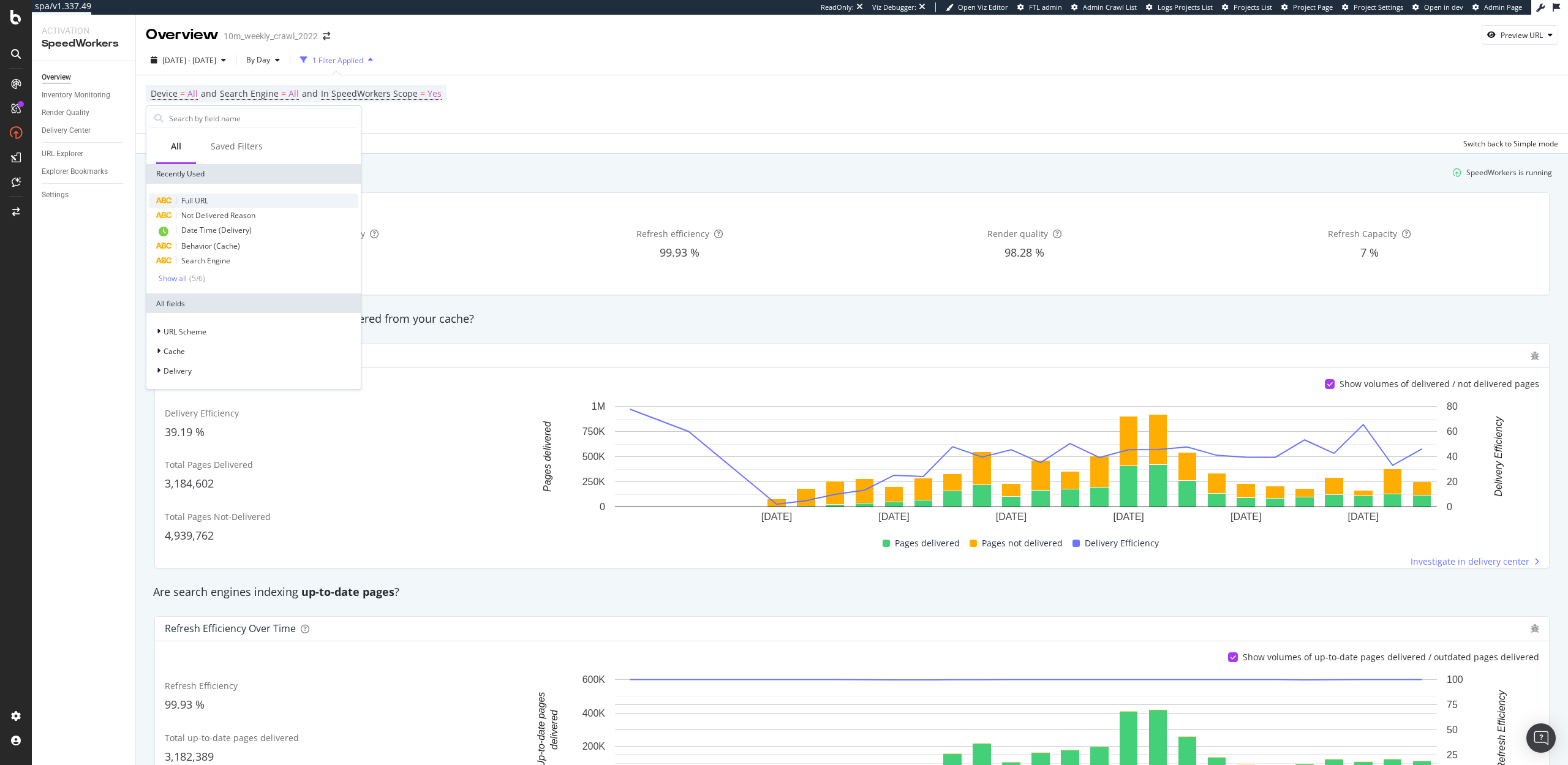
click at [208, 203] on span "Full URL" at bounding box center [195, 200] width 27 height 10
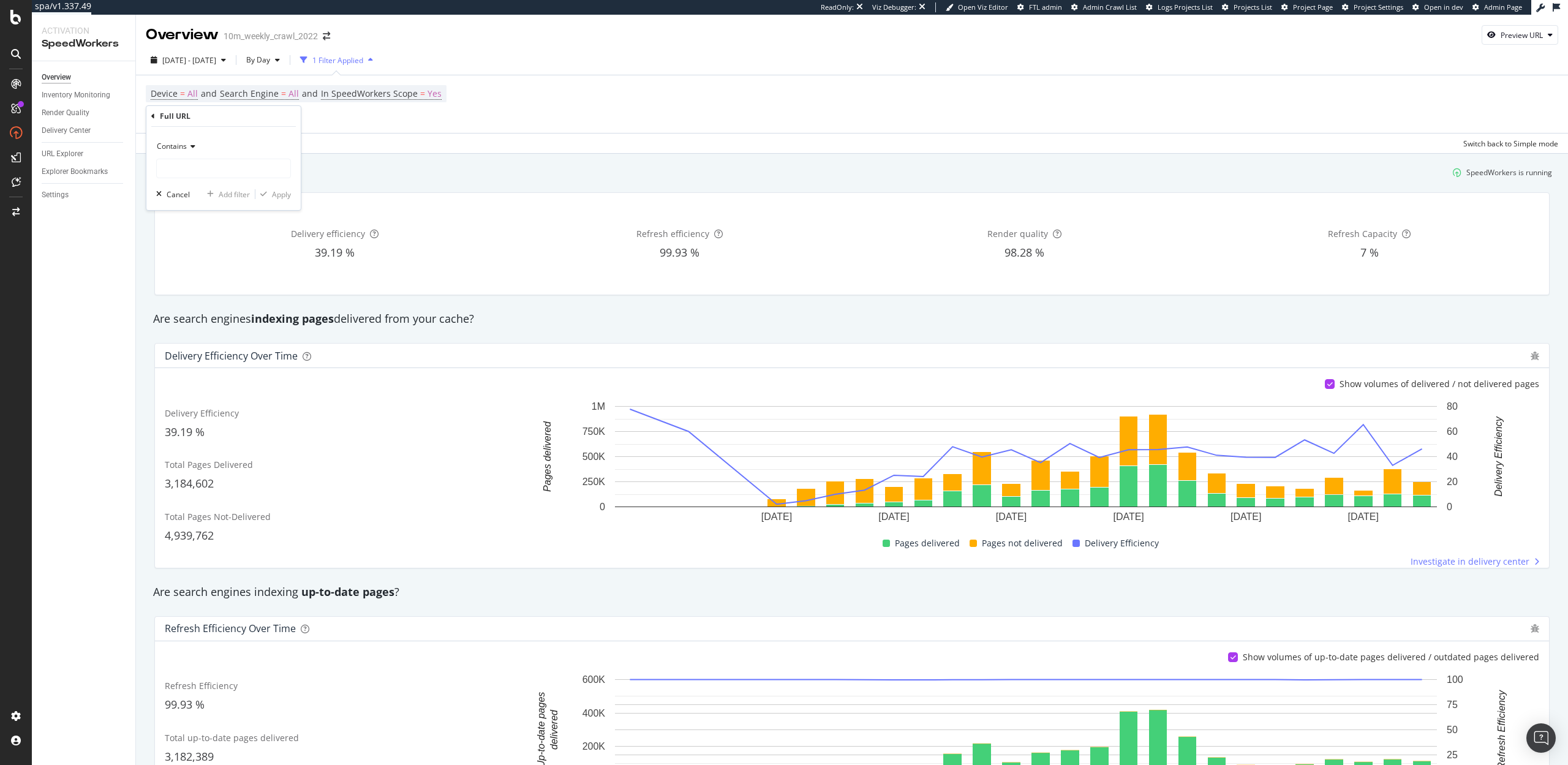
click at [177, 148] on span "Contains" at bounding box center [171, 146] width 30 height 10
click at [203, 275] on div "Doesn't contain" at bounding box center [225, 282] width 131 height 16
click at [197, 174] on input "text" at bounding box center [224, 168] width 133 height 20
paste input "/news/search/?q"
type input "/news/search/?q"
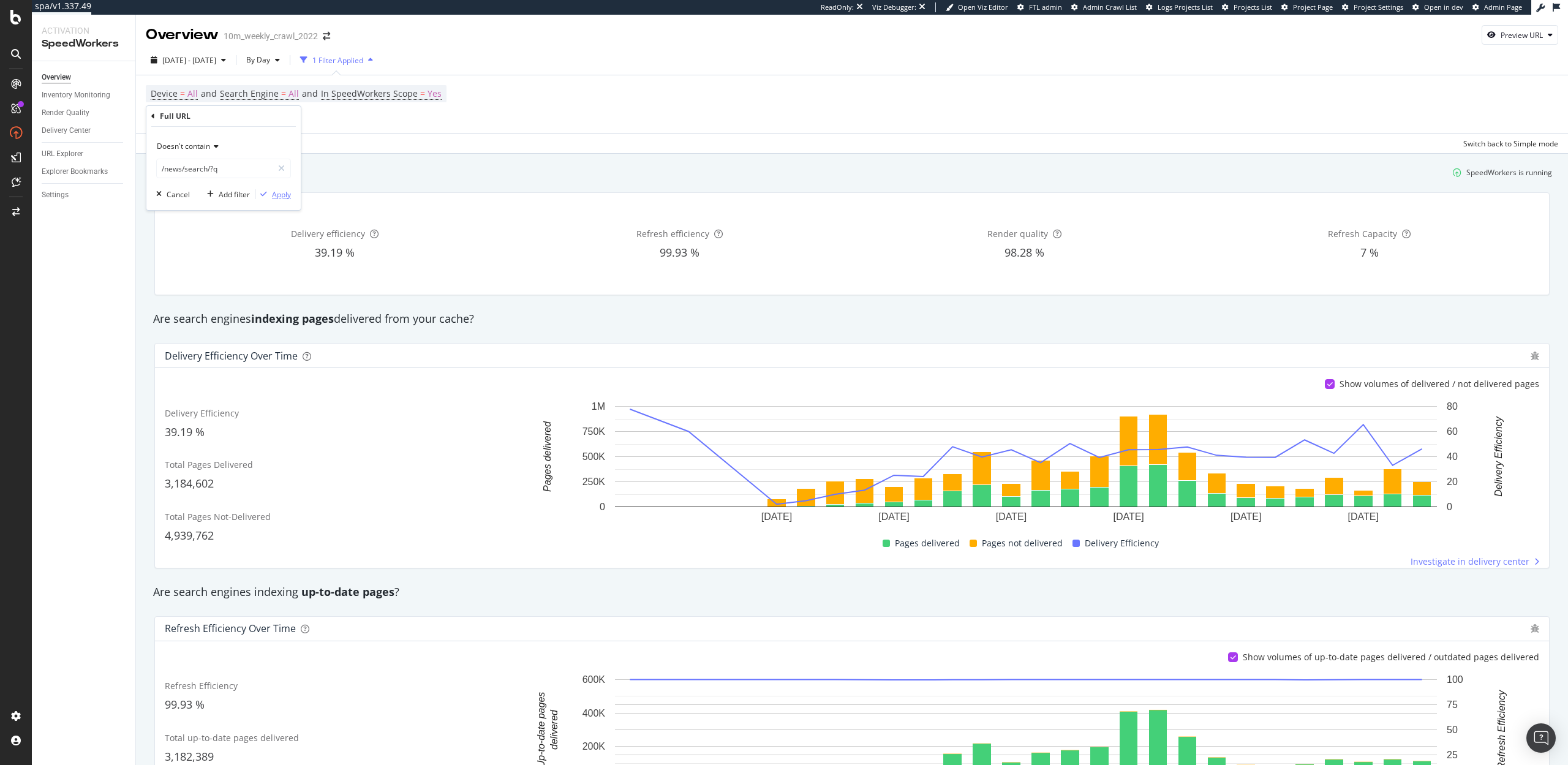
click at [281, 196] on div "Apply" at bounding box center [282, 194] width 19 height 10
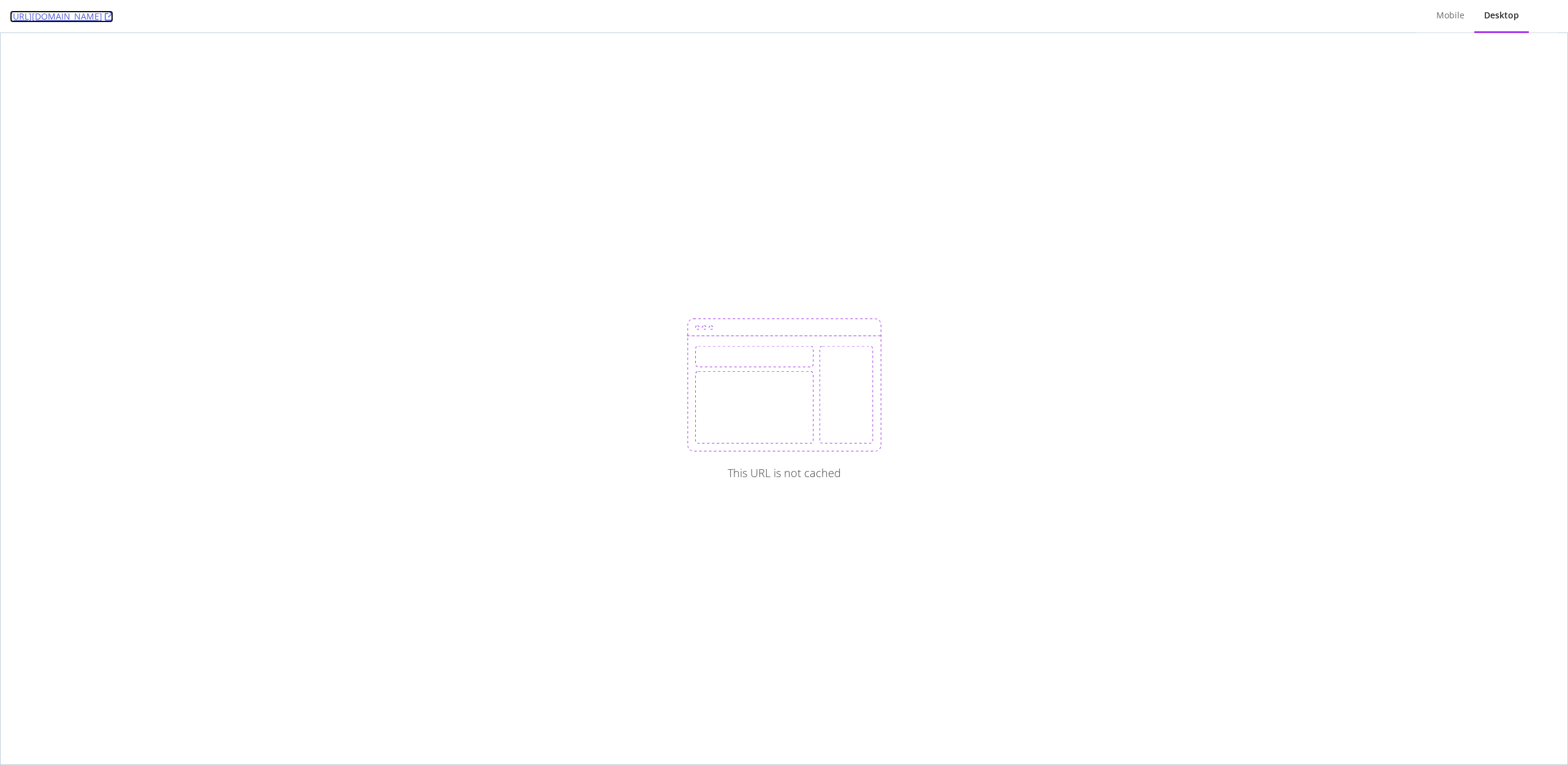
click at [113, 19] on icon at bounding box center [109, 16] width 9 height 9
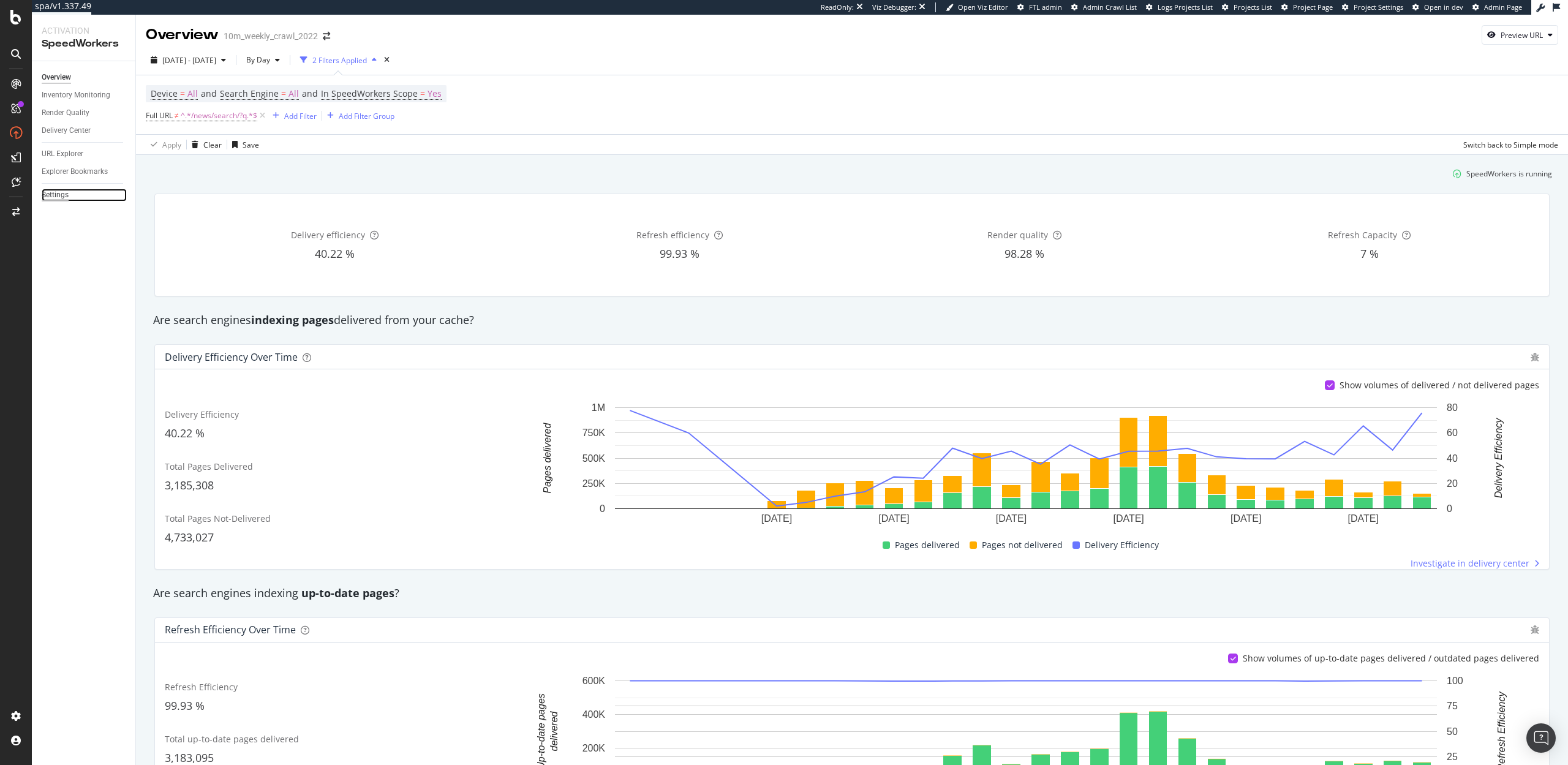
click at [53, 200] on div "Settings" at bounding box center [55, 194] width 27 height 13
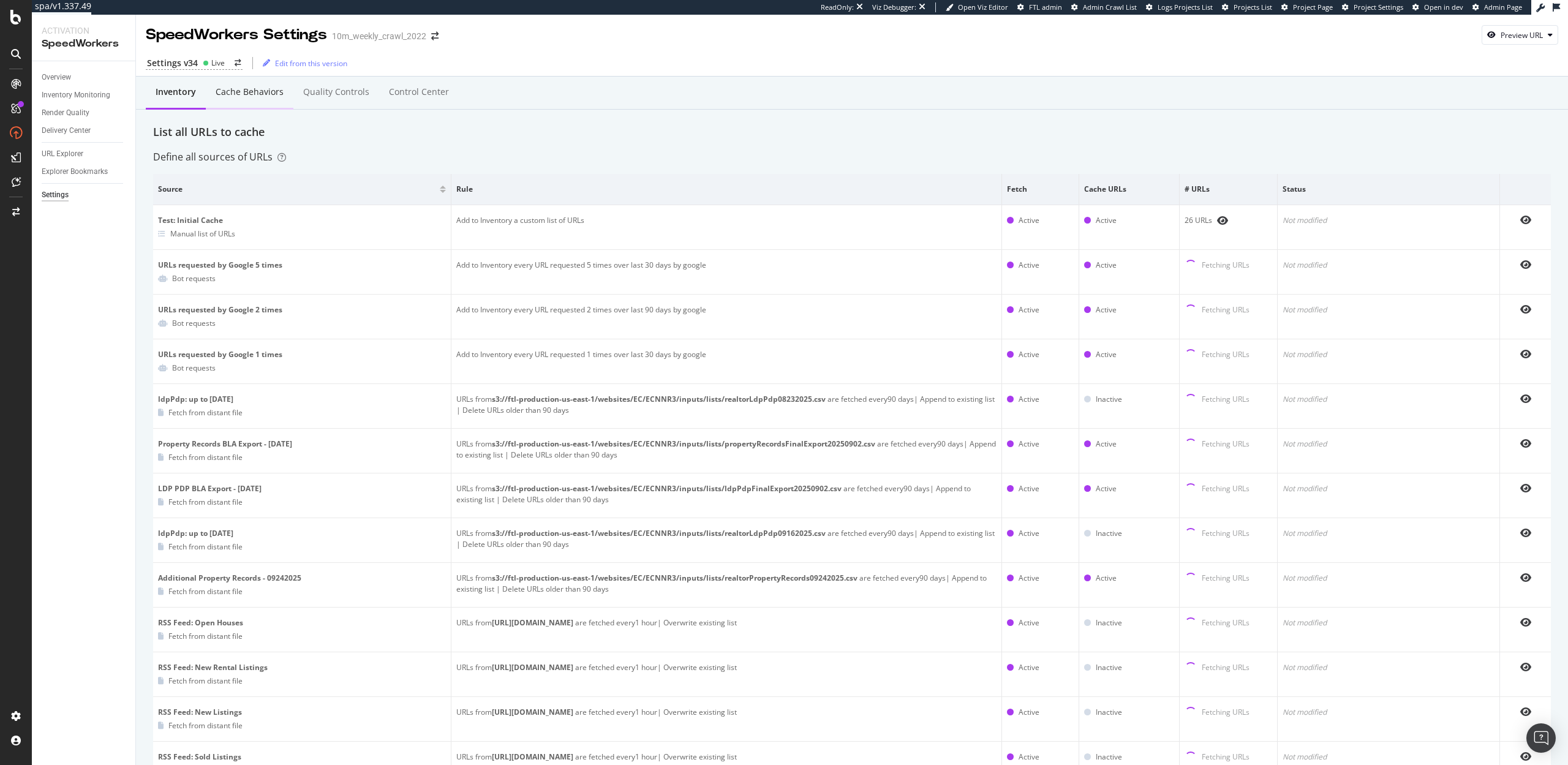
click at [248, 97] on div "Cache behaviors" at bounding box center [250, 92] width 68 height 12
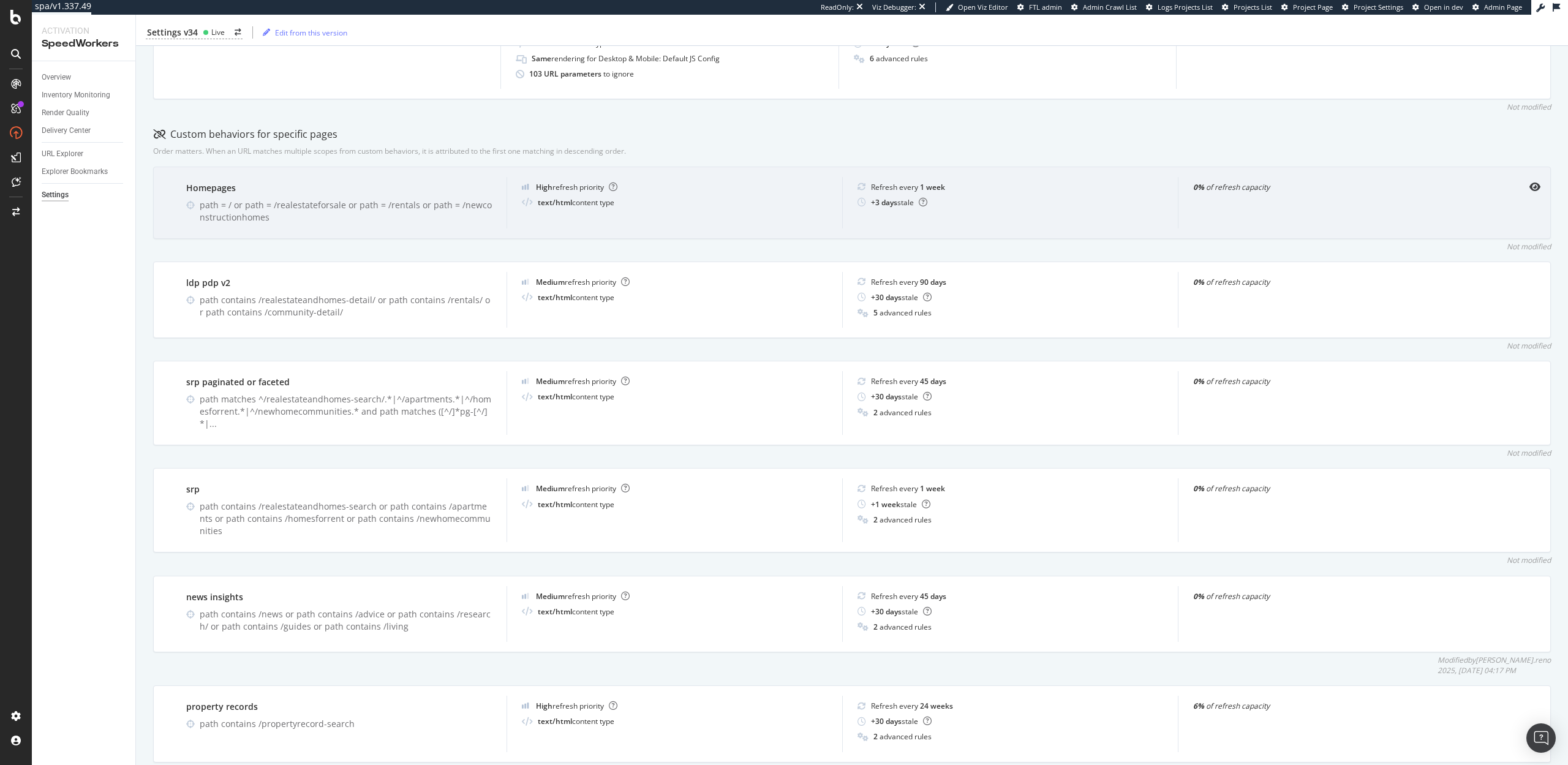
scroll to position [313, 0]
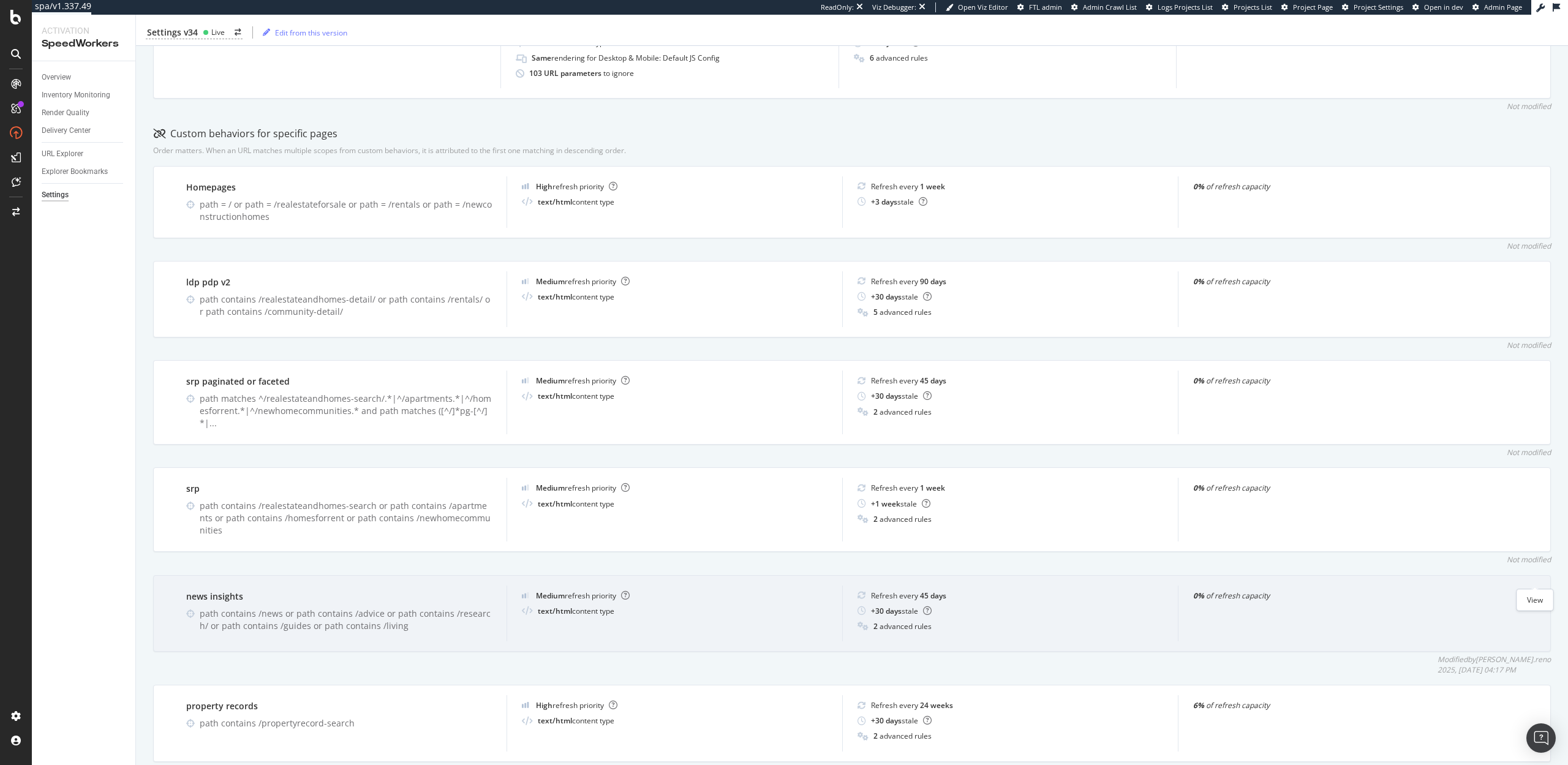
click at [1535, 590] on icon "eye" at bounding box center [1535, 594] width 11 height 9
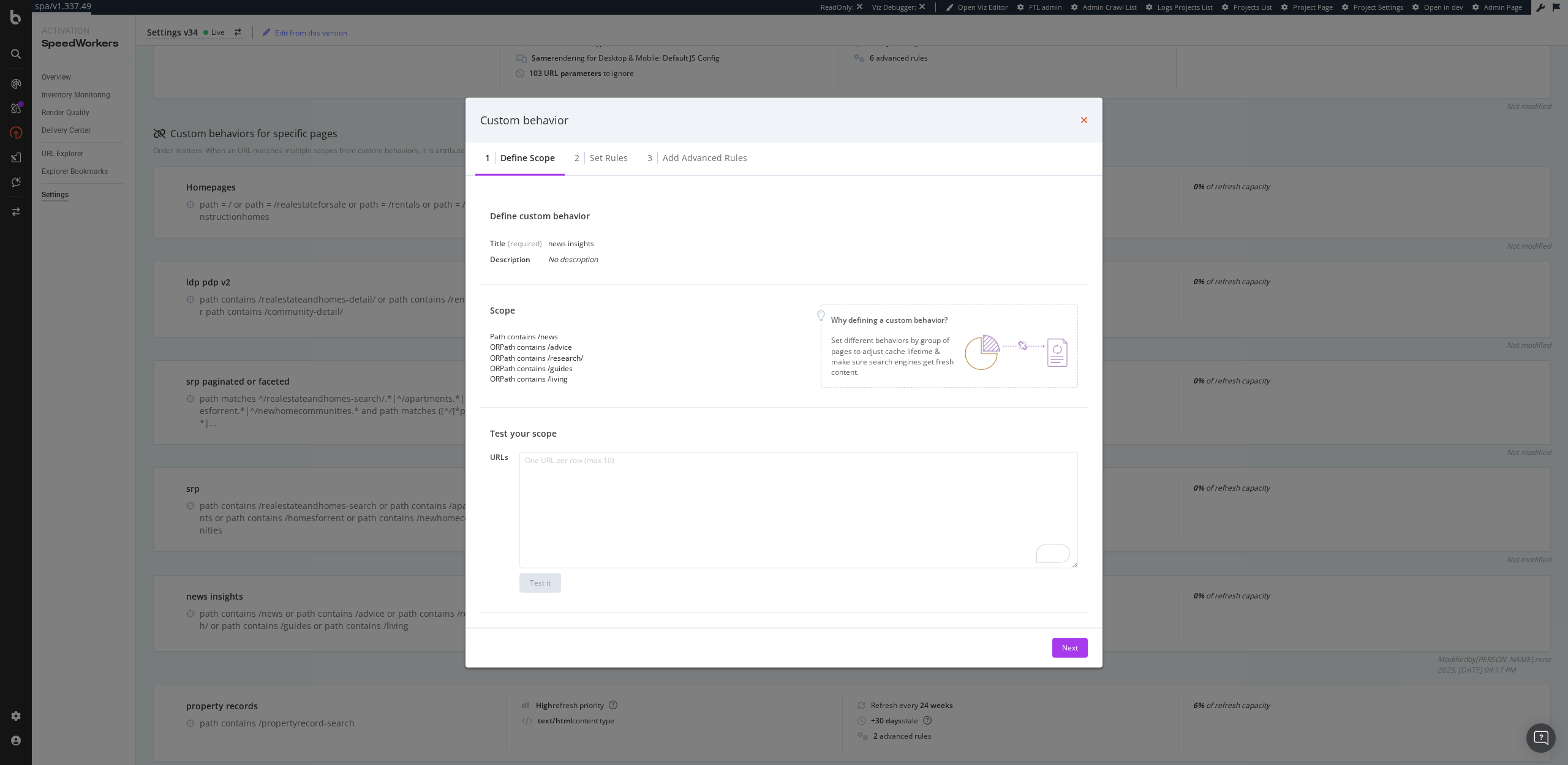
click at [1083, 119] on icon "times" at bounding box center [1083, 119] width 8 height 9
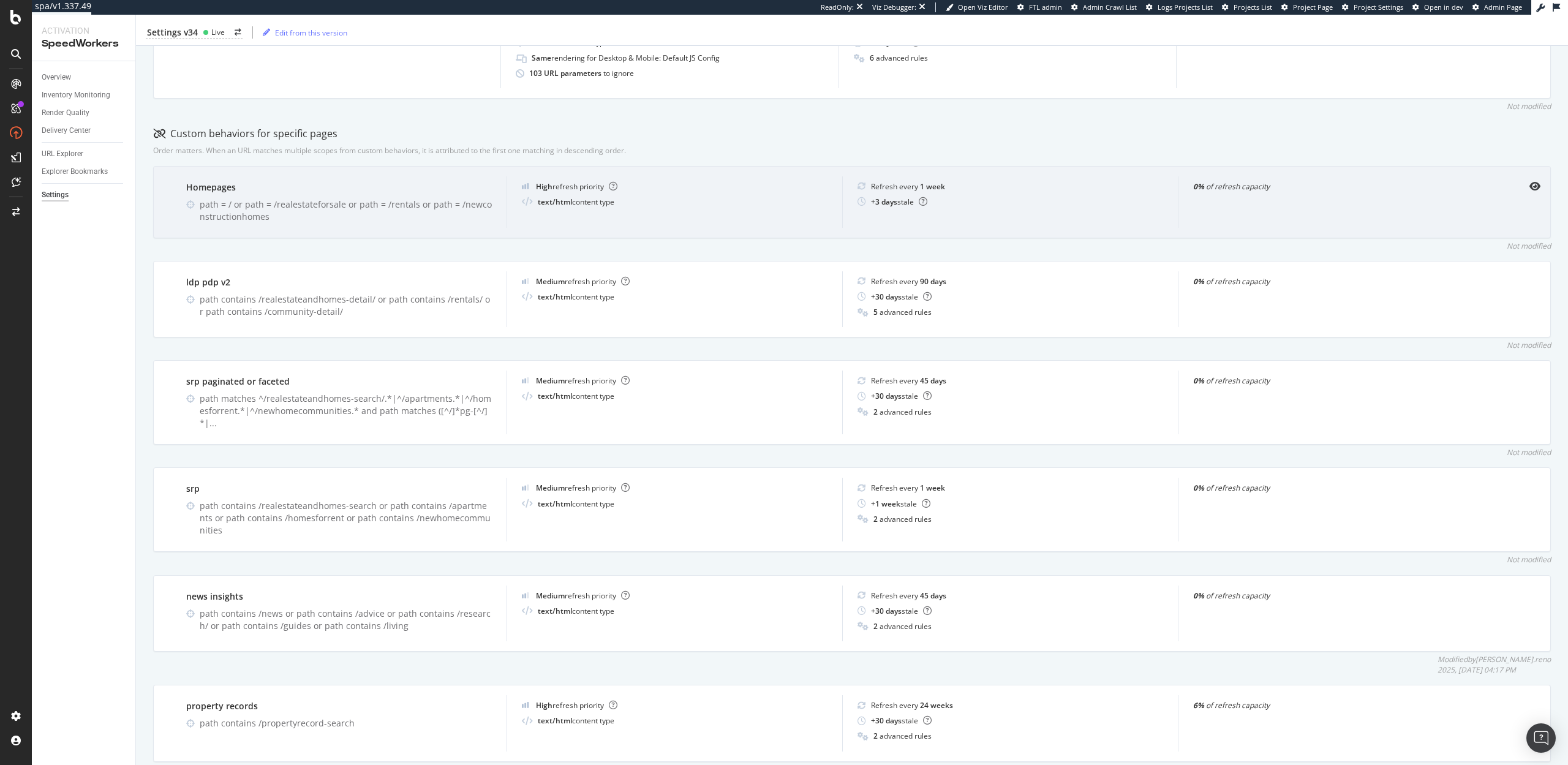
scroll to position [0, 0]
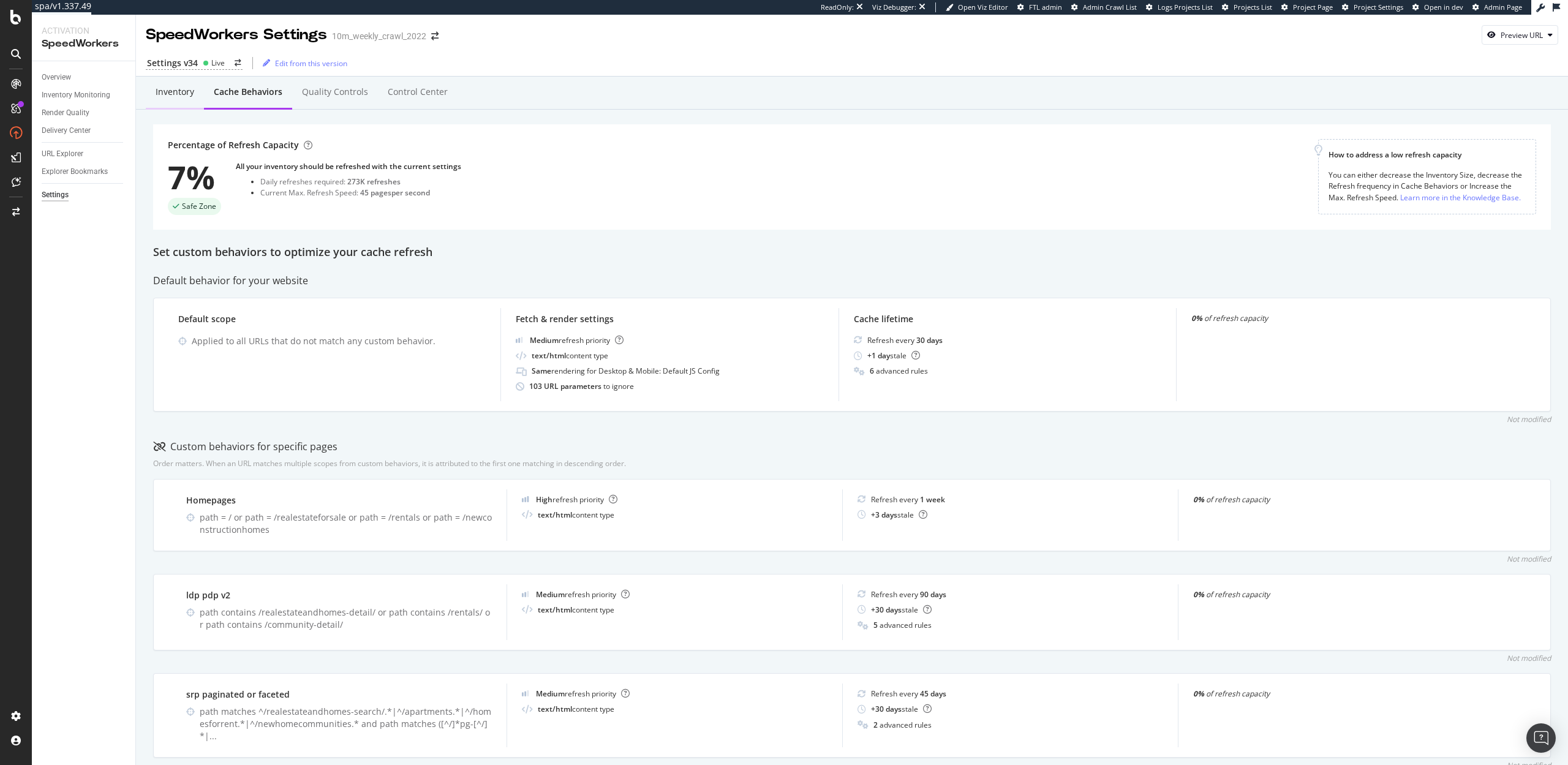
click at [169, 88] on div "Inventory" at bounding box center [174, 92] width 38 height 12
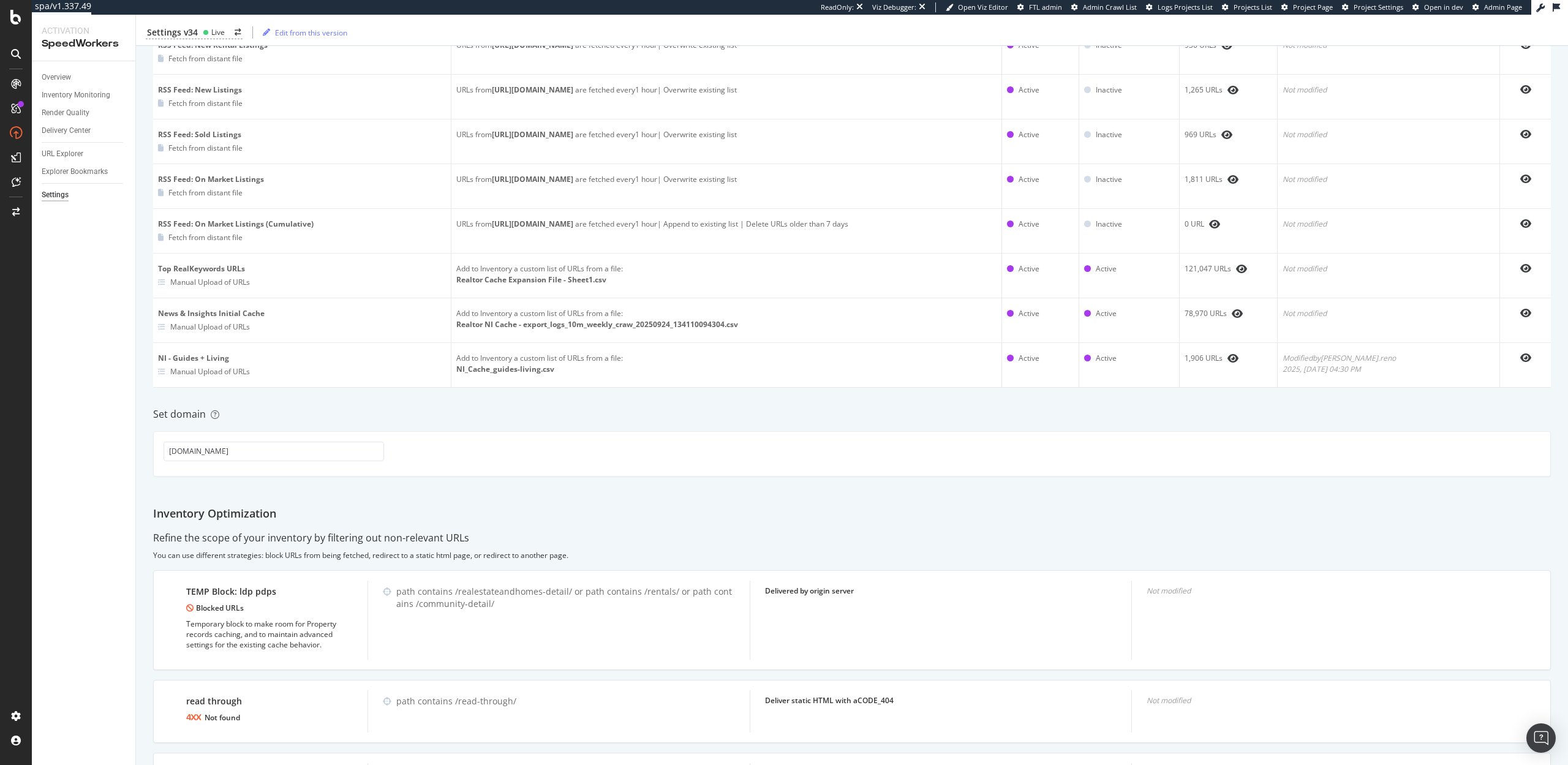
scroll to position [789, 0]
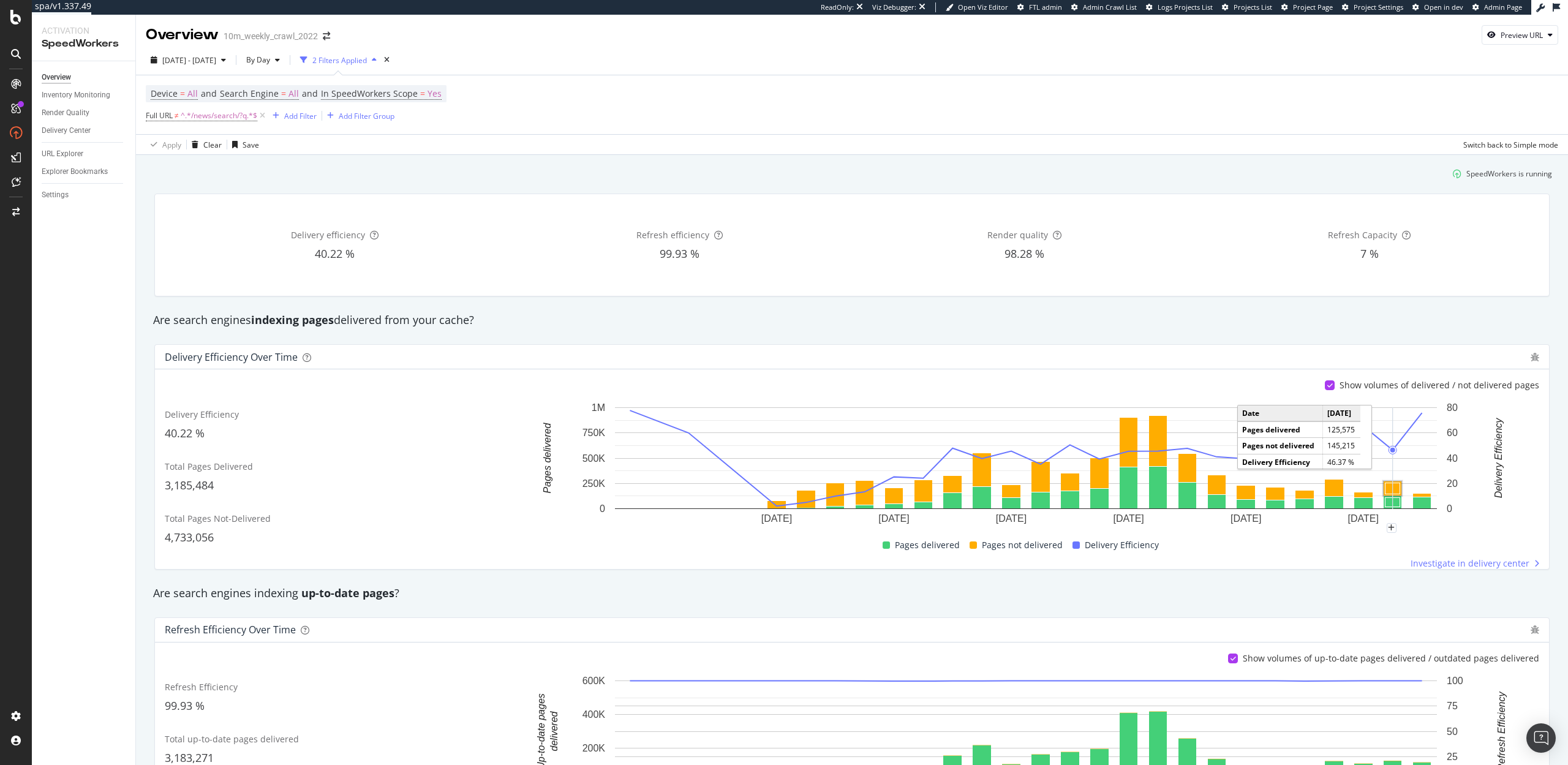
click at [1388, 487] on rect "A chart." at bounding box center [1392, 488] width 15 height 11
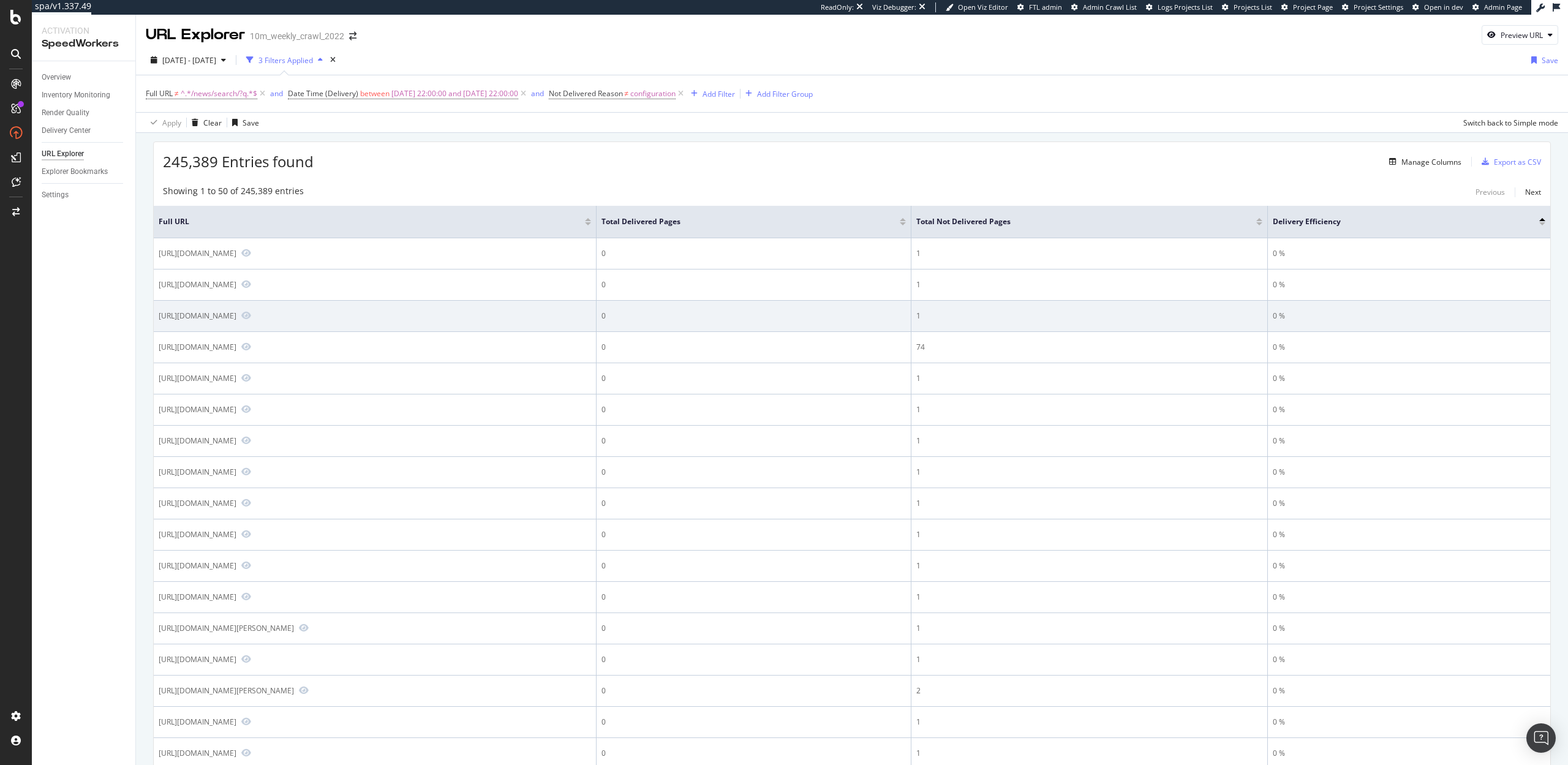
drag, startPoint x: 390, startPoint y: 314, endPoint x: 379, endPoint y: 314, distance: 11.0
click at [236, 314] on div "https://www.realtor.com/propertyrecord-search/10065/Park-Ave/pg-45/pg-36/pg-11" at bounding box center [197, 316] width 78 height 10
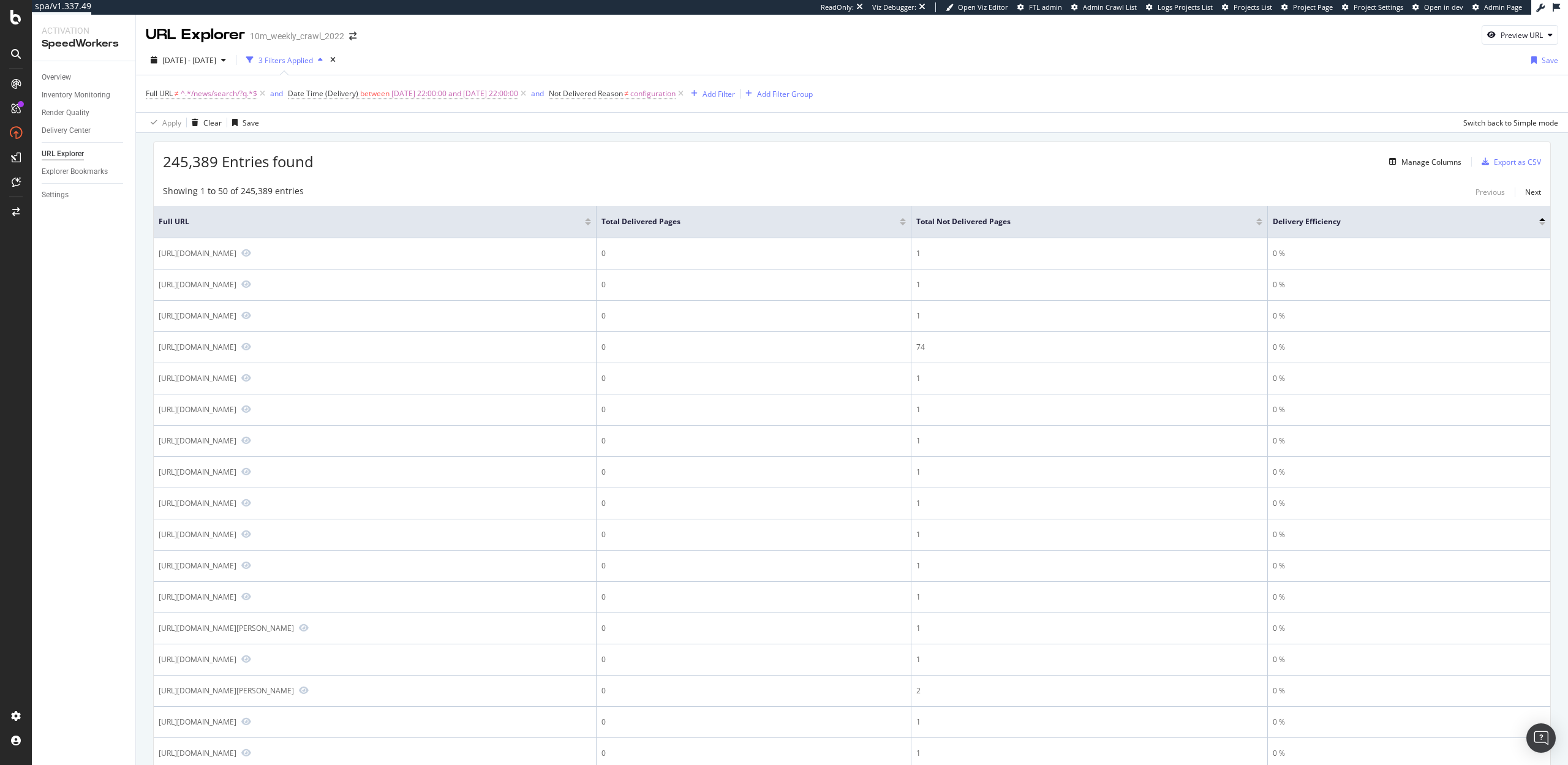
copy div "/pg"
click at [735, 90] on div "Add Filter" at bounding box center [718, 94] width 32 height 10
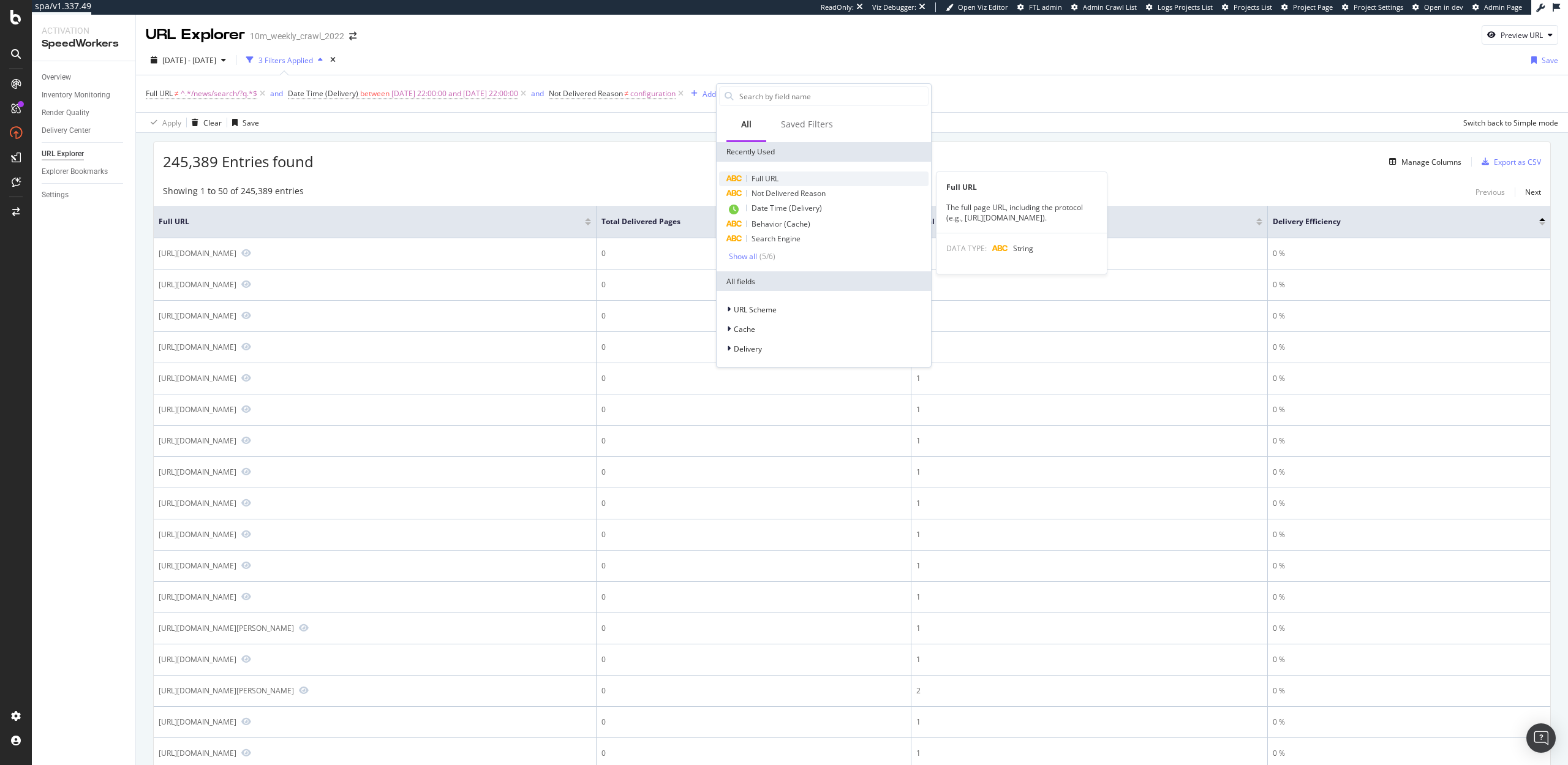
click at [792, 178] on div "Full URL" at bounding box center [824, 178] width 210 height 14
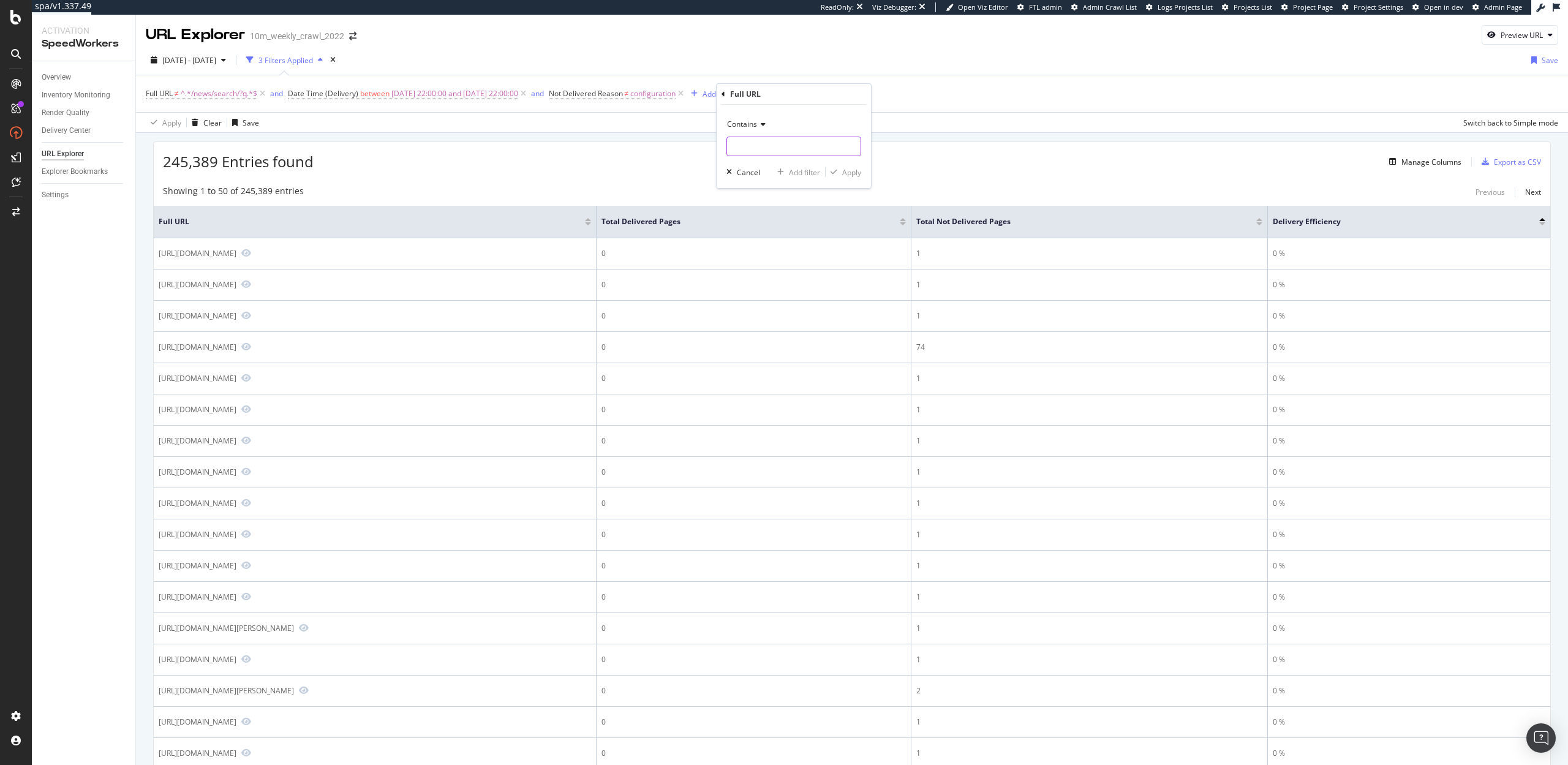
click at [770, 139] on input "text" at bounding box center [793, 146] width 133 height 20
paste input "/pg"
type input "/pg"
click at [844, 173] on div "Apply" at bounding box center [851, 172] width 19 height 10
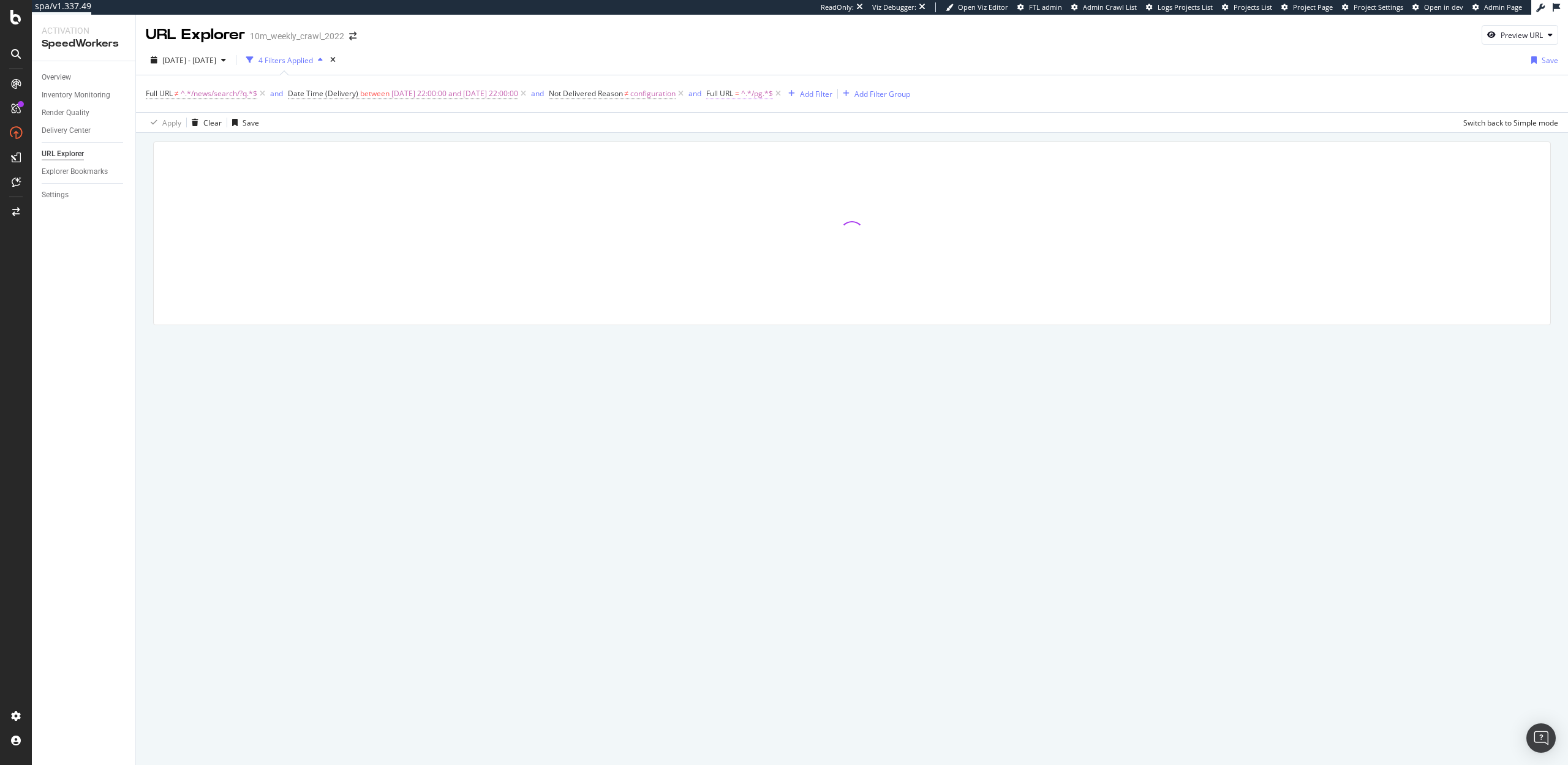
click at [733, 91] on span "Full URL" at bounding box center [720, 93] width 27 height 10
click at [763, 119] on span "Contains" at bounding box center [763, 122] width 30 height 10
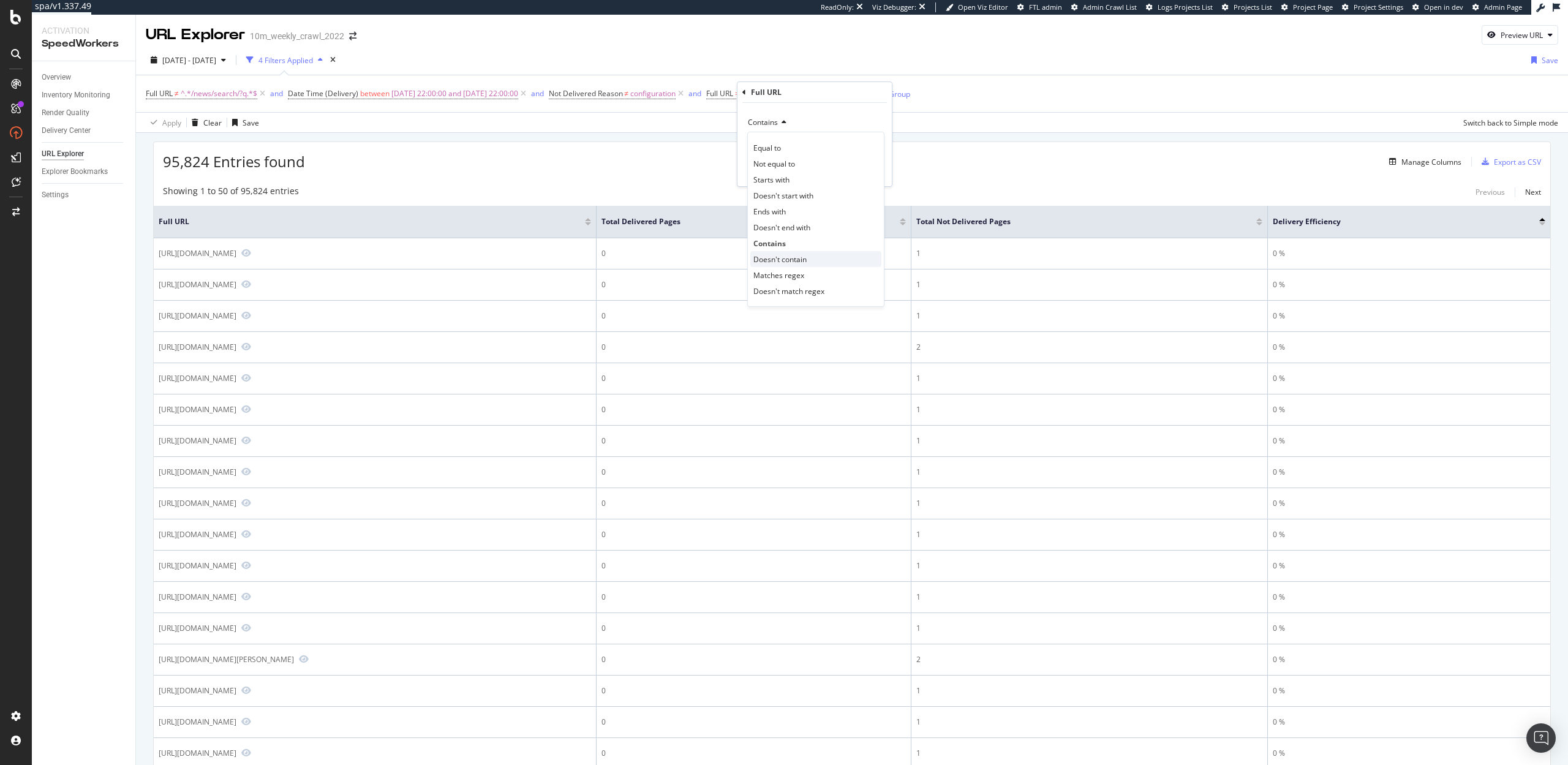
click at [769, 254] on span "Doesn't contain" at bounding box center [780, 259] width 53 height 10
click at [878, 168] on div "Apply" at bounding box center [872, 171] width 19 height 10
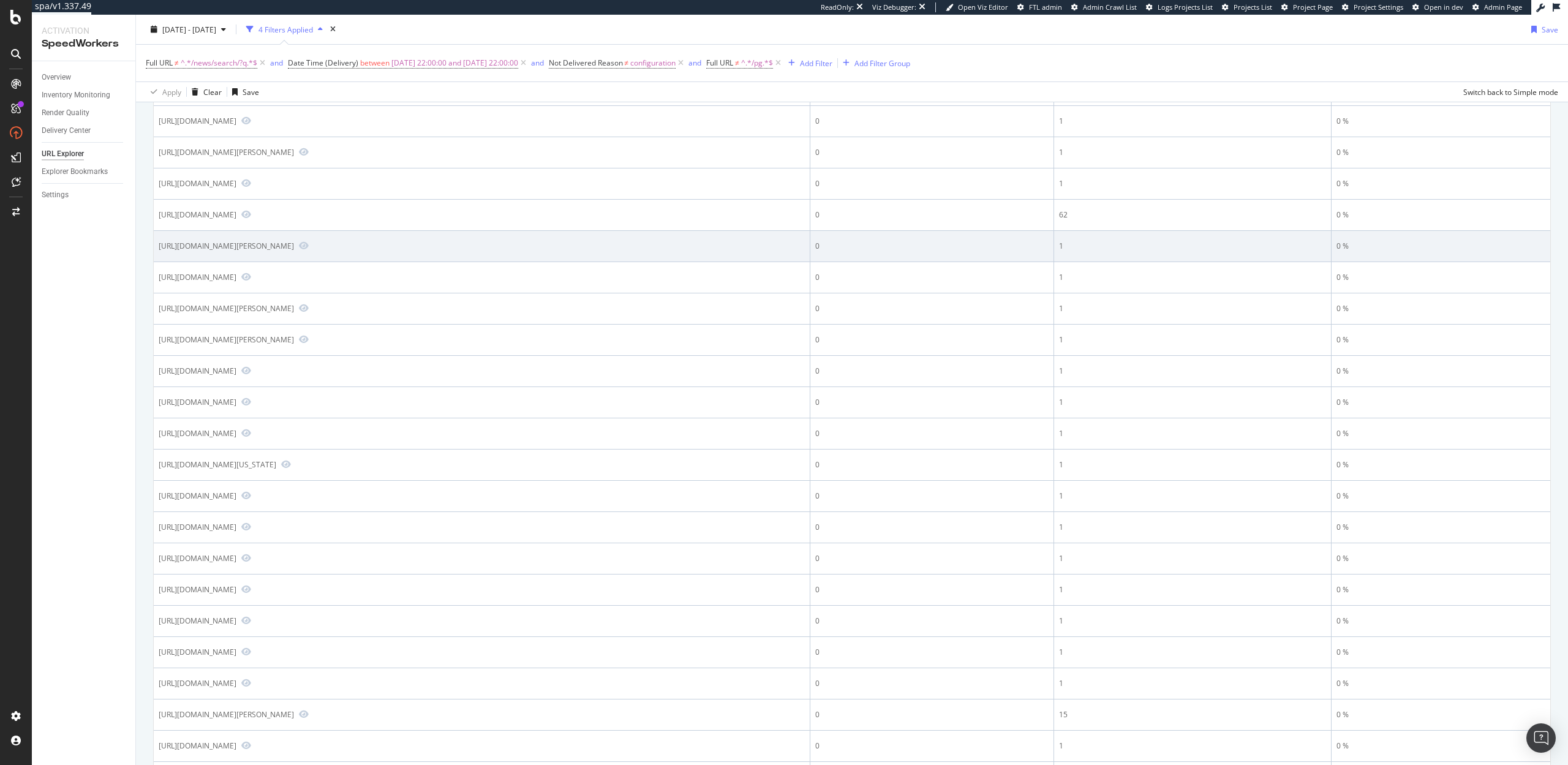
scroll to position [228, 0]
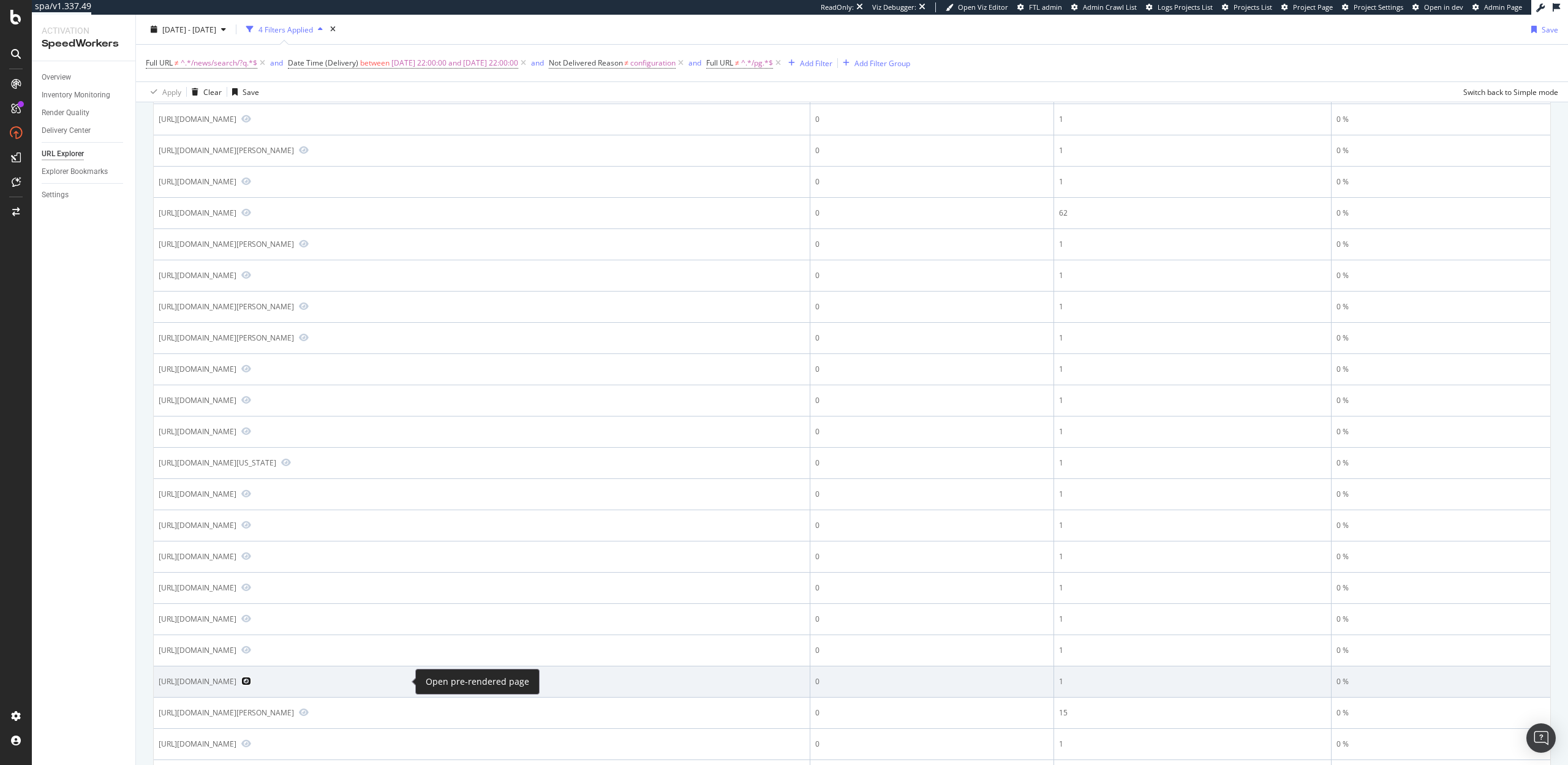
click at [251, 681] on icon "Preview https://www.realtor.com/news/unique-homes/hockey-rinks-homes/?/" at bounding box center [246, 681] width 9 height 9
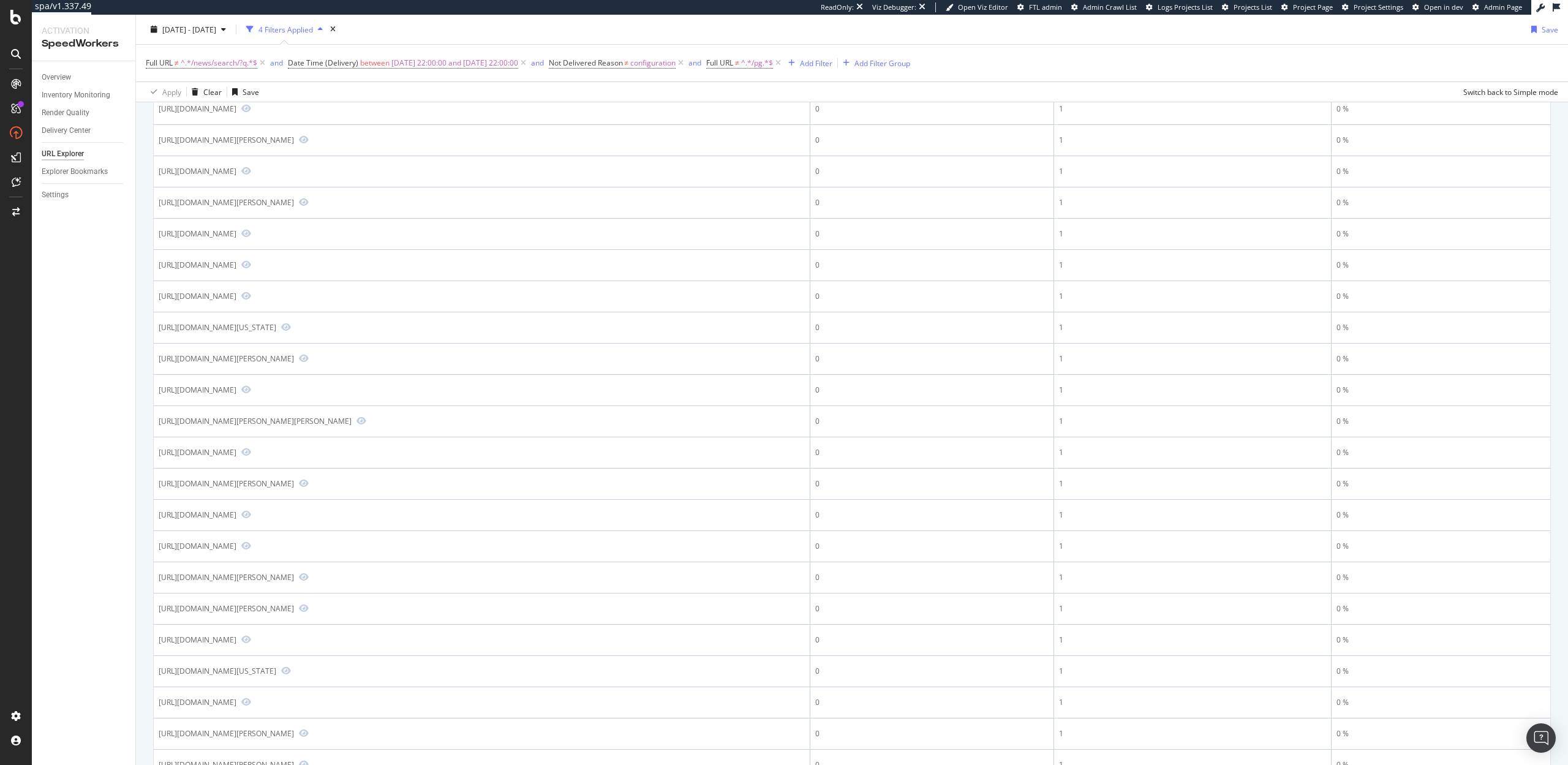
scroll to position [1116, 0]
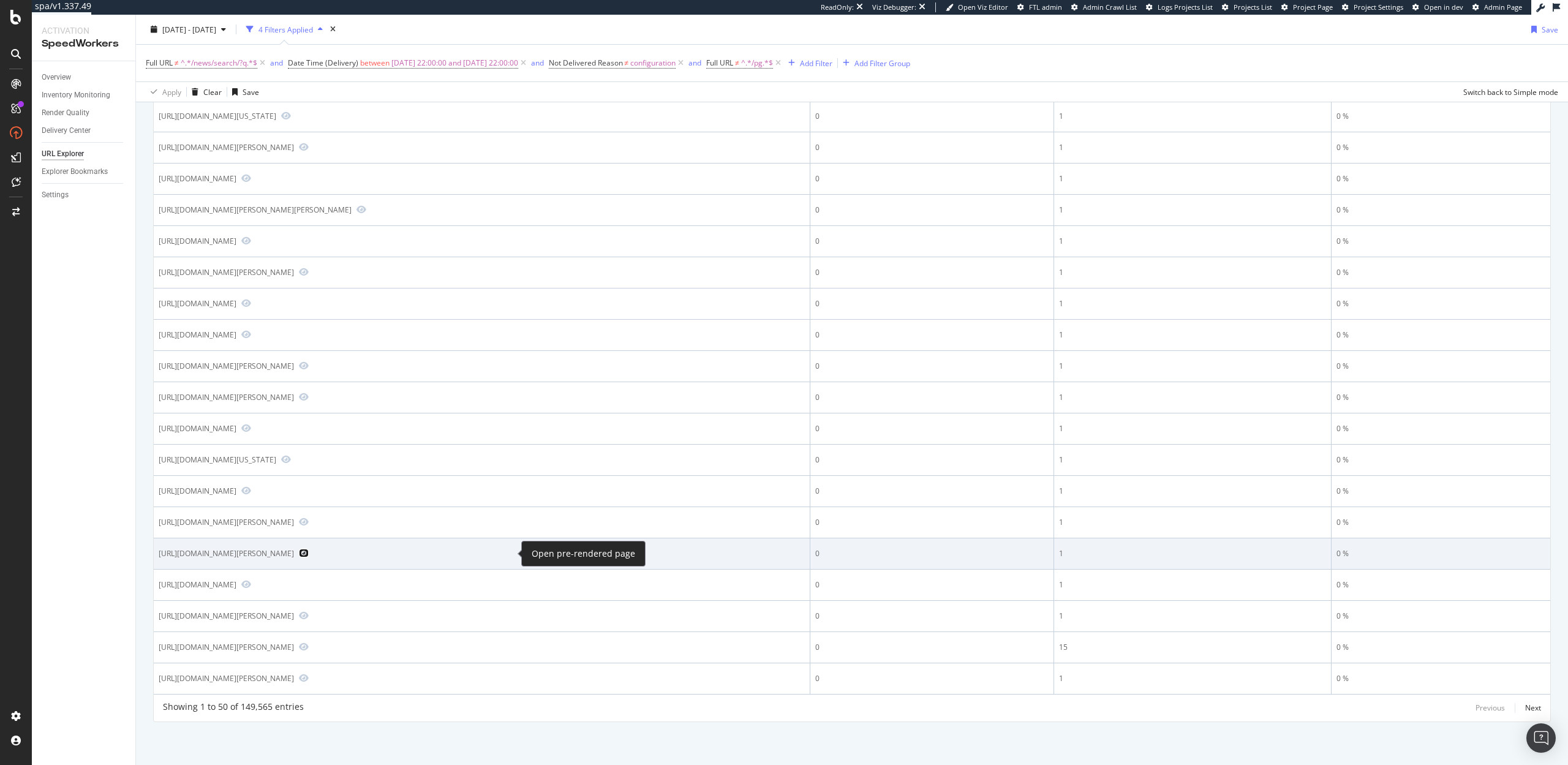
click at [309, 553] on icon "Preview https://www.realtor.com/news/celebrity-real-estate/derek-jeter-buys-pro…" at bounding box center [303, 553] width 9 height 9
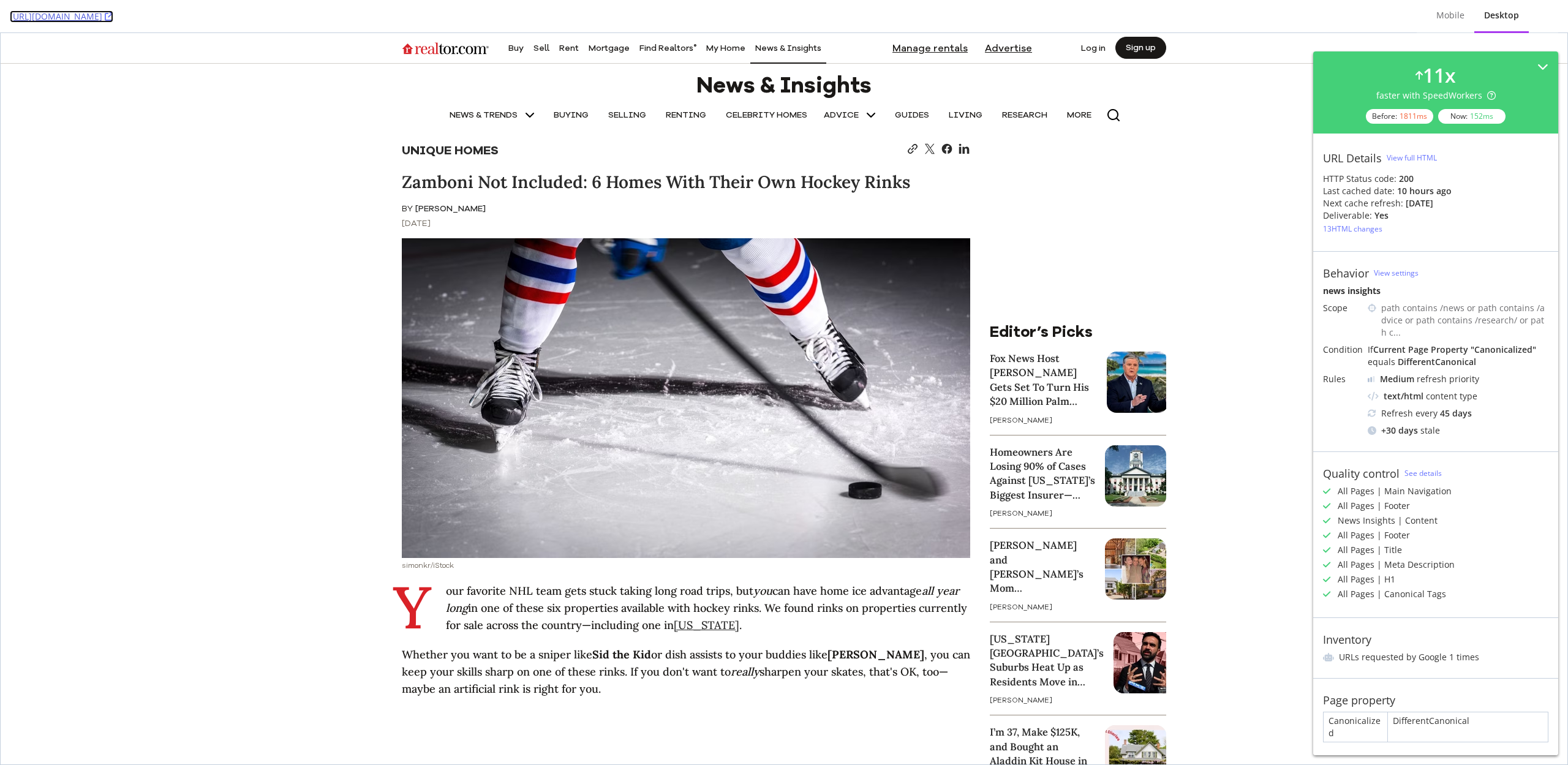
click at [113, 16] on icon at bounding box center [109, 16] width 9 height 9
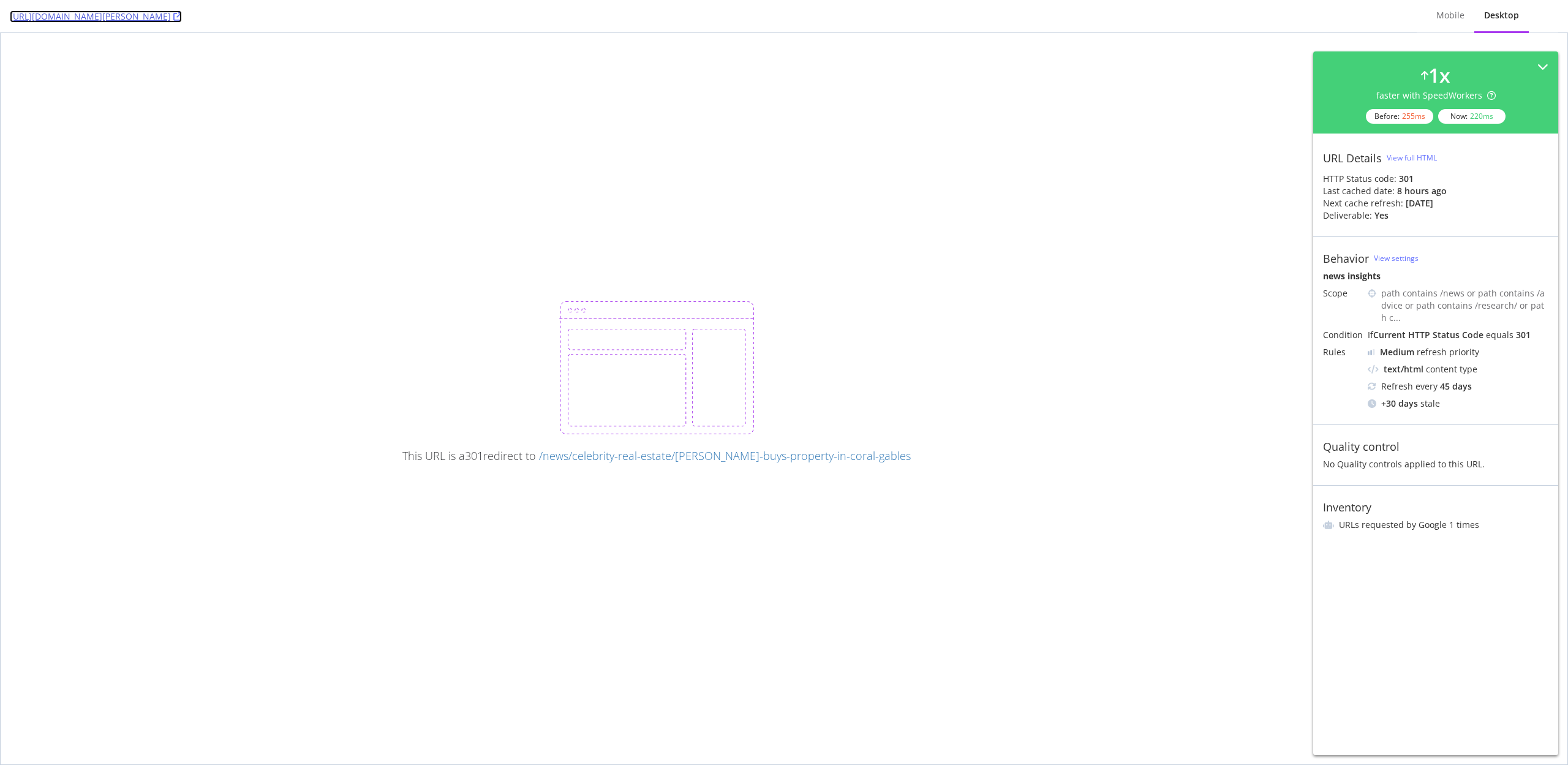
click at [182, 17] on icon at bounding box center [177, 16] width 9 height 9
drag, startPoint x: 5, startPoint y: 19, endPoint x: 1164, endPoint y: 20, distance: 1159.0
click at [1164, 20] on div "[URL][DOMAIN_NAME][PERSON_NAME] Mobile Desktop" at bounding box center [784, 16] width 1568 height 33
copy link "[URL][DOMAIN_NAME][PERSON_NAME]"
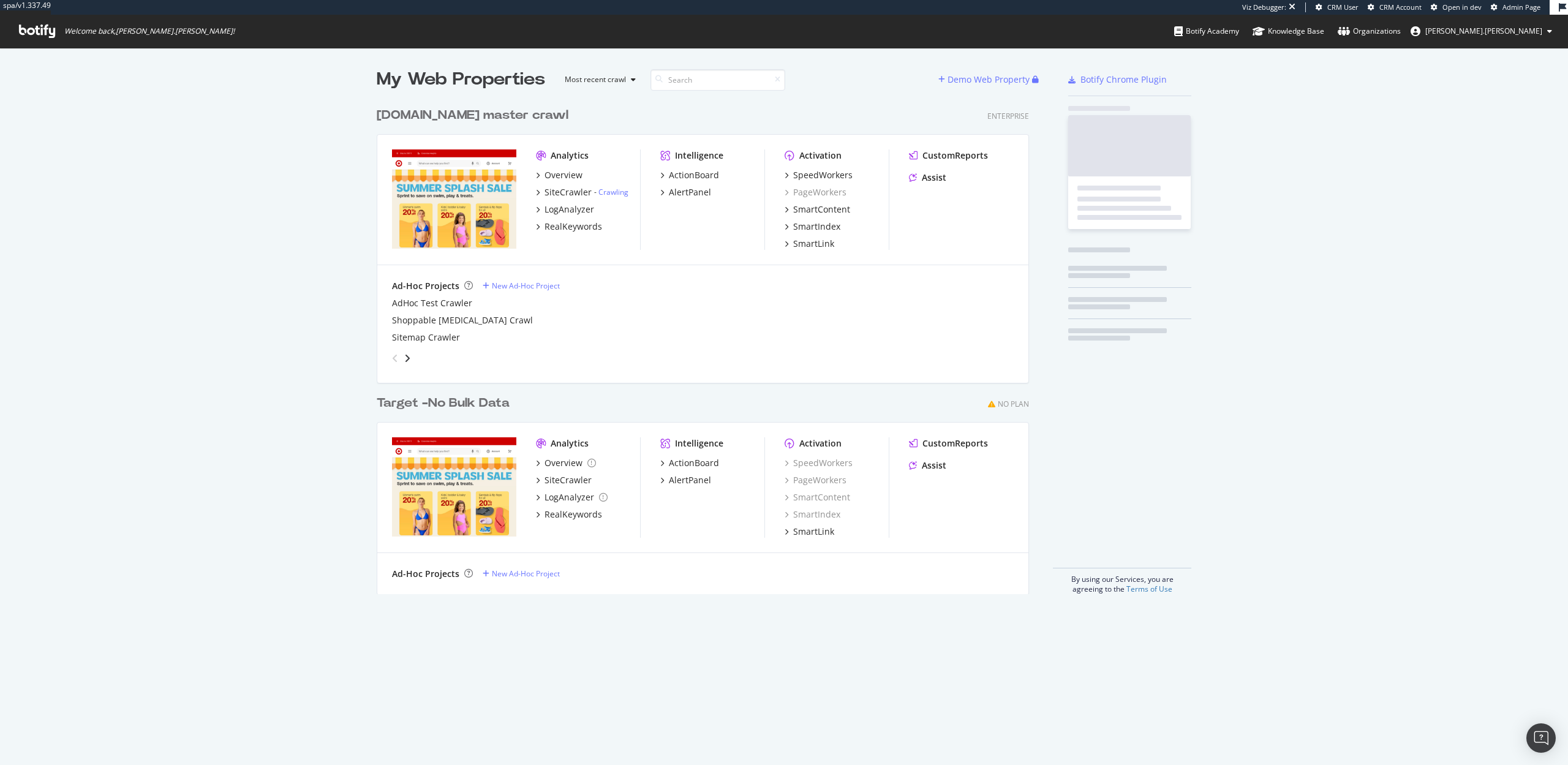
scroll to position [502, 662]
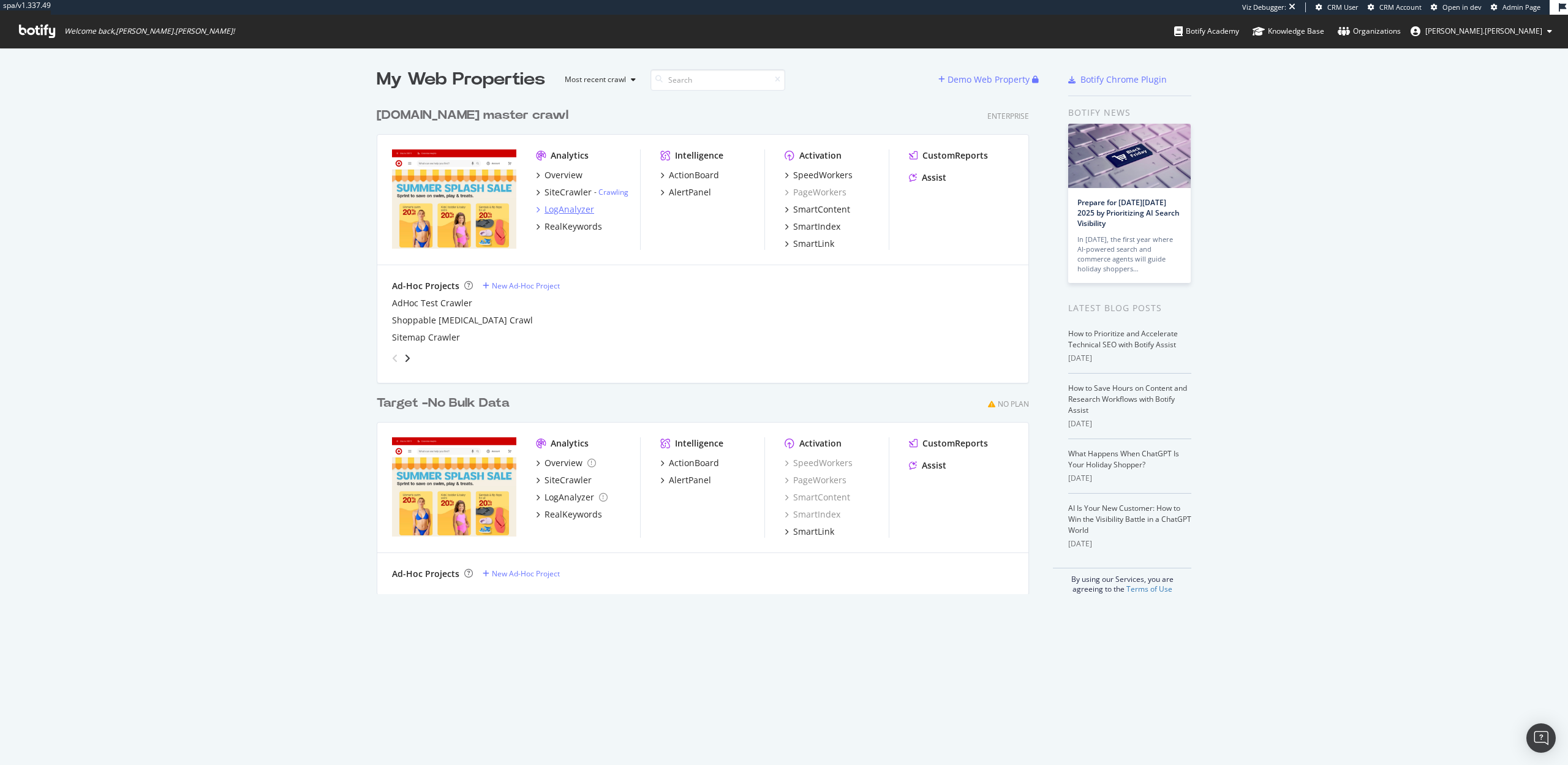
click at [563, 212] on div "LogAnalyzer" at bounding box center [569, 209] width 49 height 12
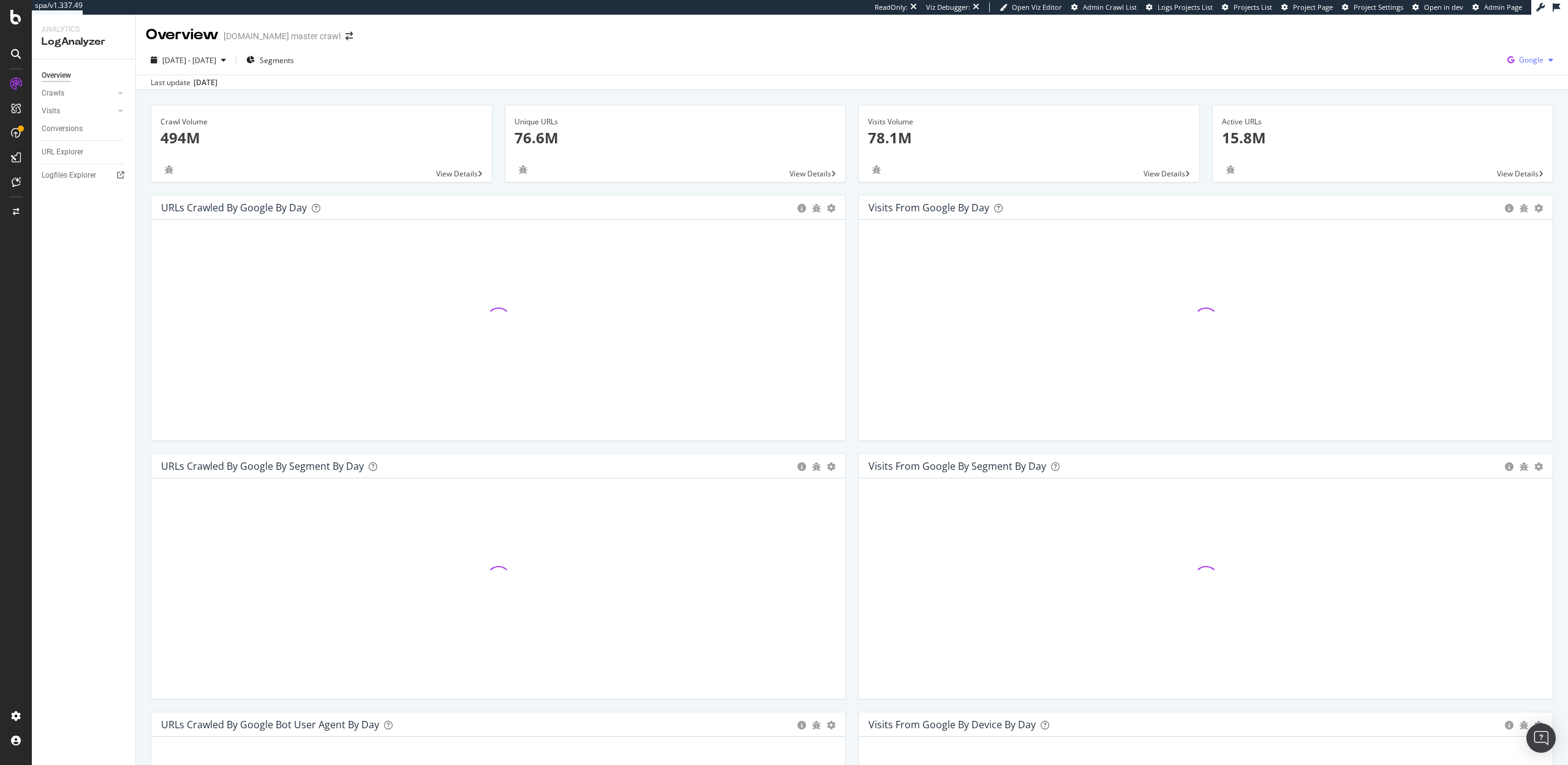
click at [1540, 63] on span "Google" at bounding box center [1530, 60] width 25 height 10
click at [1447, 93] on span "Other AI Bots" at bounding box center [1469, 94] width 45 height 11
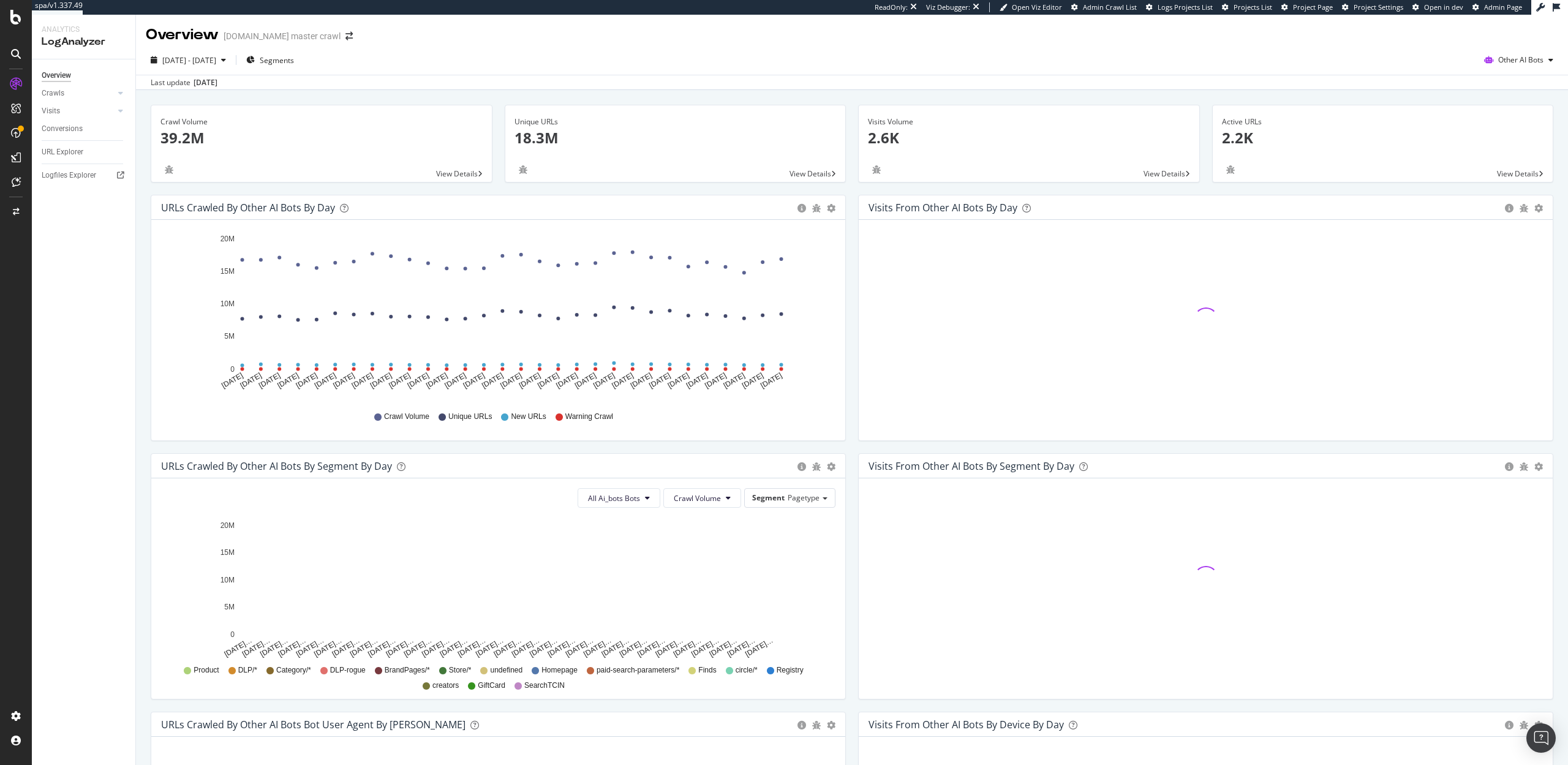
scroll to position [248, 0]
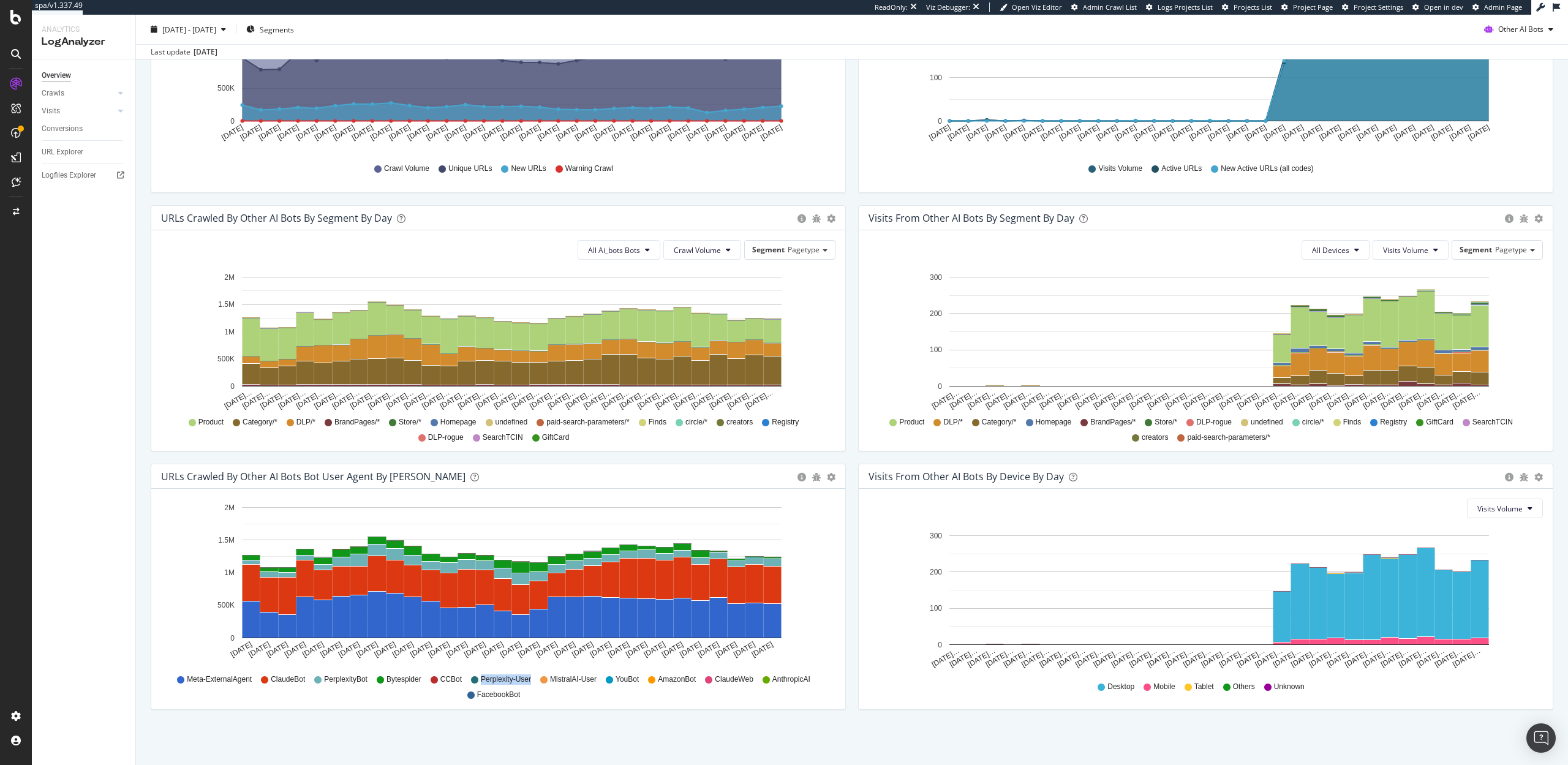
drag, startPoint x: 531, startPoint y: 678, endPoint x: 483, endPoint y: 681, distance: 48.1
click at [483, 681] on div "Meta-ExternalAgent ClaudeBot PerplexityBot Bytespider CCBot Perplexity-User Mis…" at bounding box center [498, 686] width 662 height 27
click at [504, 715] on div "URLs Crawled by Other AI Bots bot User Agent By Day Timeline (by Value) Timelin…" at bounding box center [497, 592] width 707 height 258
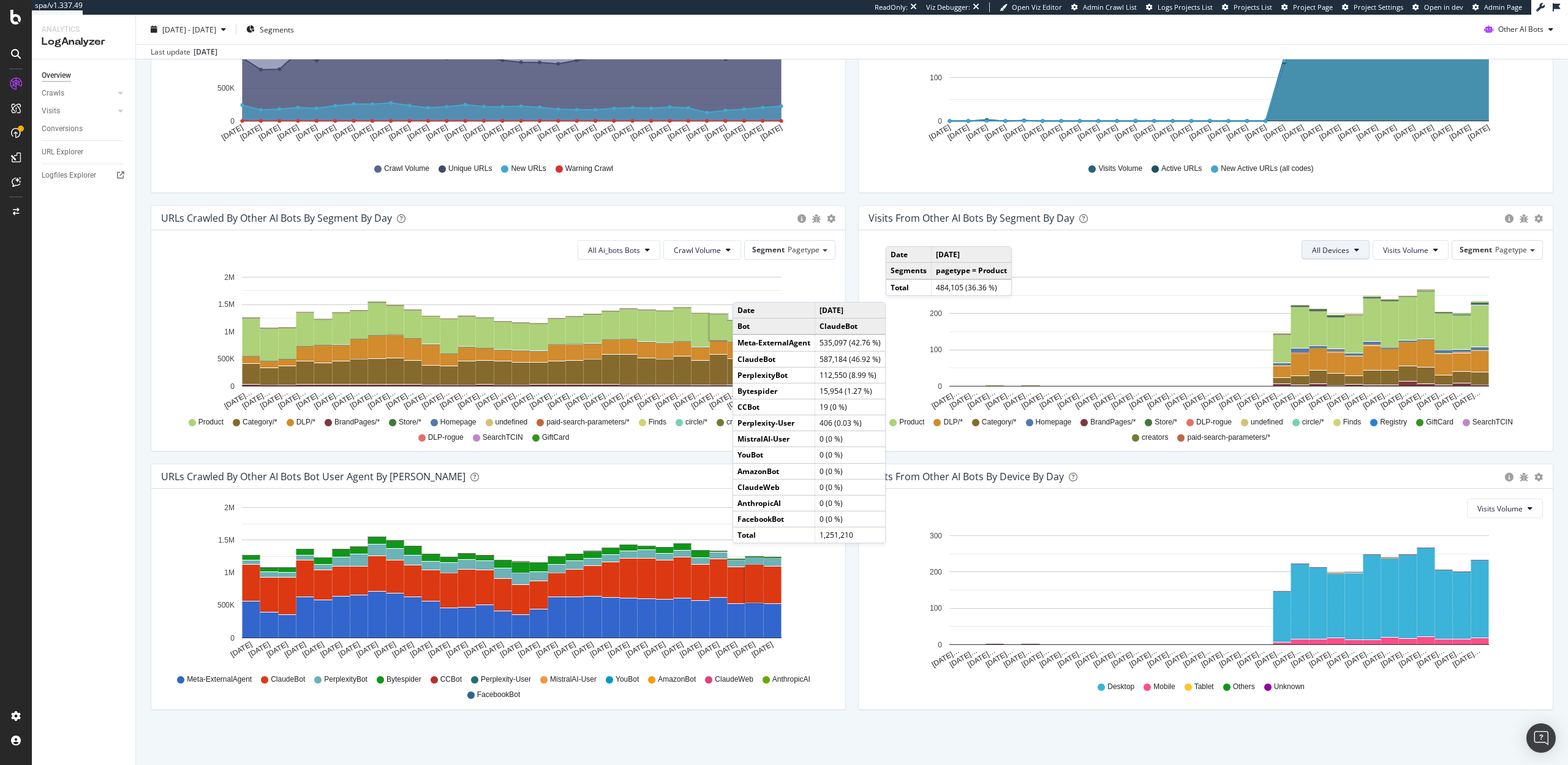
scroll to position [0, 0]
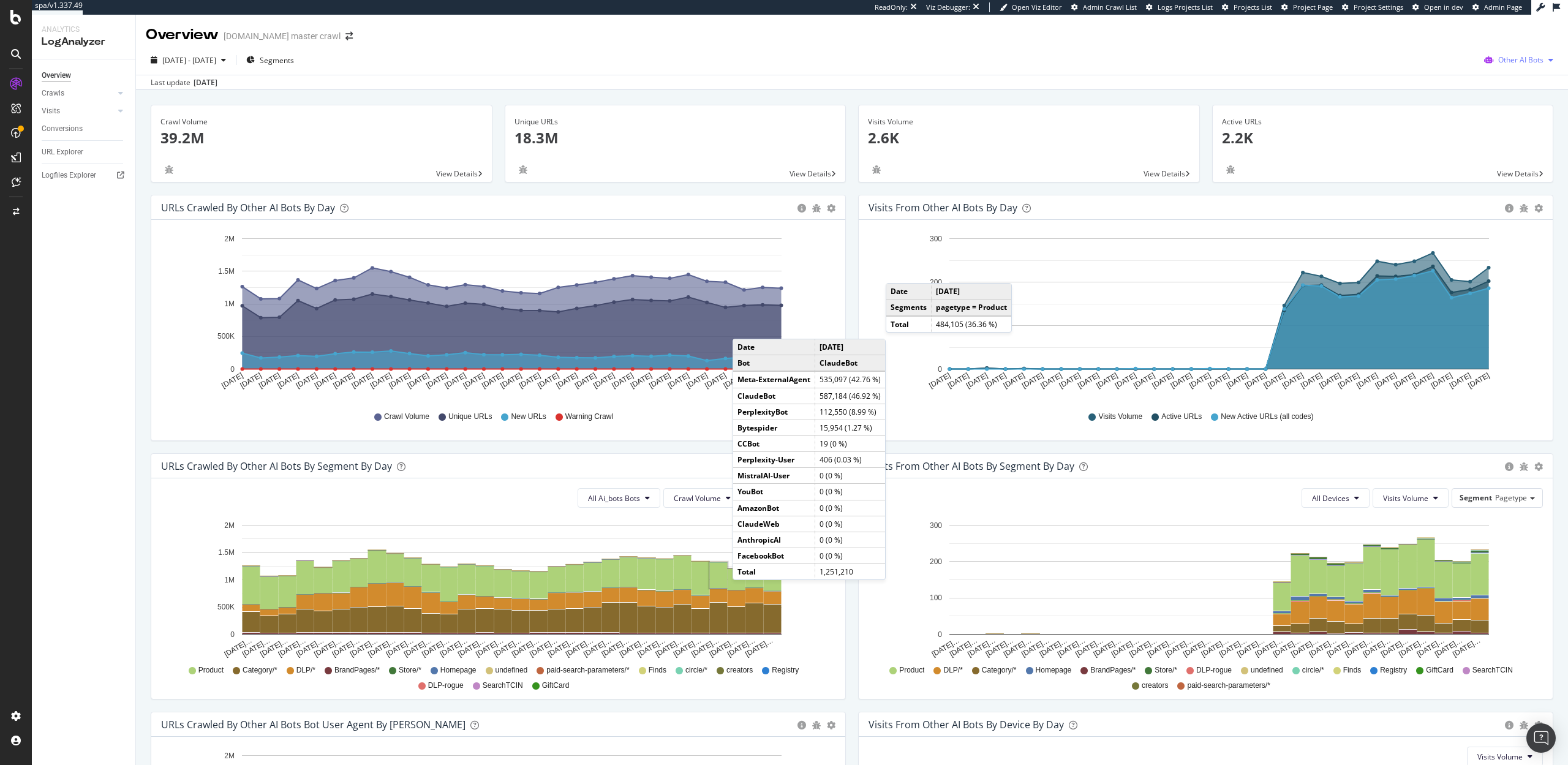
click at [1530, 62] on span "Other AI Bots" at bounding box center [1520, 60] width 45 height 10
click at [1439, 30] on span "Google" at bounding box center [1444, 26] width 48 height 11
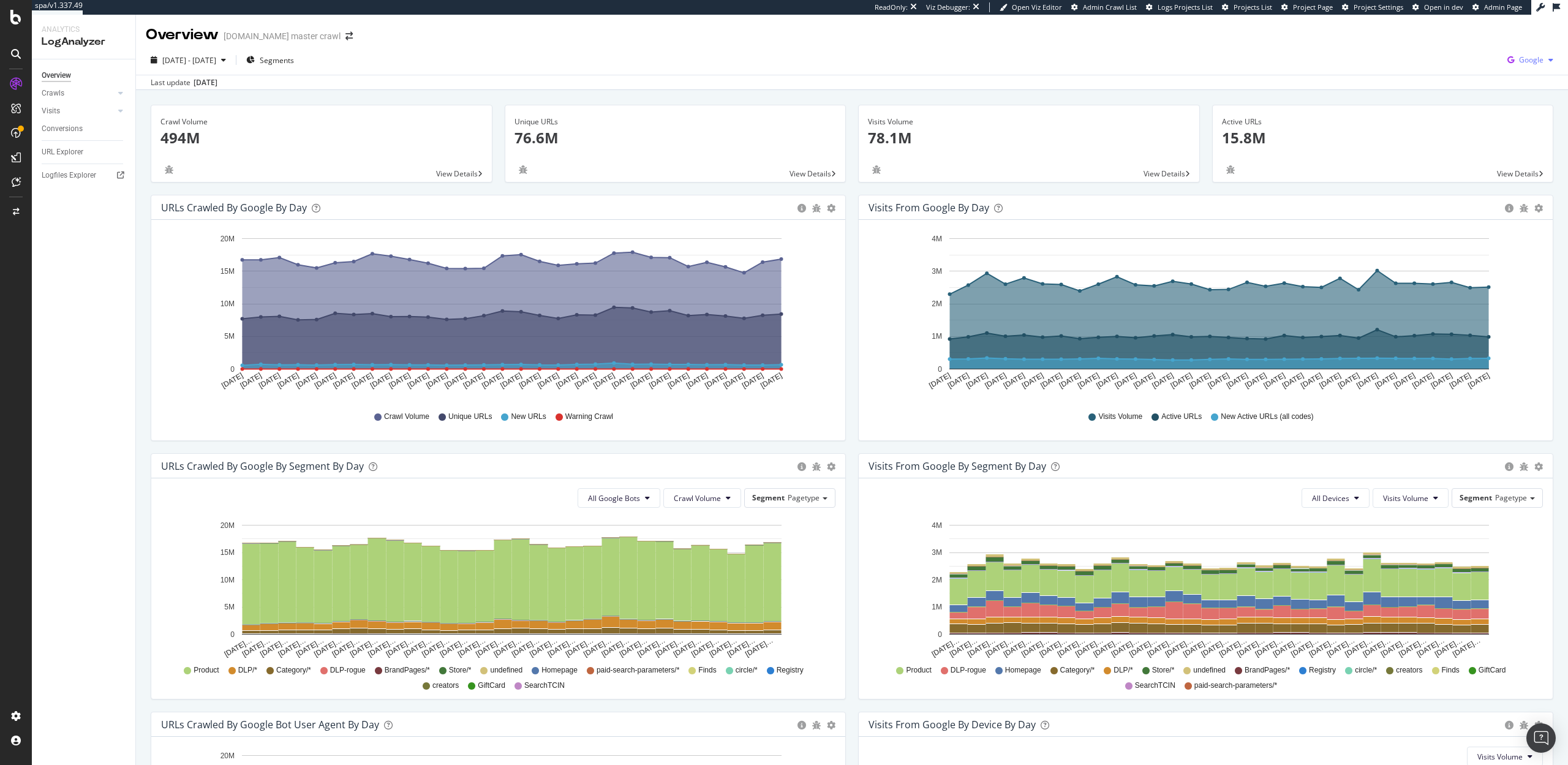
click at [1536, 63] on span "Google" at bounding box center [1530, 60] width 25 height 10
click at [1460, 90] on span "Other AI Bots" at bounding box center [1469, 94] width 45 height 11
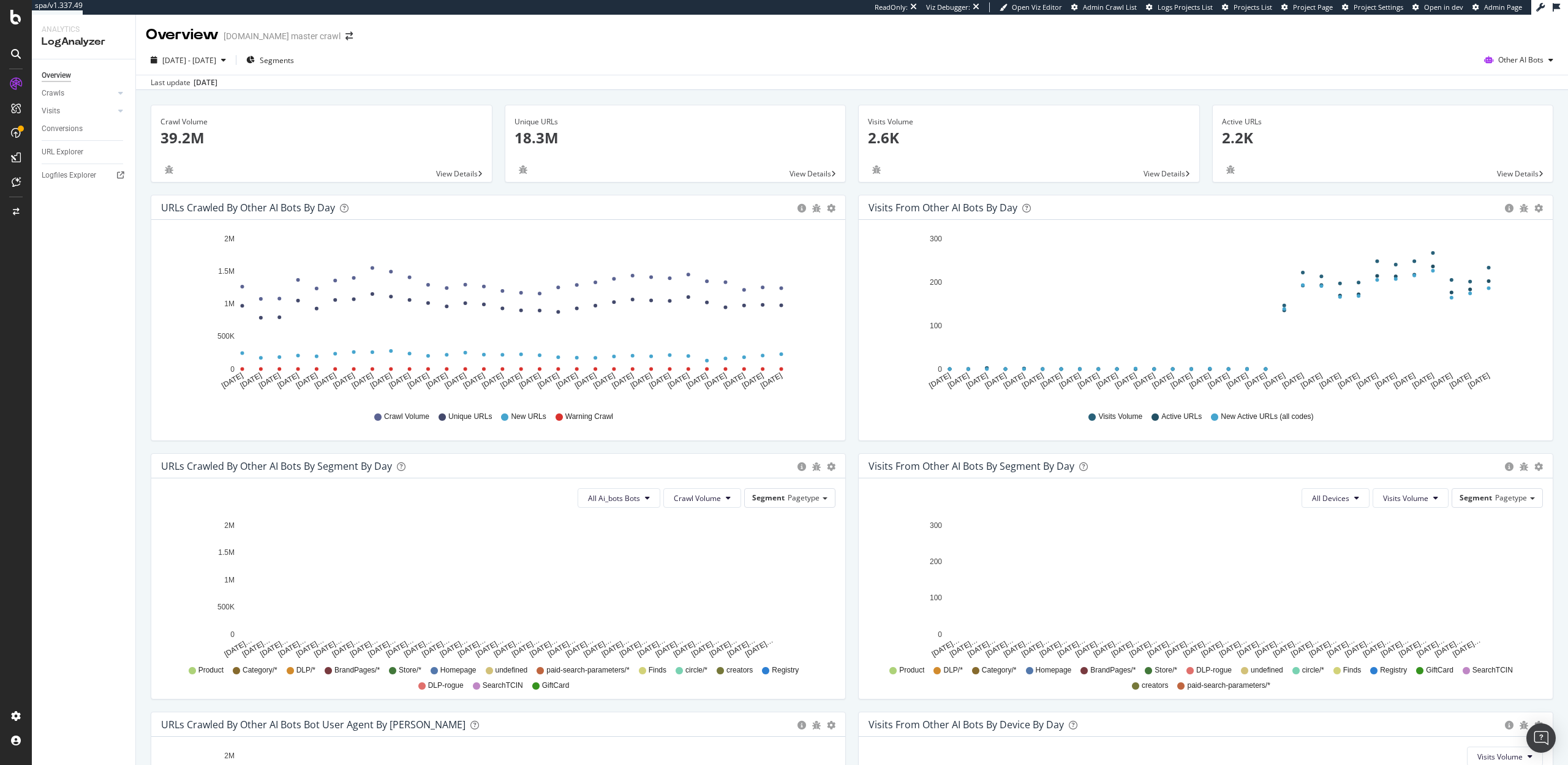
scroll to position [248, 0]
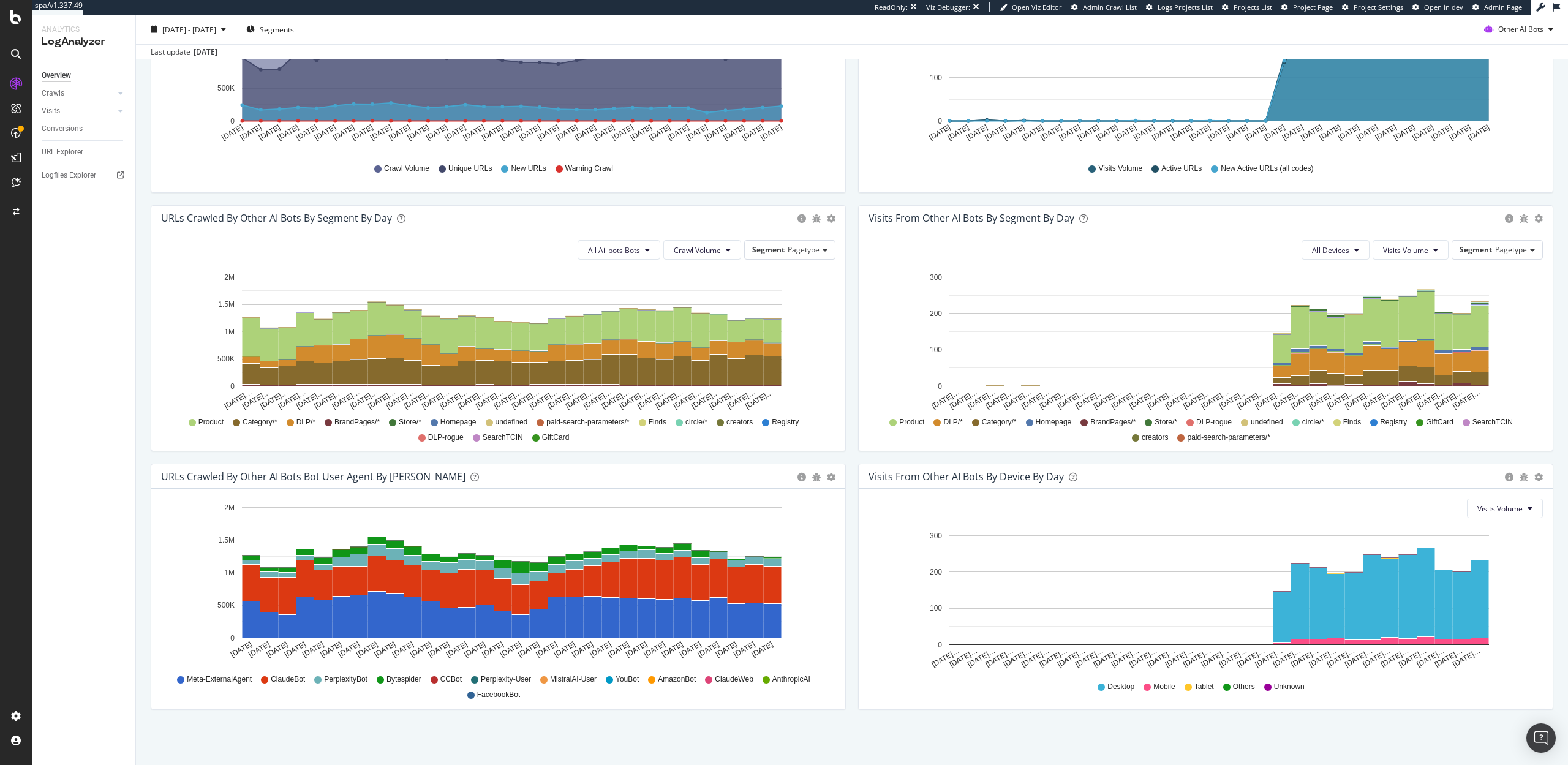
click at [490, 678] on span "Perplexity-User" at bounding box center [506, 679] width 50 height 10
